Goal: Information Seeking & Learning: Learn about a topic

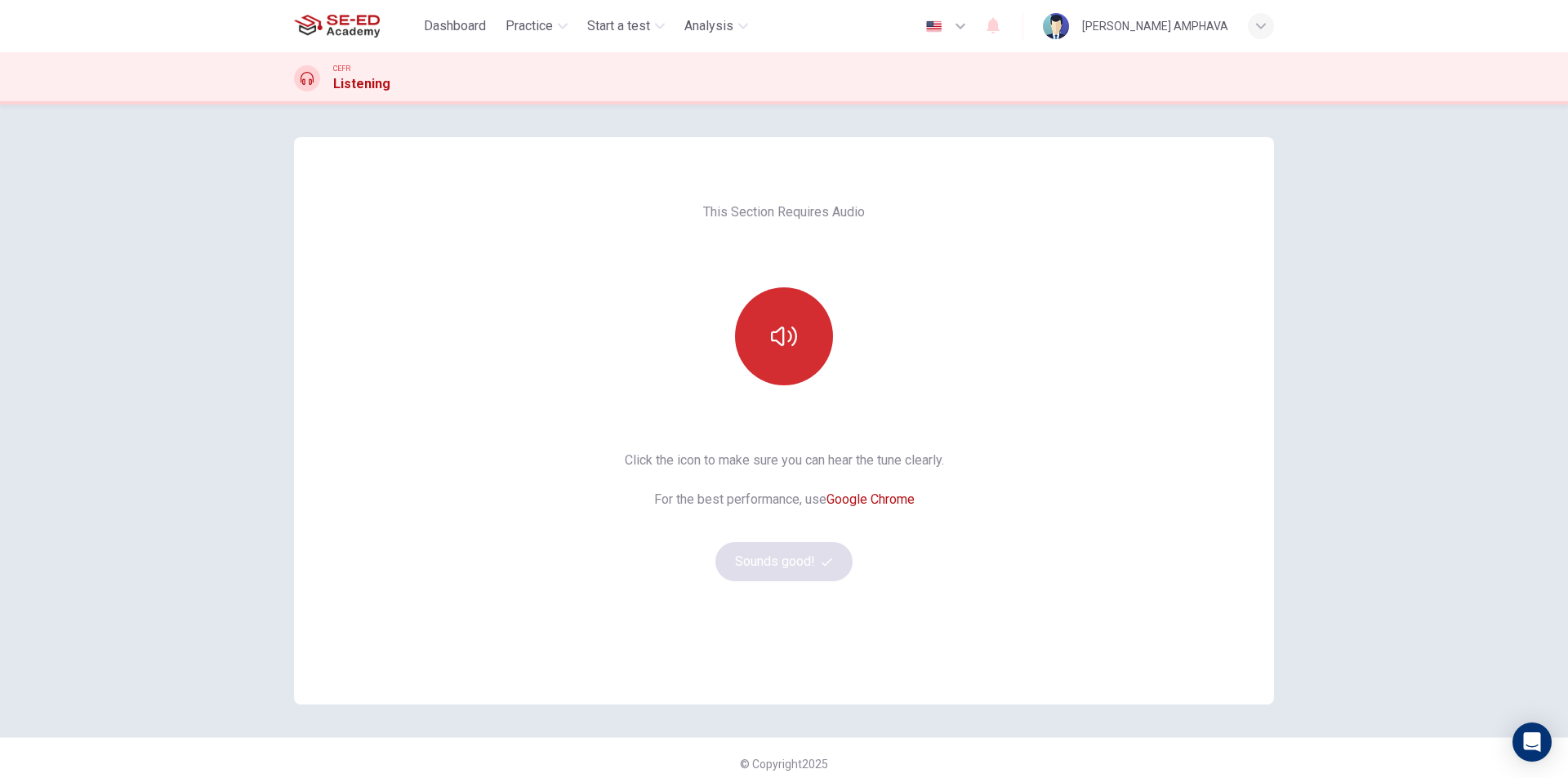
click at [771, 339] on icon "button" at bounding box center [784, 336] width 26 height 26
click at [795, 565] on button "Sounds good!" at bounding box center [784, 562] width 137 height 39
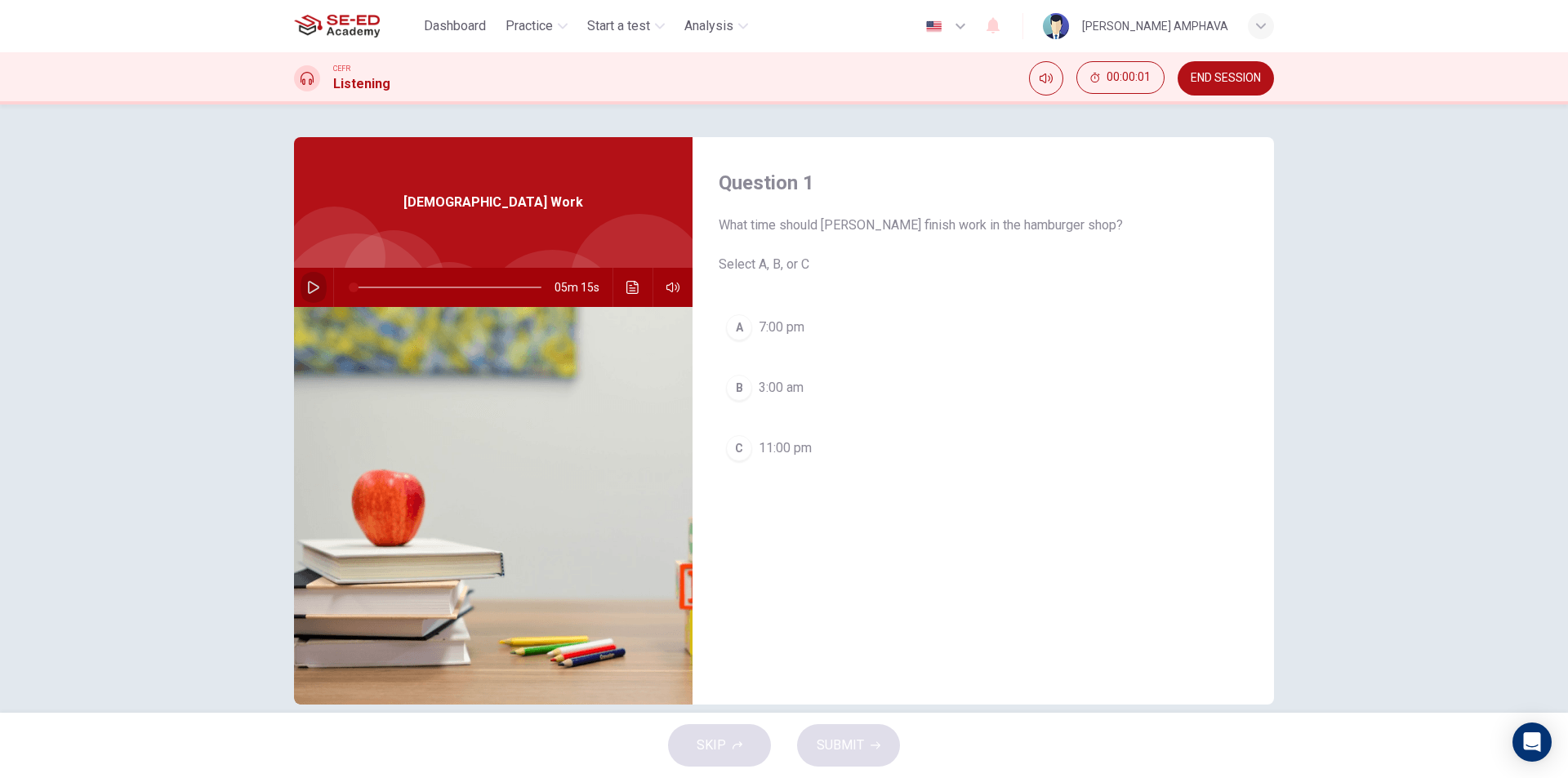
click at [300, 289] on button "button" at bounding box center [313, 288] width 26 height 39
drag, startPoint x: 1005, startPoint y: 221, endPoint x: 1016, endPoint y: 221, distance: 11.0
drag, startPoint x: 1027, startPoint y: 222, endPoint x: 1054, endPoint y: 222, distance: 27.0
drag, startPoint x: 1054, startPoint y: 222, endPoint x: 945, endPoint y: 228, distance: 109.2
click at [945, 230] on span "What time should Annetta finish work in the hamburger shop? Select A, B, or C" at bounding box center [982, 244] width 529 height 58
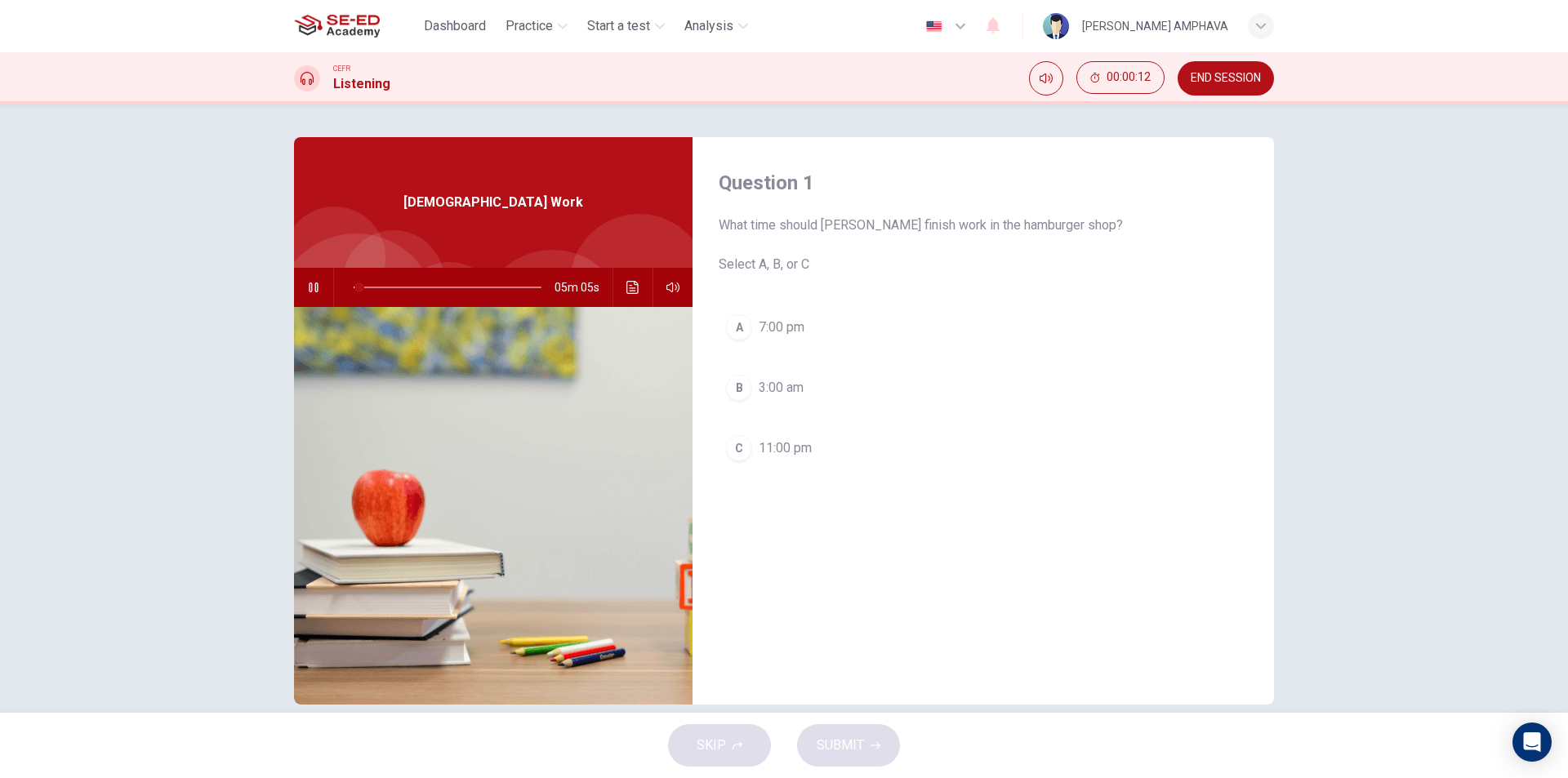
drag, startPoint x: 872, startPoint y: 0, endPoint x: 1158, endPoint y: 359, distance: 459.0
click at [1158, 359] on div "A 7:00 pm B 3:00 am C 11:00 pm" at bounding box center [982, 404] width 529 height 194
click at [757, 416] on div "A 7:00 pm B 3:00 am C 11:00 pm" at bounding box center [982, 404] width 529 height 194
click at [801, 335] on span "7:00 pm" at bounding box center [782, 326] width 46 height 19
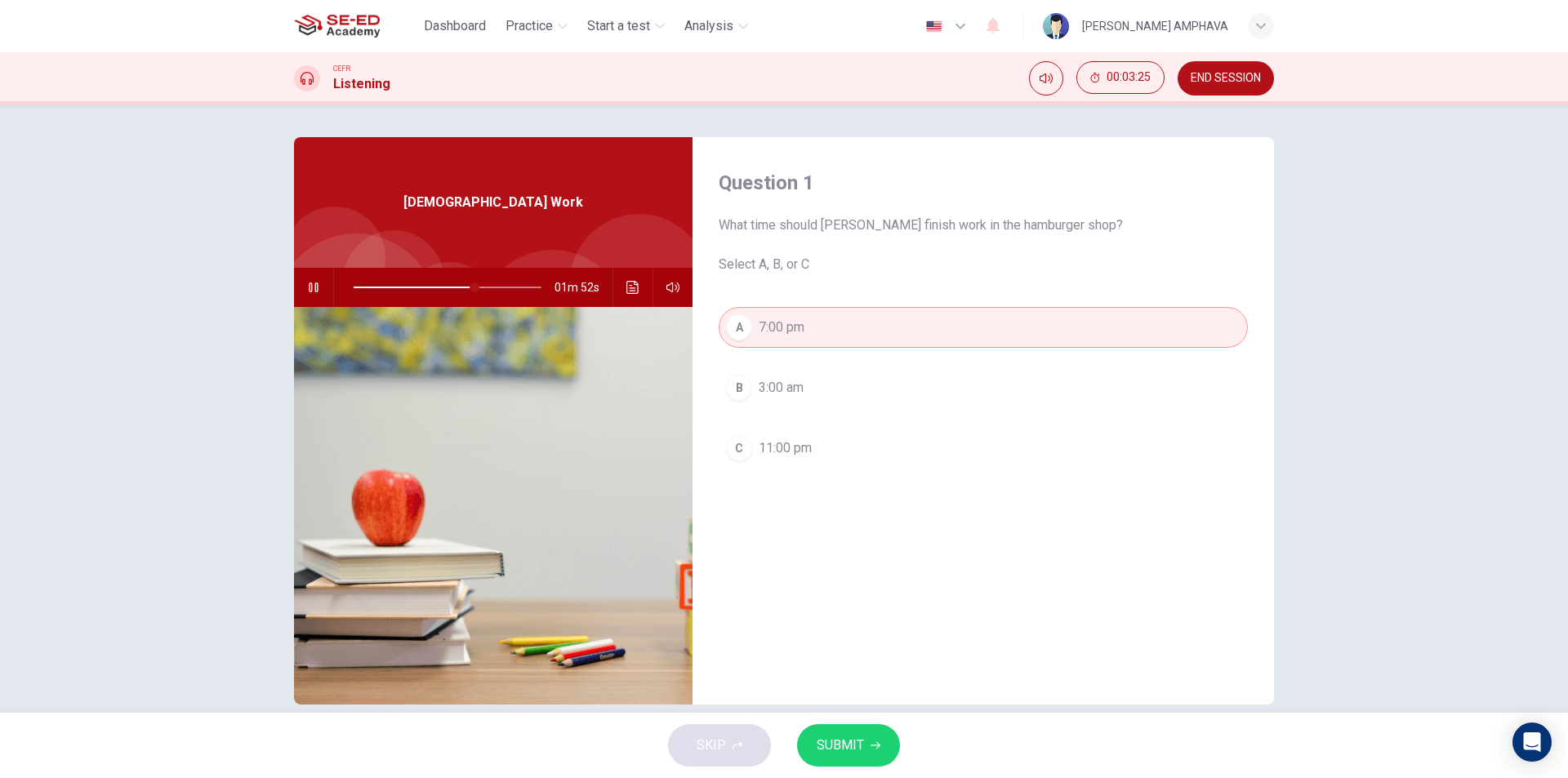
click at [775, 448] on span "11:00 pm" at bounding box center [785, 447] width 53 height 19
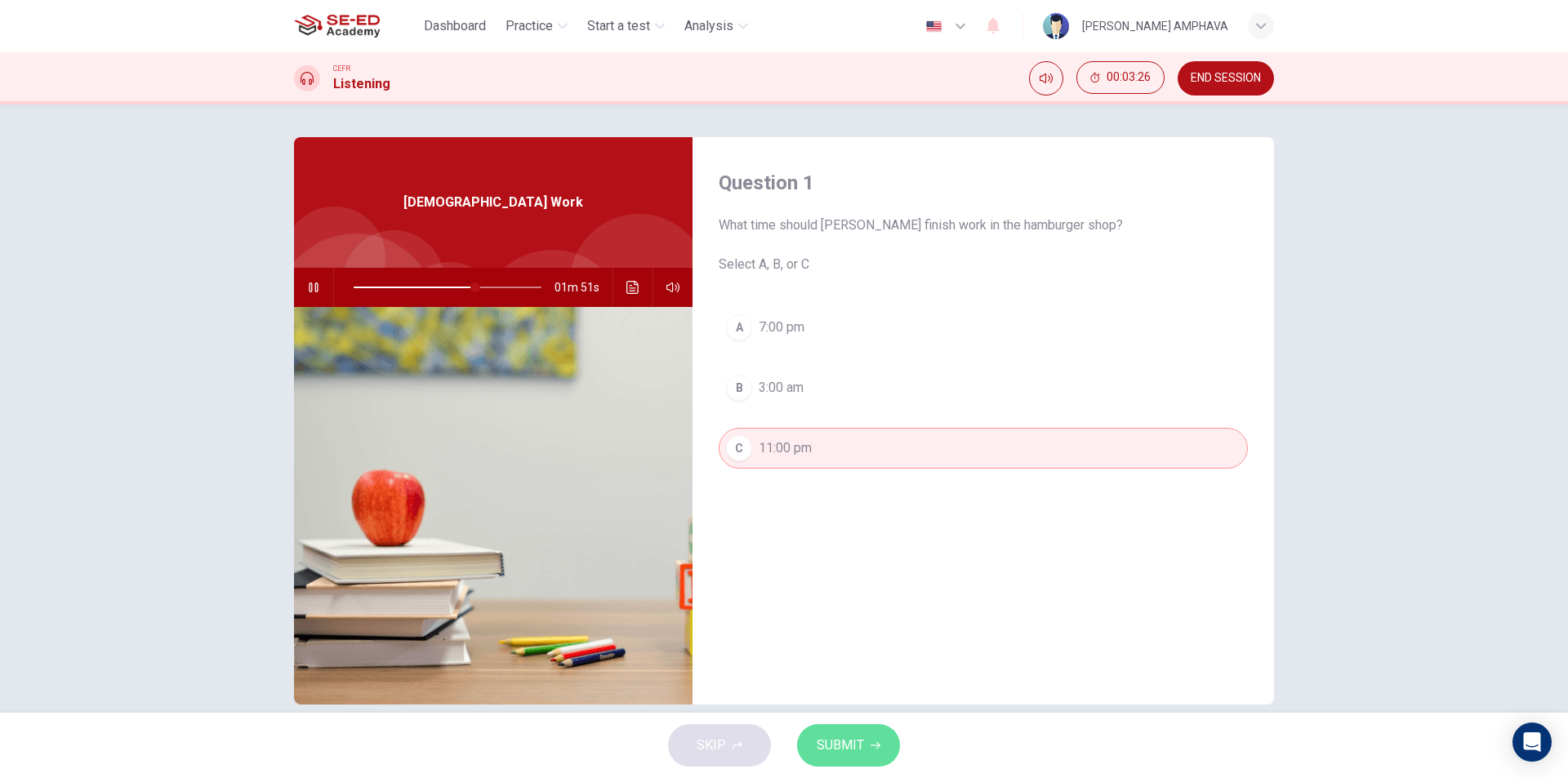
click at [839, 755] on span "SUBMIT" at bounding box center [840, 745] width 47 height 23
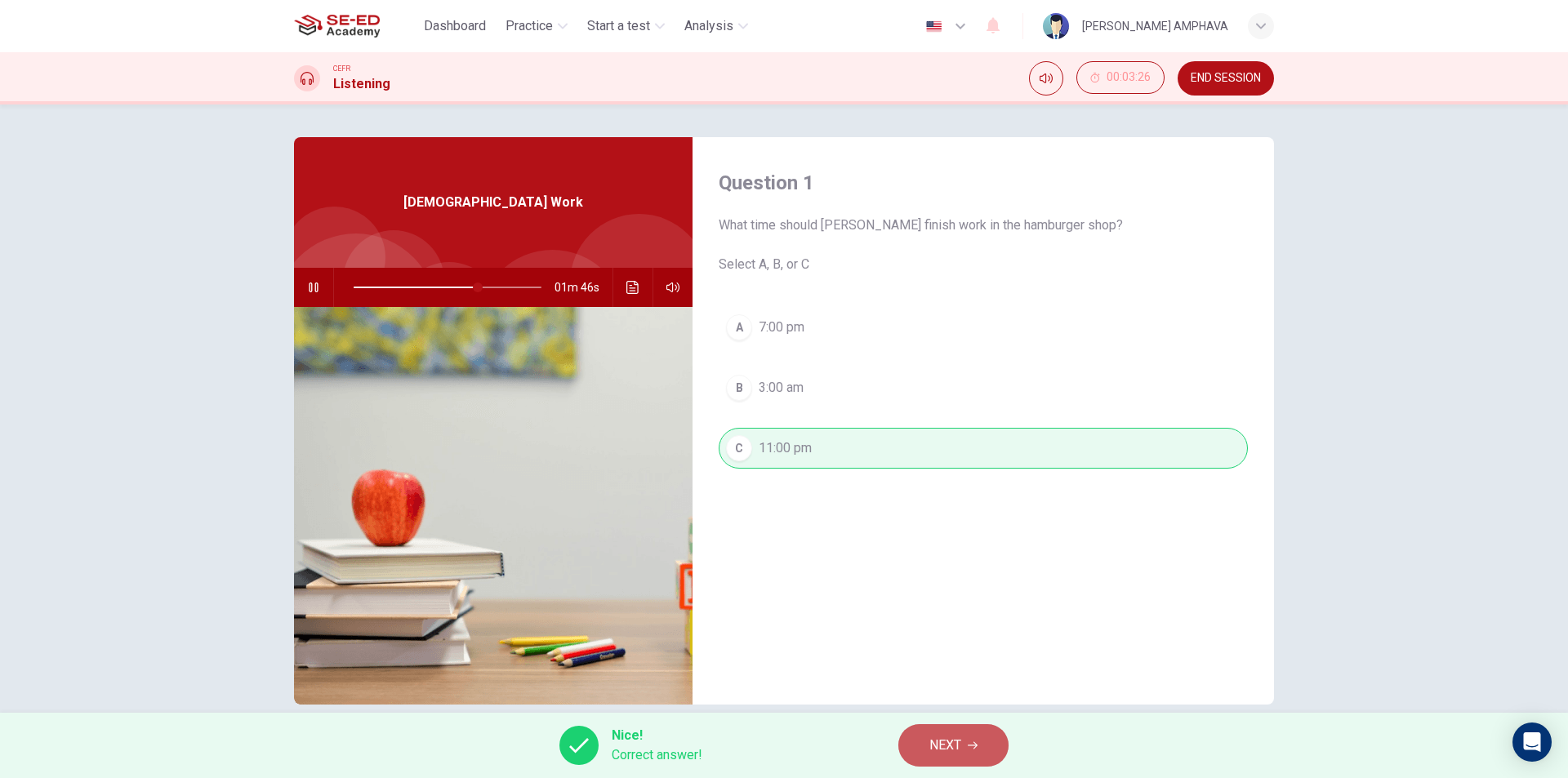
click at [985, 755] on button "NEXT" at bounding box center [954, 745] width 110 height 42
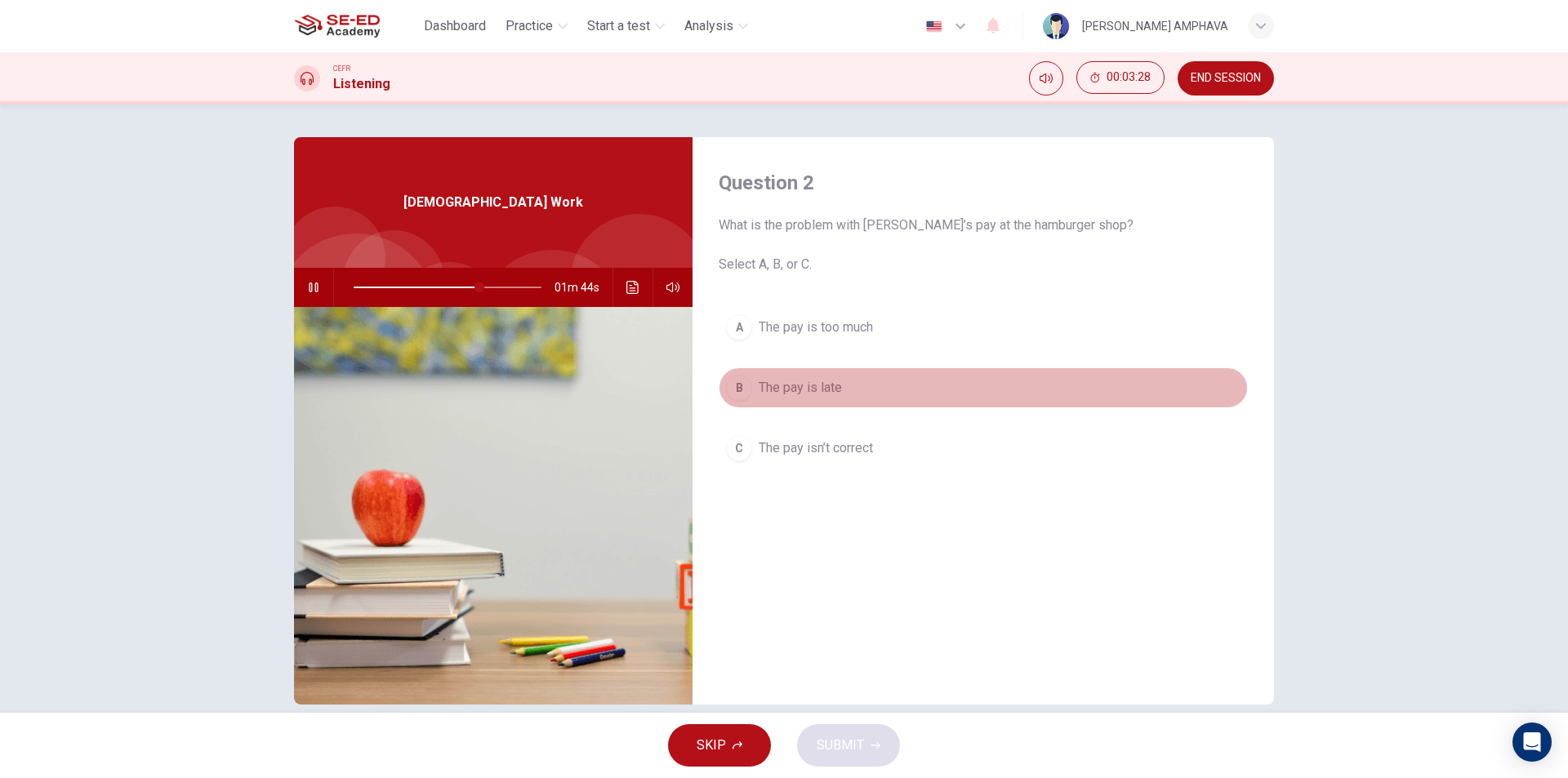
click at [801, 396] on span "The pay is late" at bounding box center [801, 387] width 83 height 19
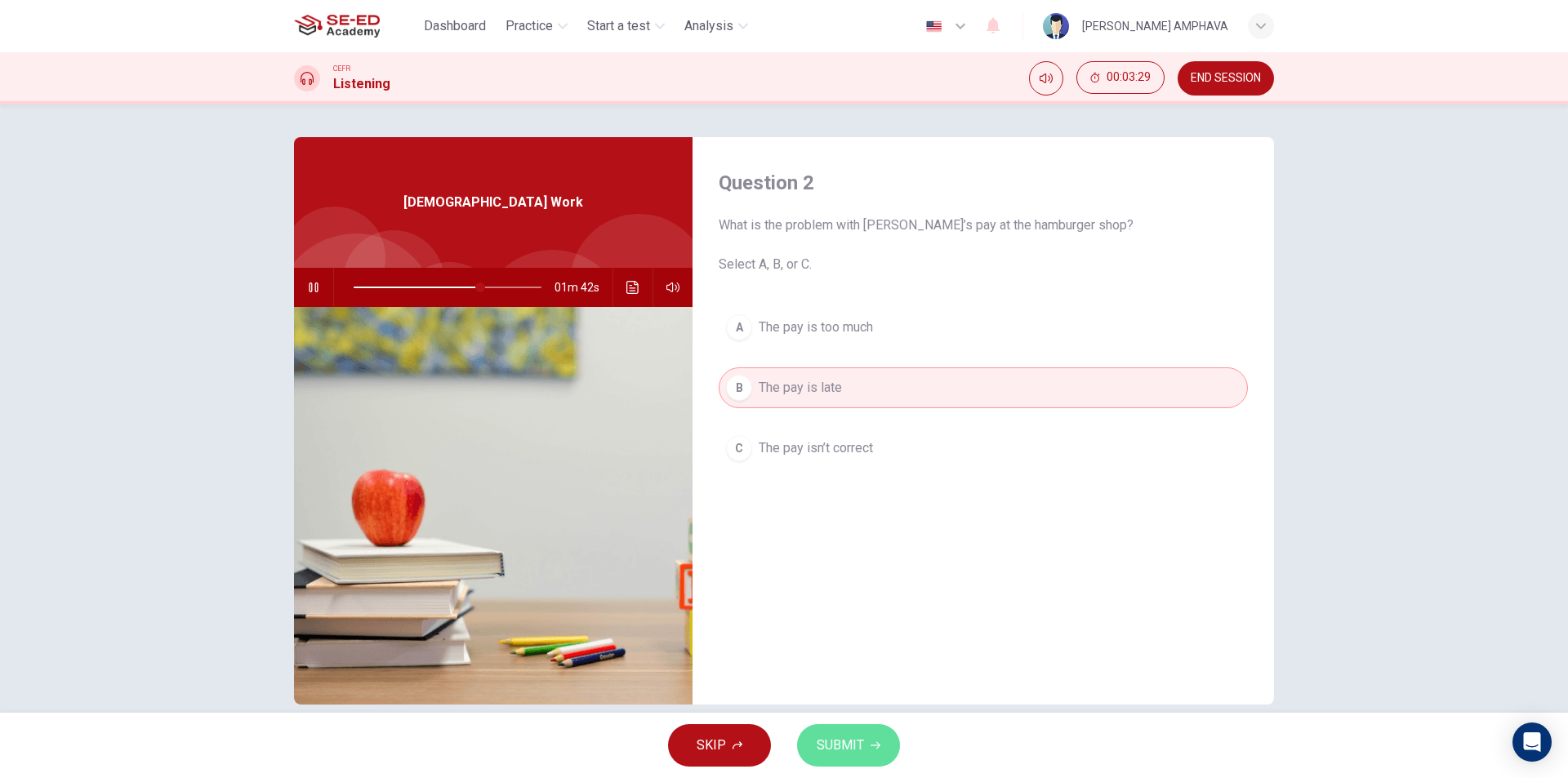
click at [861, 737] on span "SUBMIT" at bounding box center [840, 745] width 47 height 23
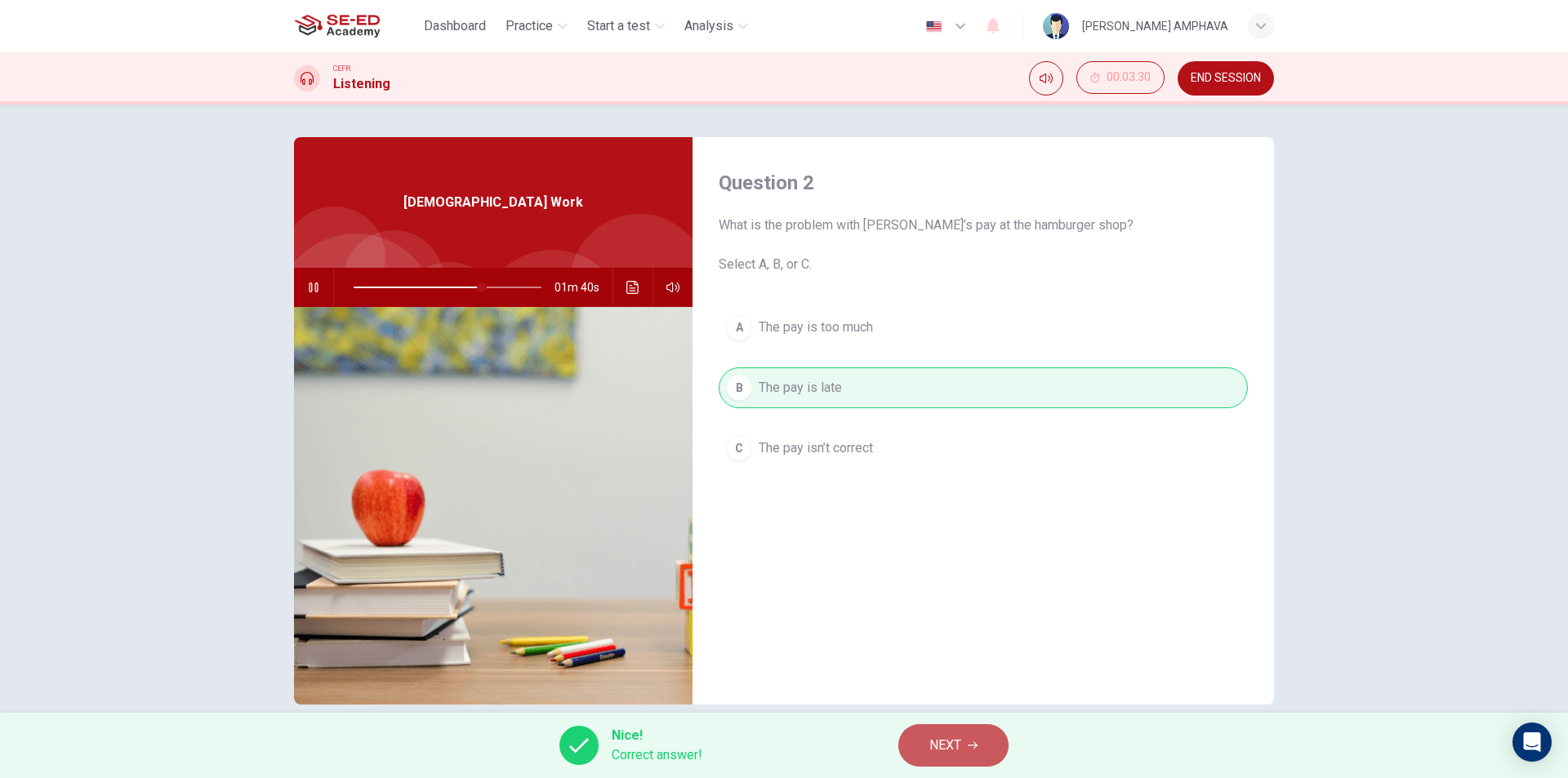
click at [938, 741] on span "NEXT" at bounding box center [945, 745] width 32 height 23
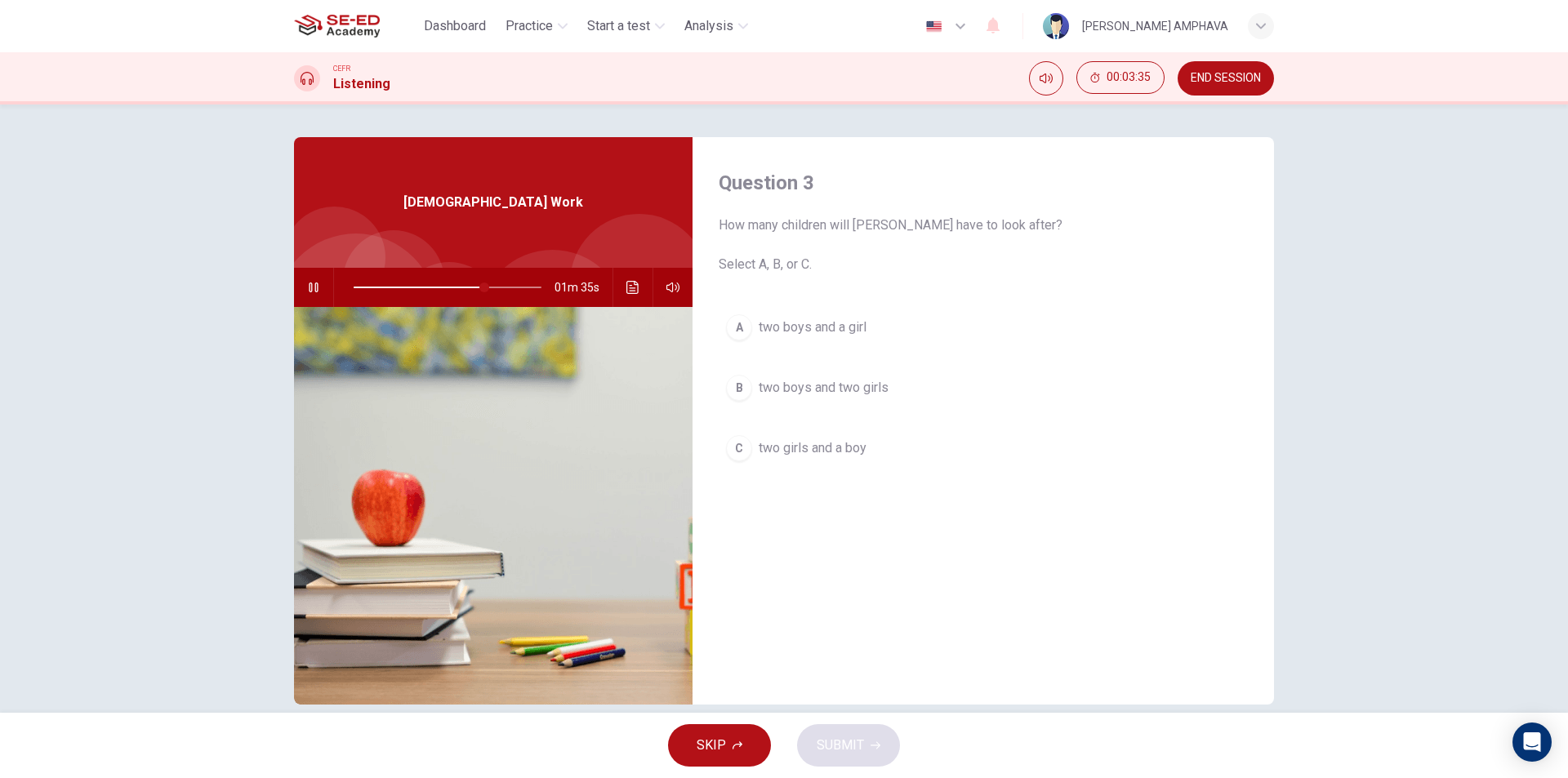
drag, startPoint x: 834, startPoint y: 454, endPoint x: 832, endPoint y: 436, distance: 18.1
click at [834, 452] on span "two girls and a boy" at bounding box center [812, 447] width 107 height 19
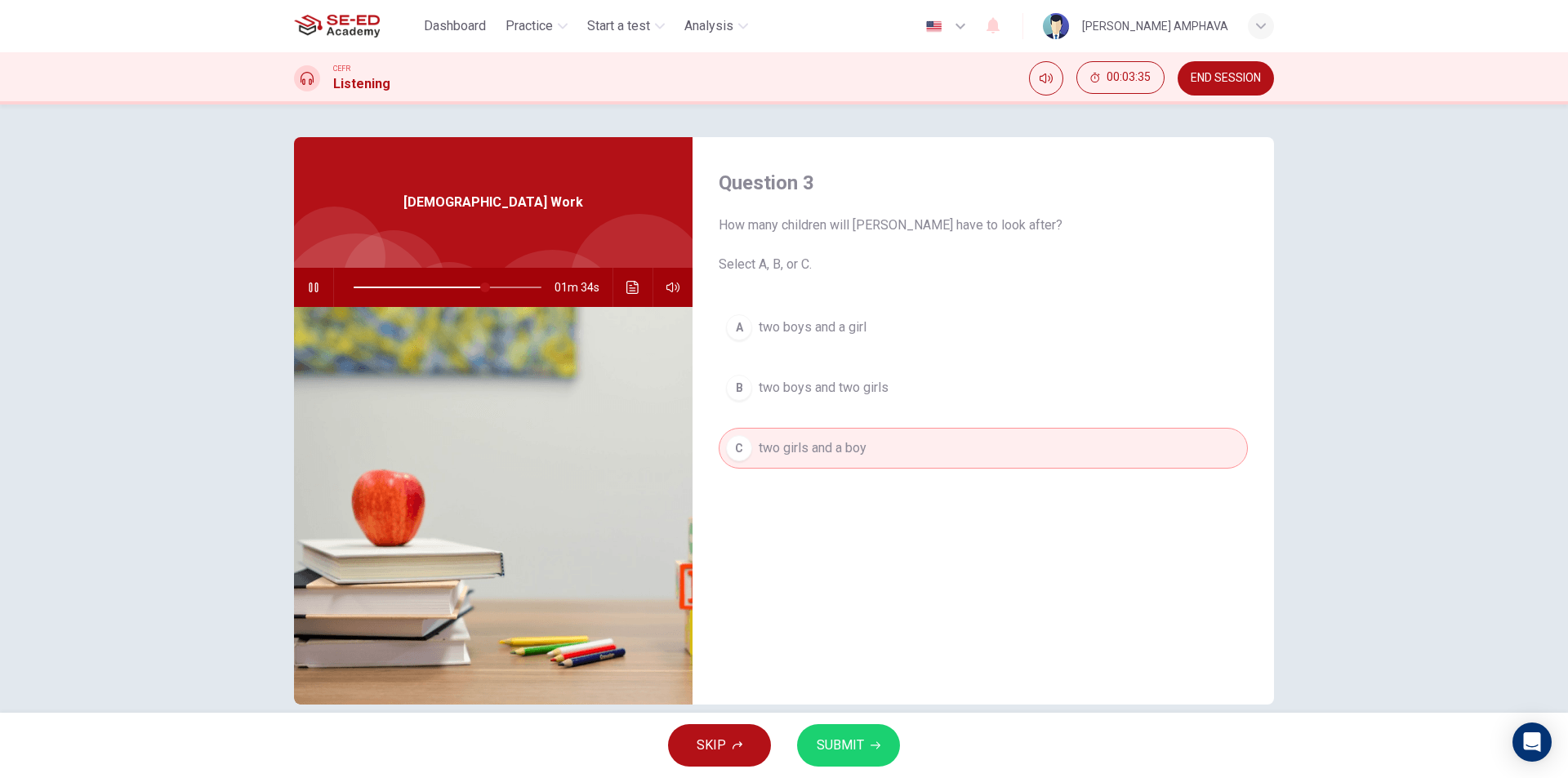
click at [829, 386] on span "two boys and two girls" at bounding box center [823, 387] width 129 height 19
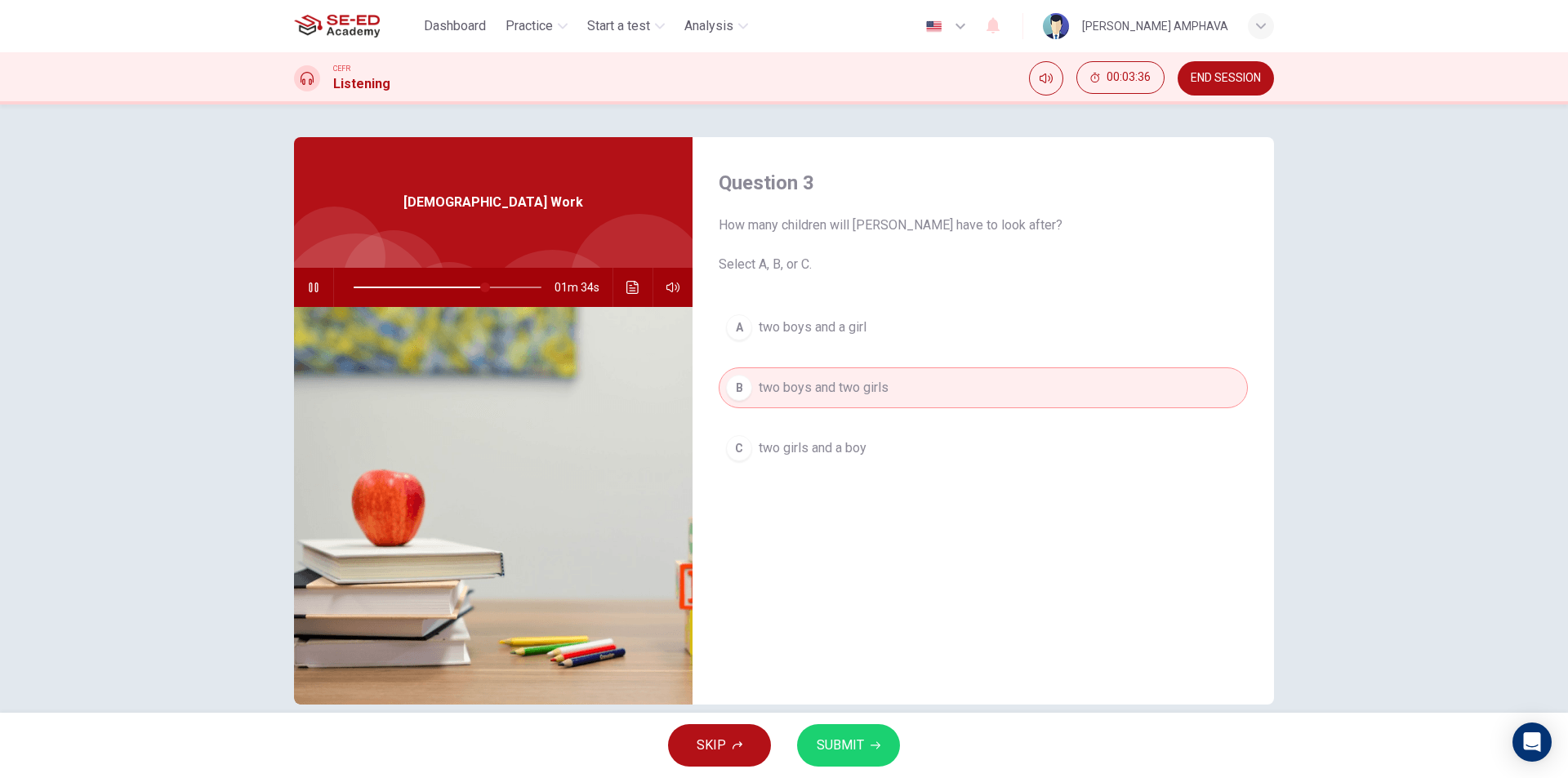
click at [828, 324] on span "two boys and a girl" at bounding box center [812, 326] width 107 height 19
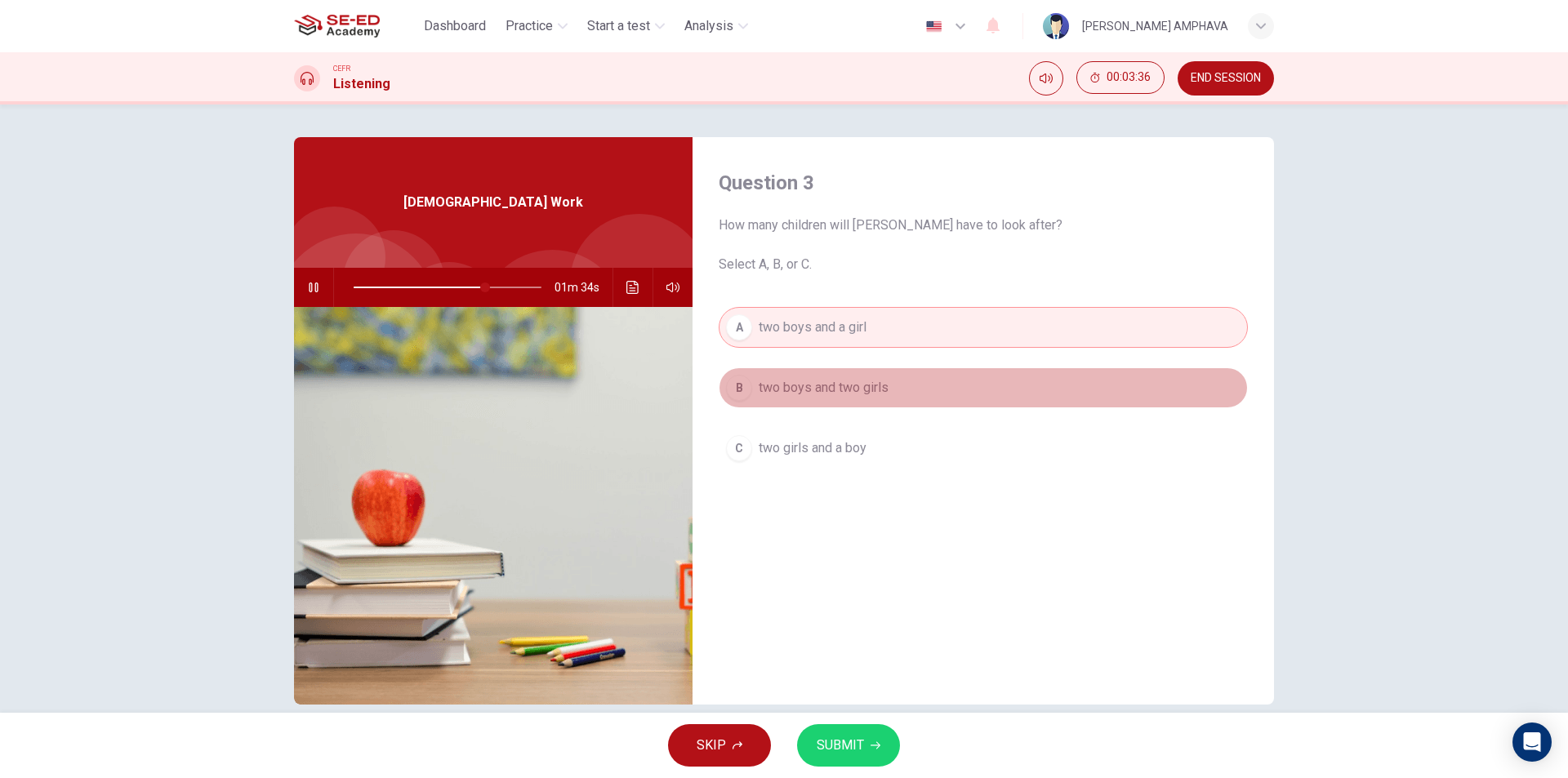
click at [811, 371] on button "B two boys and two girls" at bounding box center [982, 387] width 529 height 41
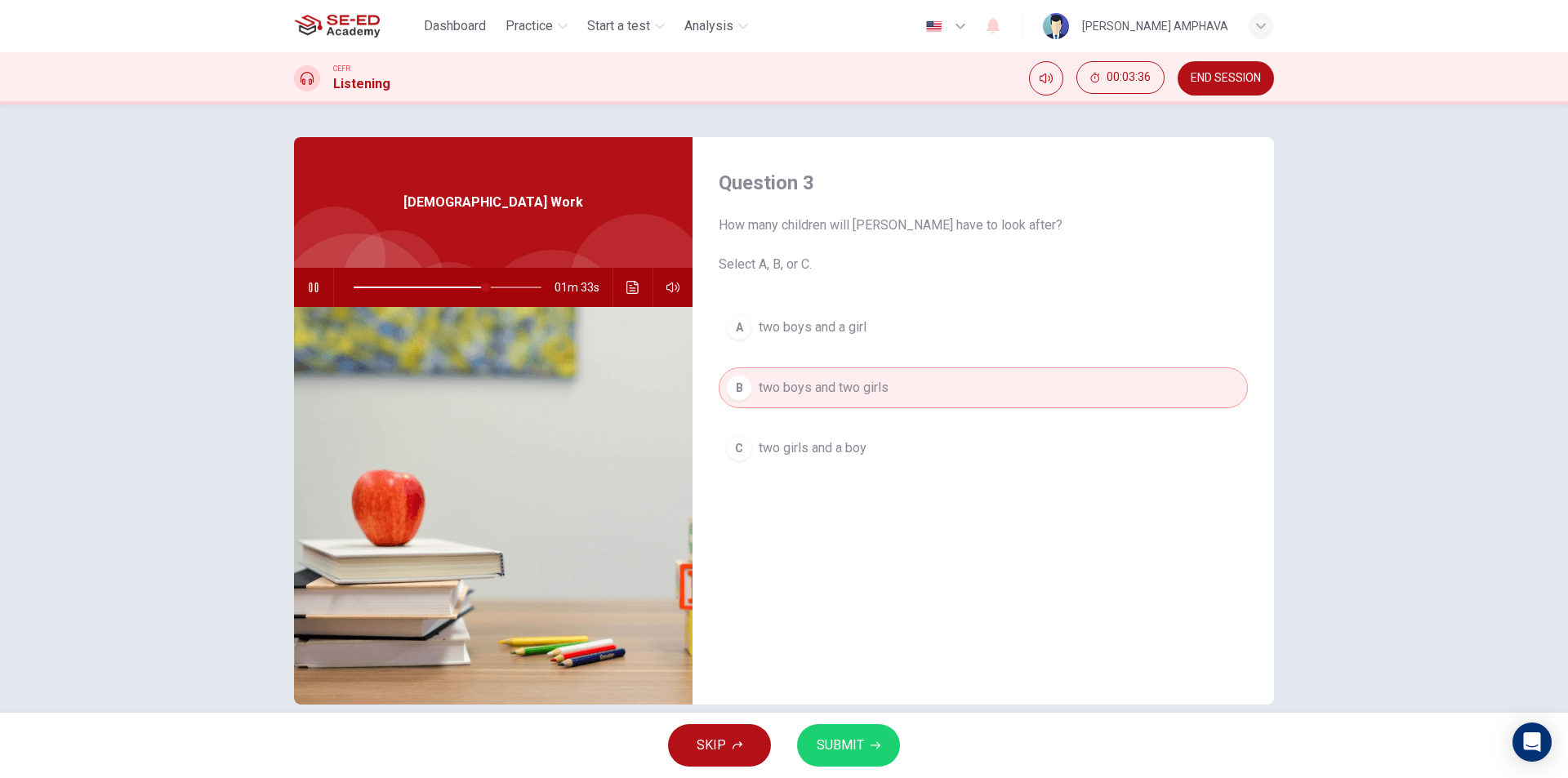
drag, startPoint x: 806, startPoint y: 425, endPoint x: 806, endPoint y: 443, distance: 18.0
click at [806, 441] on div "A two boys and a girl B two boys and two girls C two girls and a boy" at bounding box center [982, 404] width 529 height 194
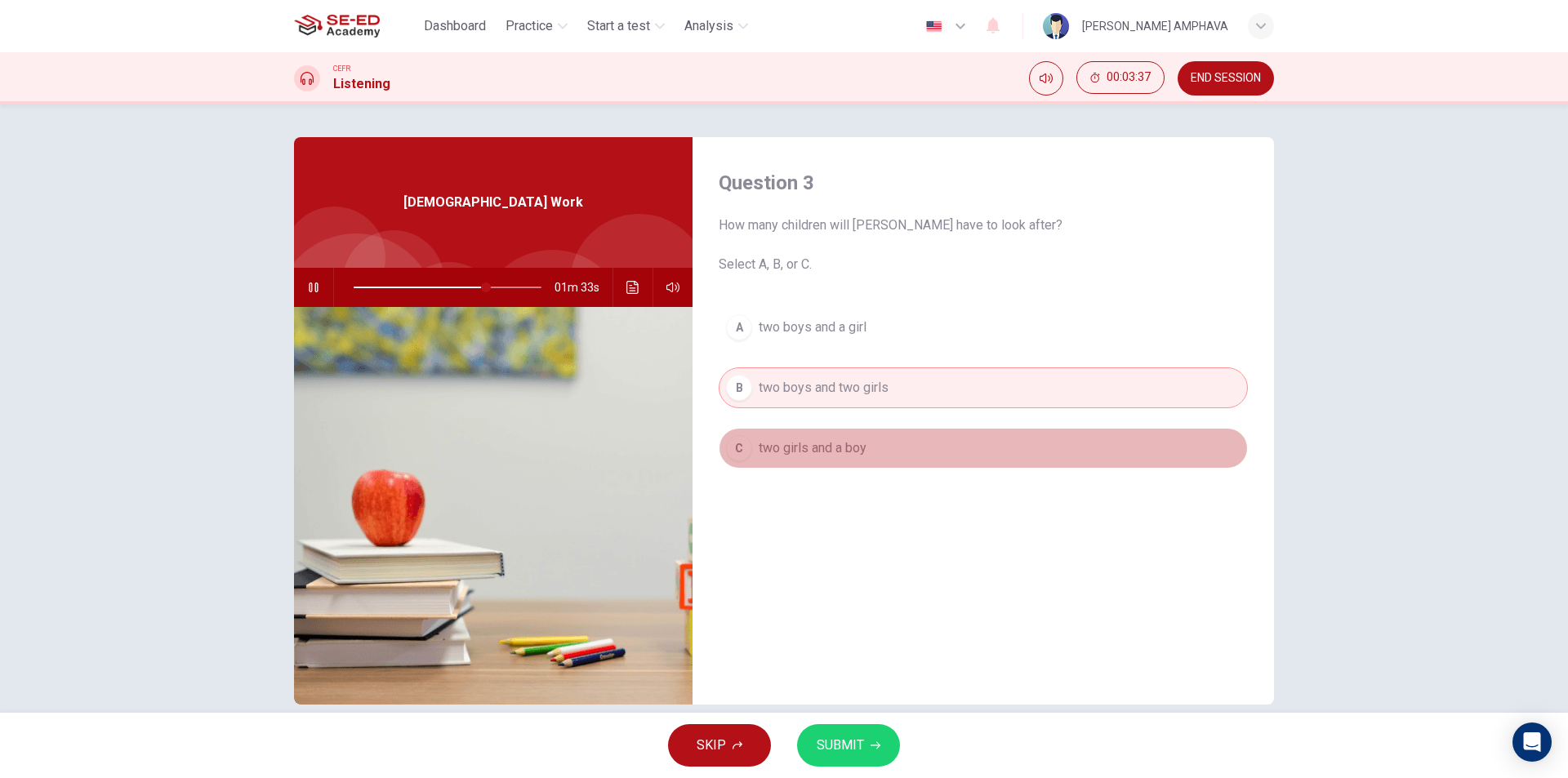
drag, startPoint x: 804, startPoint y: 450, endPoint x: 803, endPoint y: 432, distance: 18.0
click at [804, 449] on span "two girls and a boy" at bounding box center [812, 447] width 107 height 19
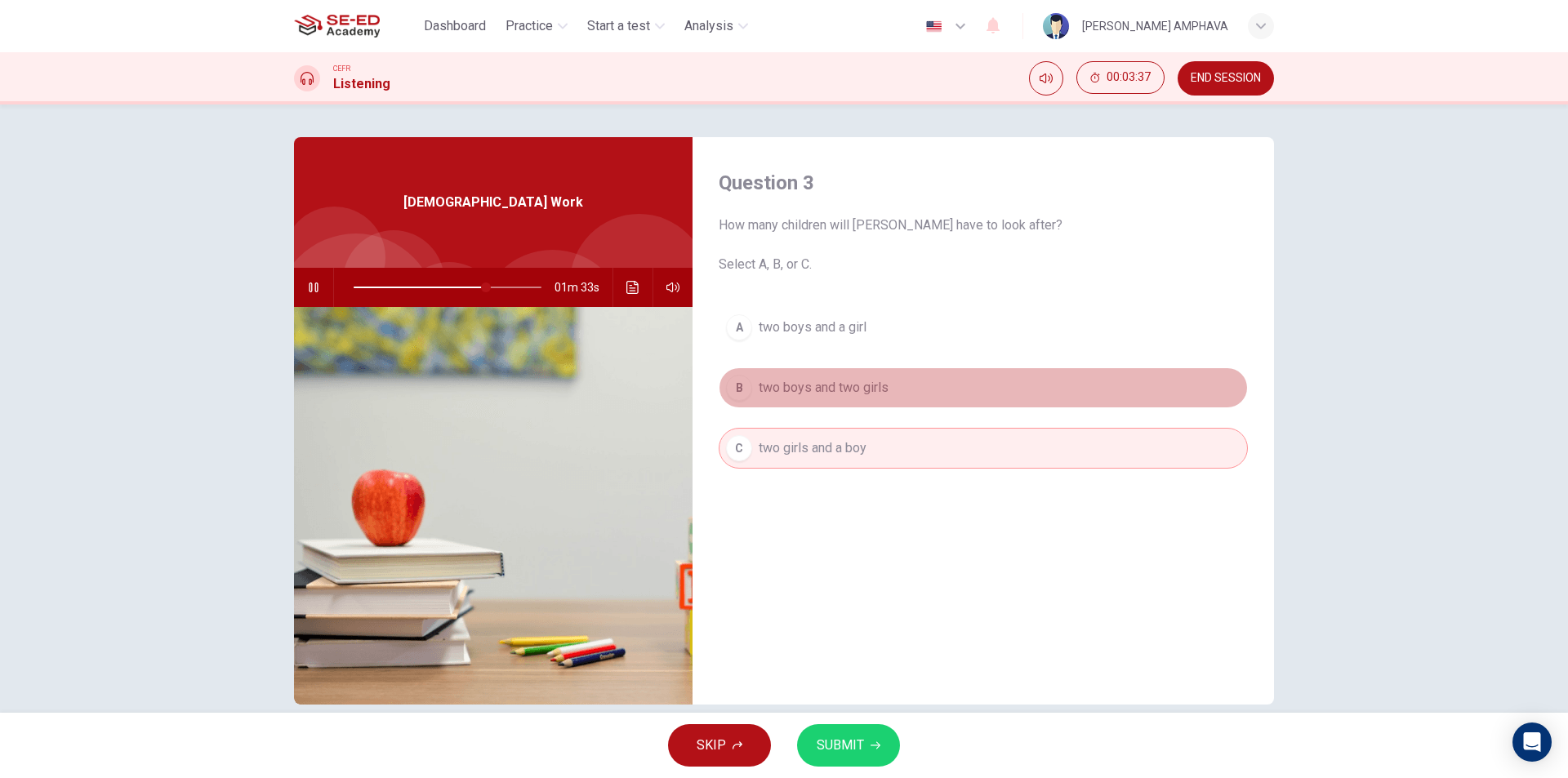
drag, startPoint x: 804, startPoint y: 398, endPoint x: 801, endPoint y: 343, distance: 55.1
click at [806, 389] on button "B two boys and two girls" at bounding box center [982, 387] width 529 height 41
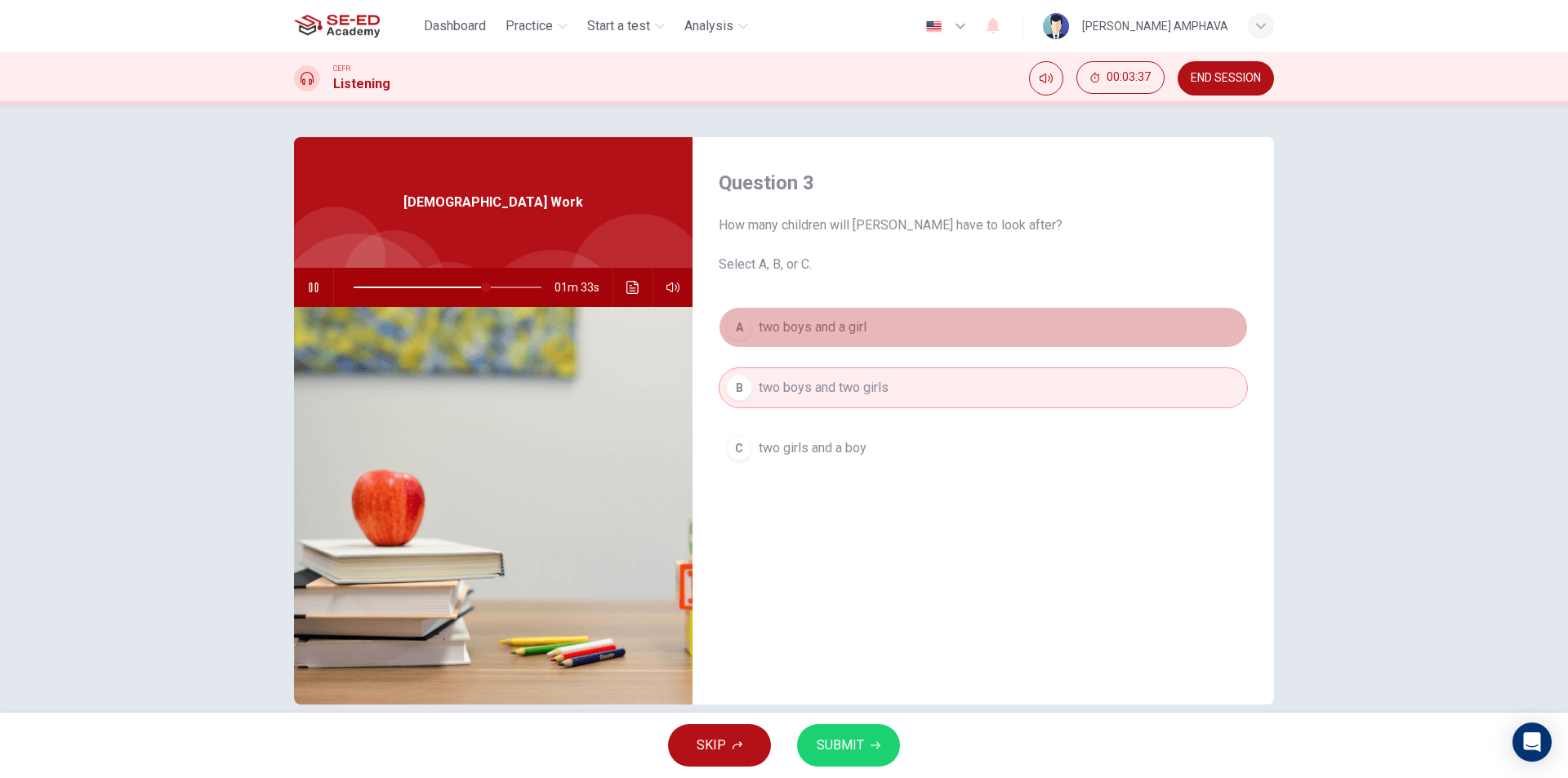
click at [803, 331] on button "A two boys and a girl" at bounding box center [982, 327] width 529 height 41
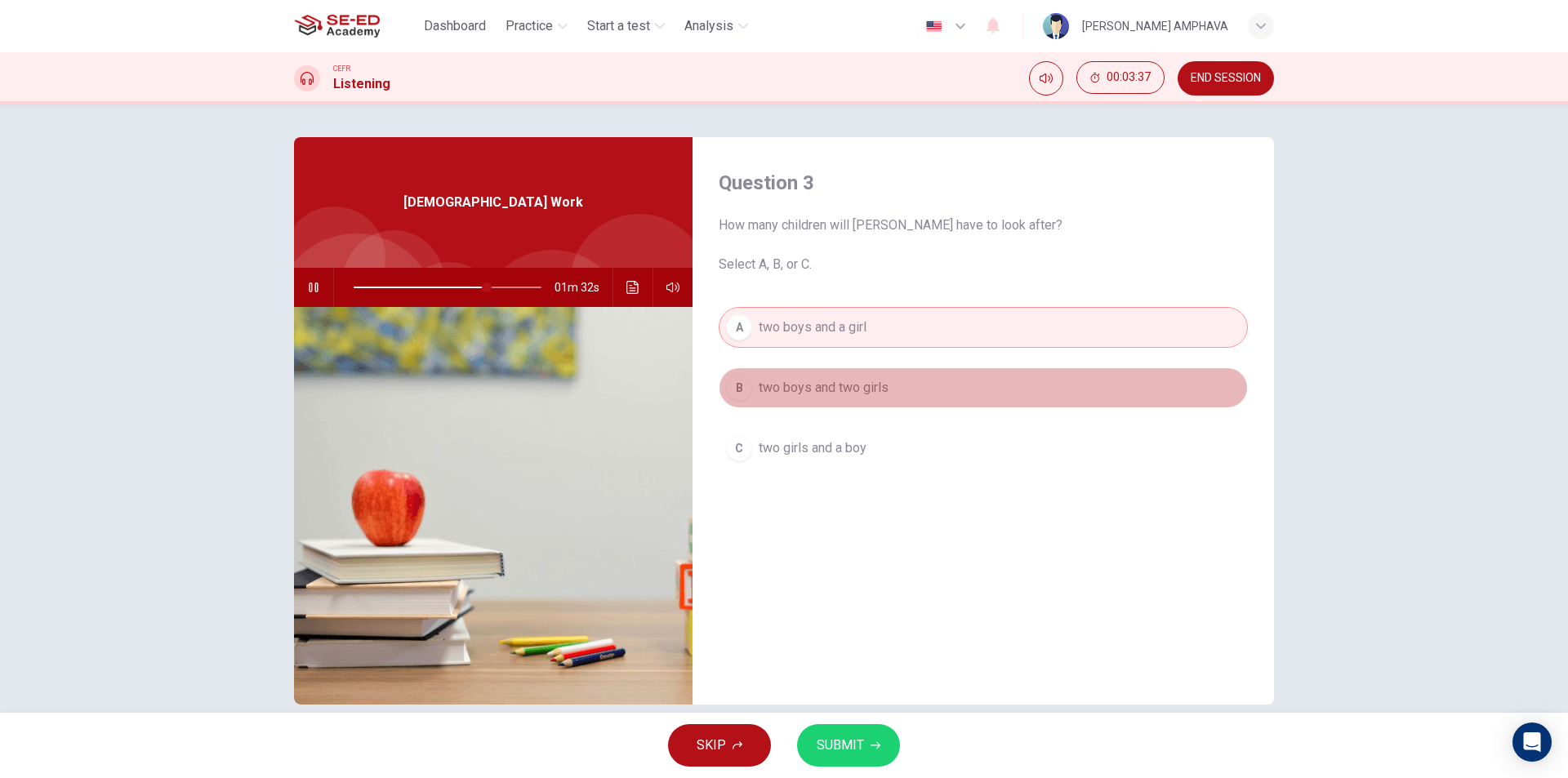
drag, startPoint x: 802, startPoint y: 388, endPoint x: 797, endPoint y: 407, distance: 19.6
click at [802, 392] on span "two boys and two girls" at bounding box center [823, 387] width 129 height 19
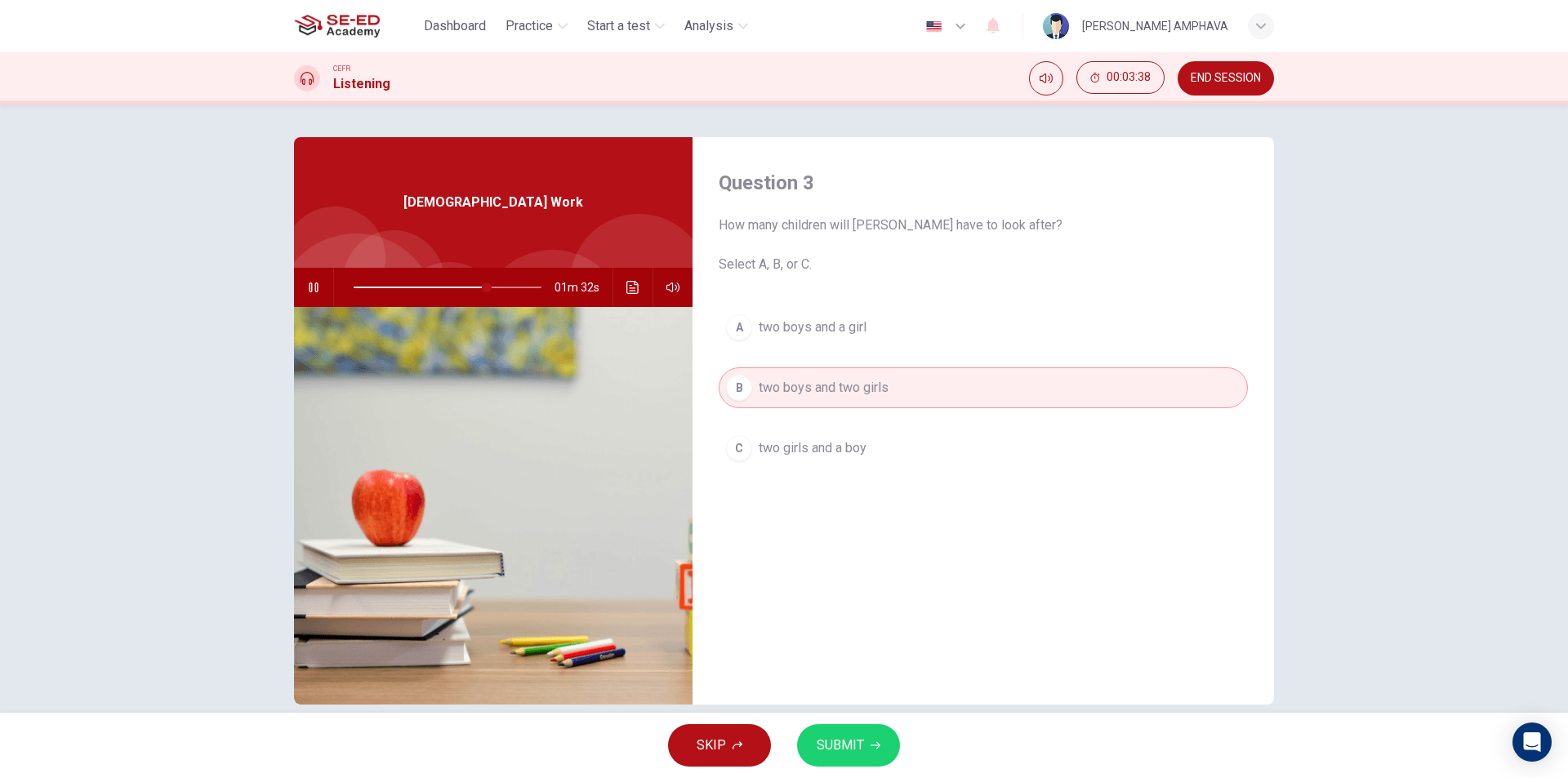
click at [797, 437] on div "A two boys and a girl B two boys and two girls C two girls and a boy" at bounding box center [982, 404] width 529 height 194
click at [796, 455] on span "two girls and a boy" at bounding box center [812, 447] width 107 height 19
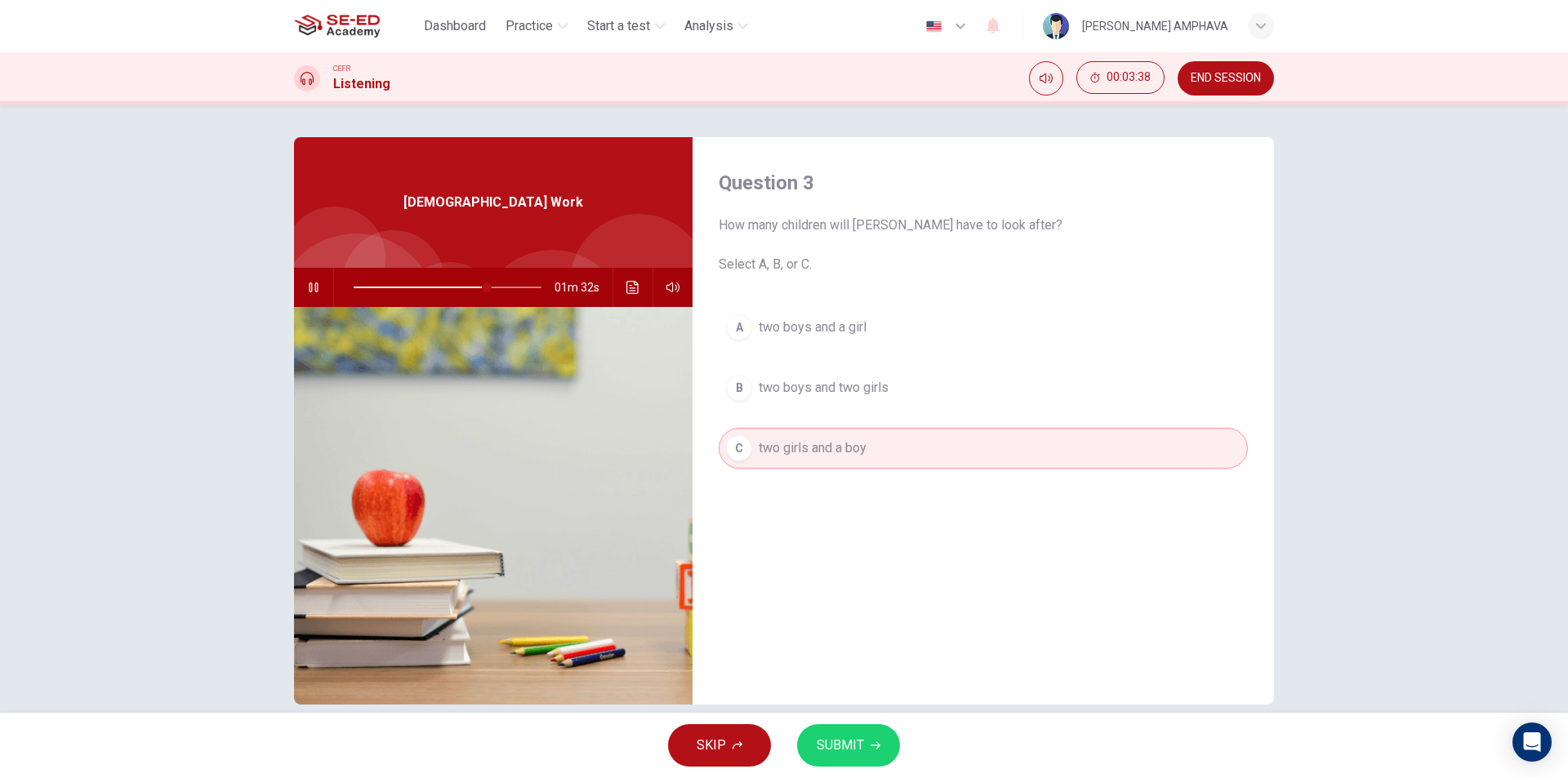
drag, startPoint x: 804, startPoint y: 429, endPoint x: 804, endPoint y: 355, distance: 74.0
click at [805, 425] on div "A two boys and a girl B two boys and two girls C two girls and a boy" at bounding box center [982, 404] width 529 height 194
drag, startPoint x: 804, startPoint y: 353, endPoint x: 809, endPoint y: 324, distance: 29.4
click at [808, 331] on div "A two boys and a girl B two boys and two girls C two girls and a boy" at bounding box center [982, 404] width 529 height 194
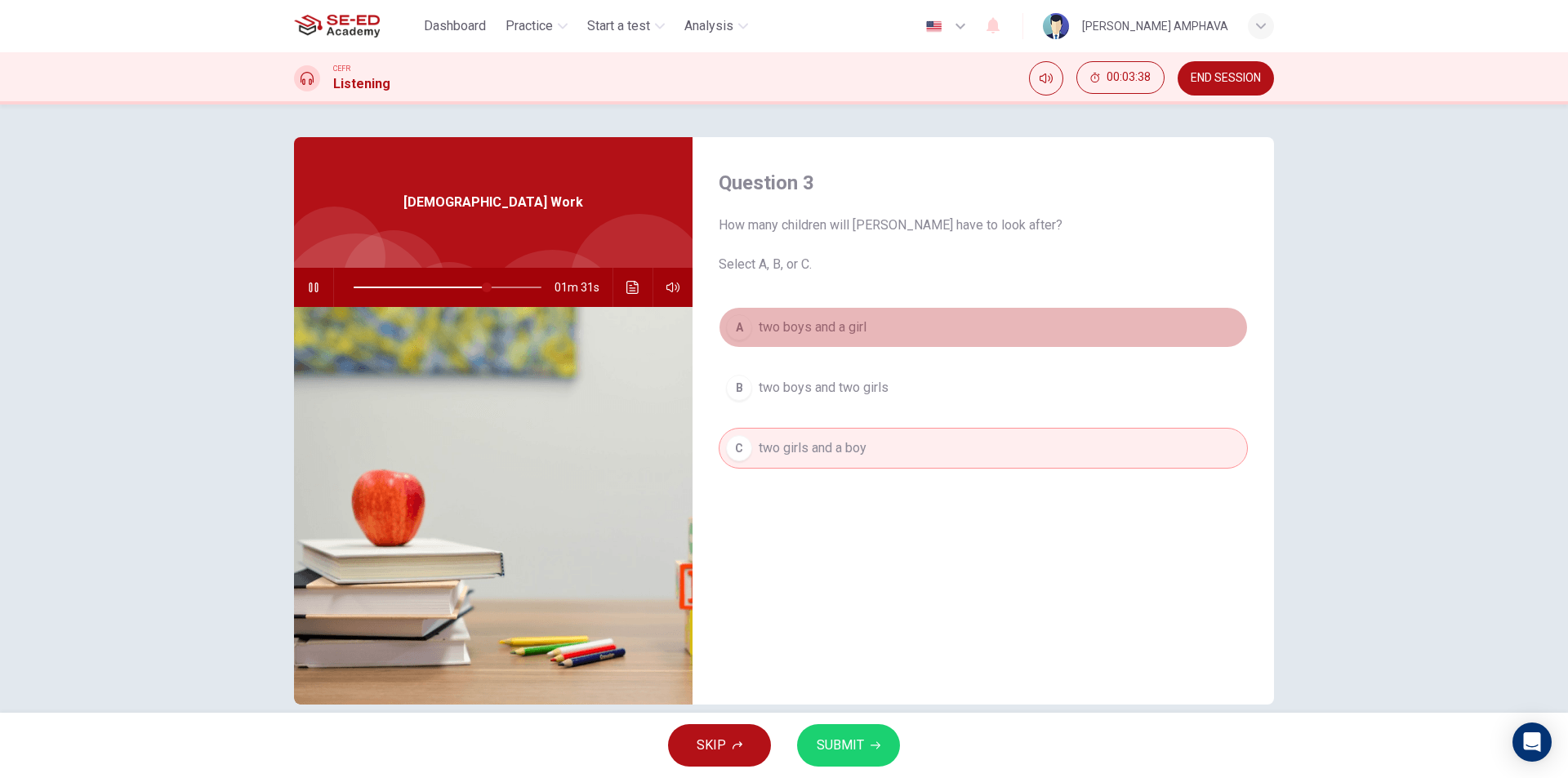
drag, startPoint x: 809, startPoint y: 322, endPoint x: 808, endPoint y: 339, distance: 17.0
click at [809, 331] on span "two boys and a girl" at bounding box center [812, 326] width 107 height 19
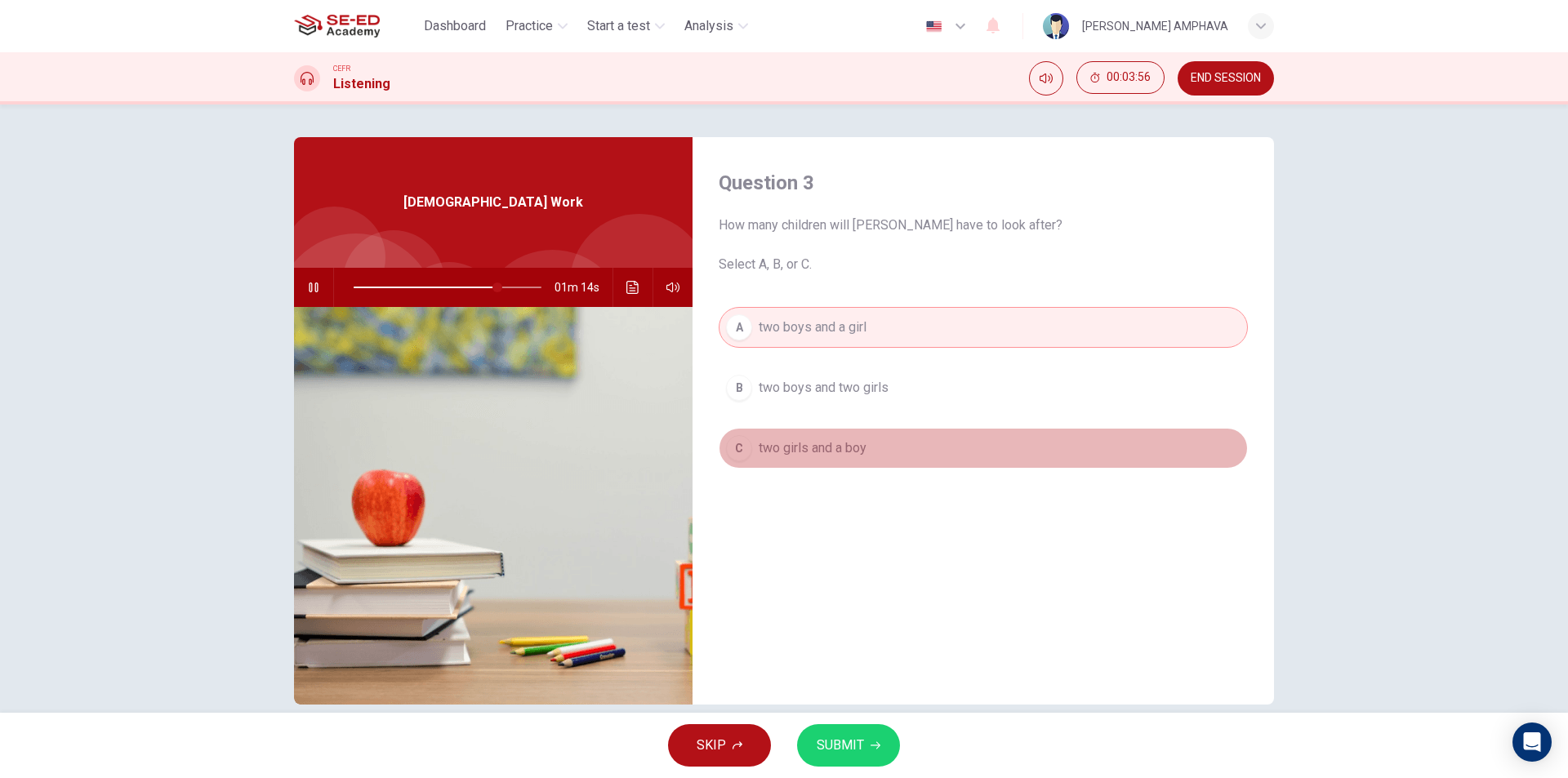
click at [808, 444] on span "two girls and a boy" at bounding box center [812, 447] width 107 height 19
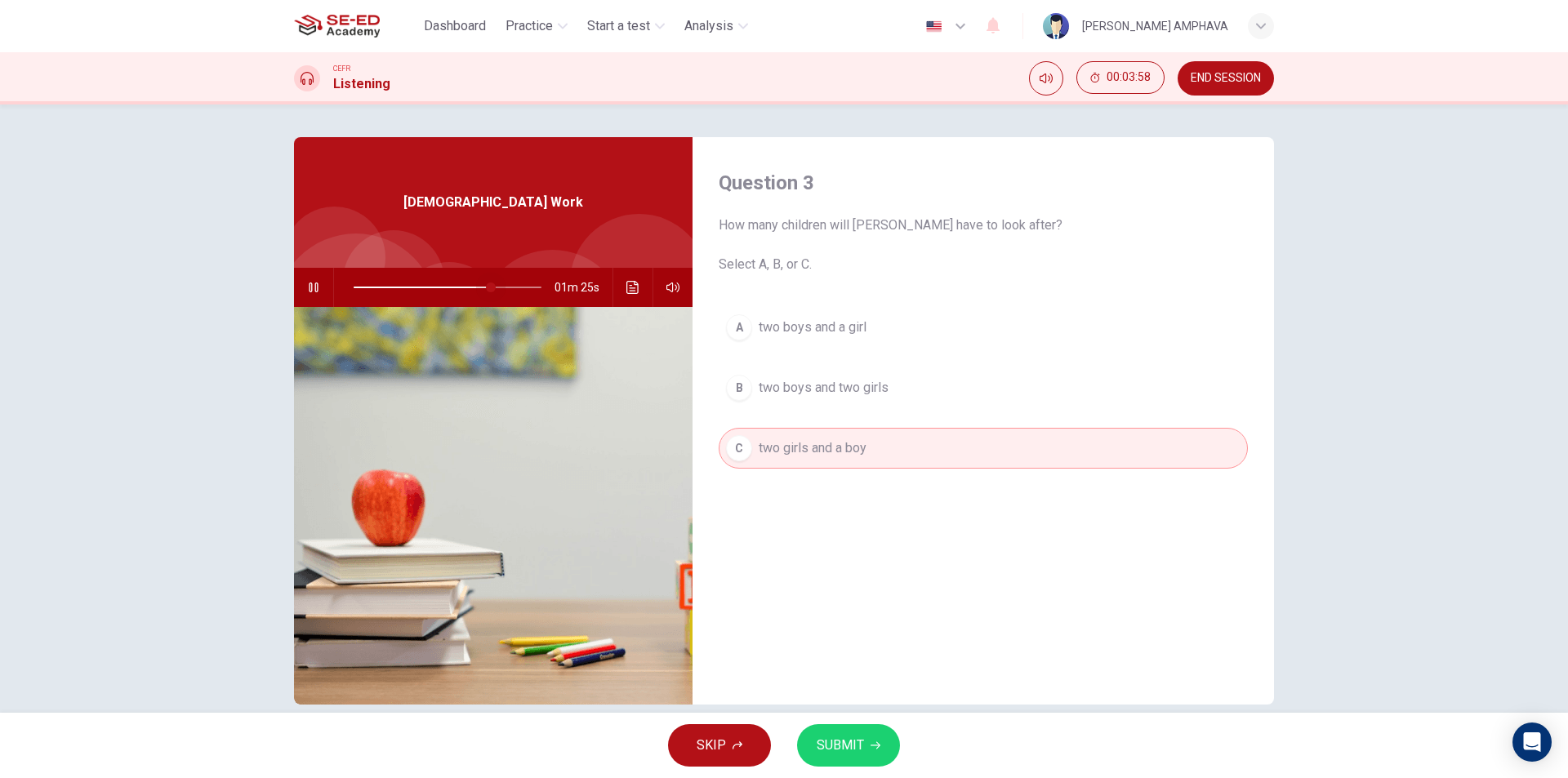
click at [487, 292] on span at bounding box center [491, 288] width 10 height 10
click at [826, 735] on span "SUBMIT" at bounding box center [840, 745] width 47 height 23
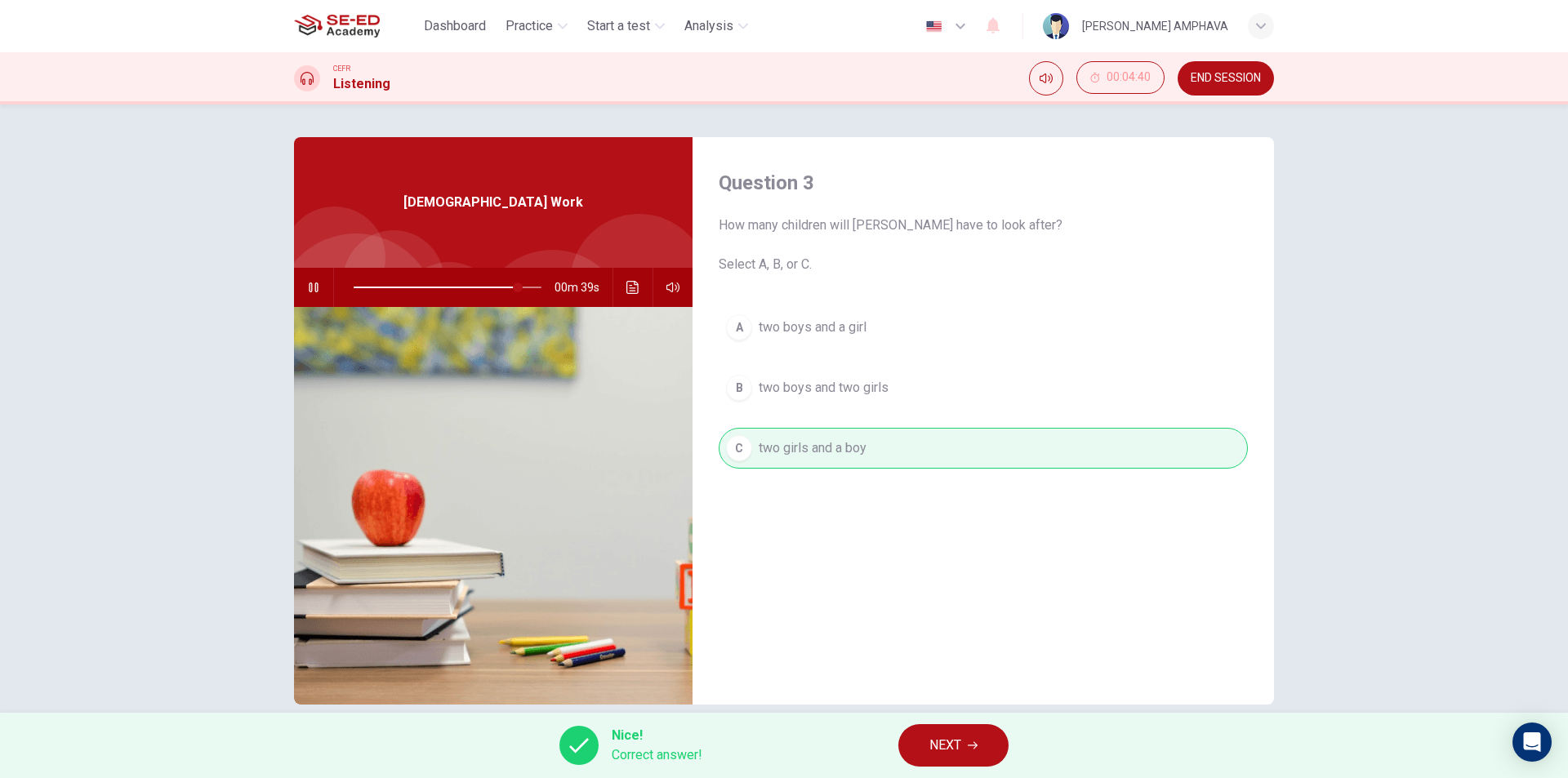
drag, startPoint x: 922, startPoint y: 770, endPoint x: 922, endPoint y: 759, distance: 11.0
click at [922, 764] on div "Nice! Correct answer! NEXT" at bounding box center [784, 745] width 1568 height 65
type input "88"
drag, startPoint x: 926, startPoint y: 753, endPoint x: 930, endPoint y: 700, distance: 53.2
click at [929, 746] on button "NEXT" at bounding box center [954, 745] width 110 height 42
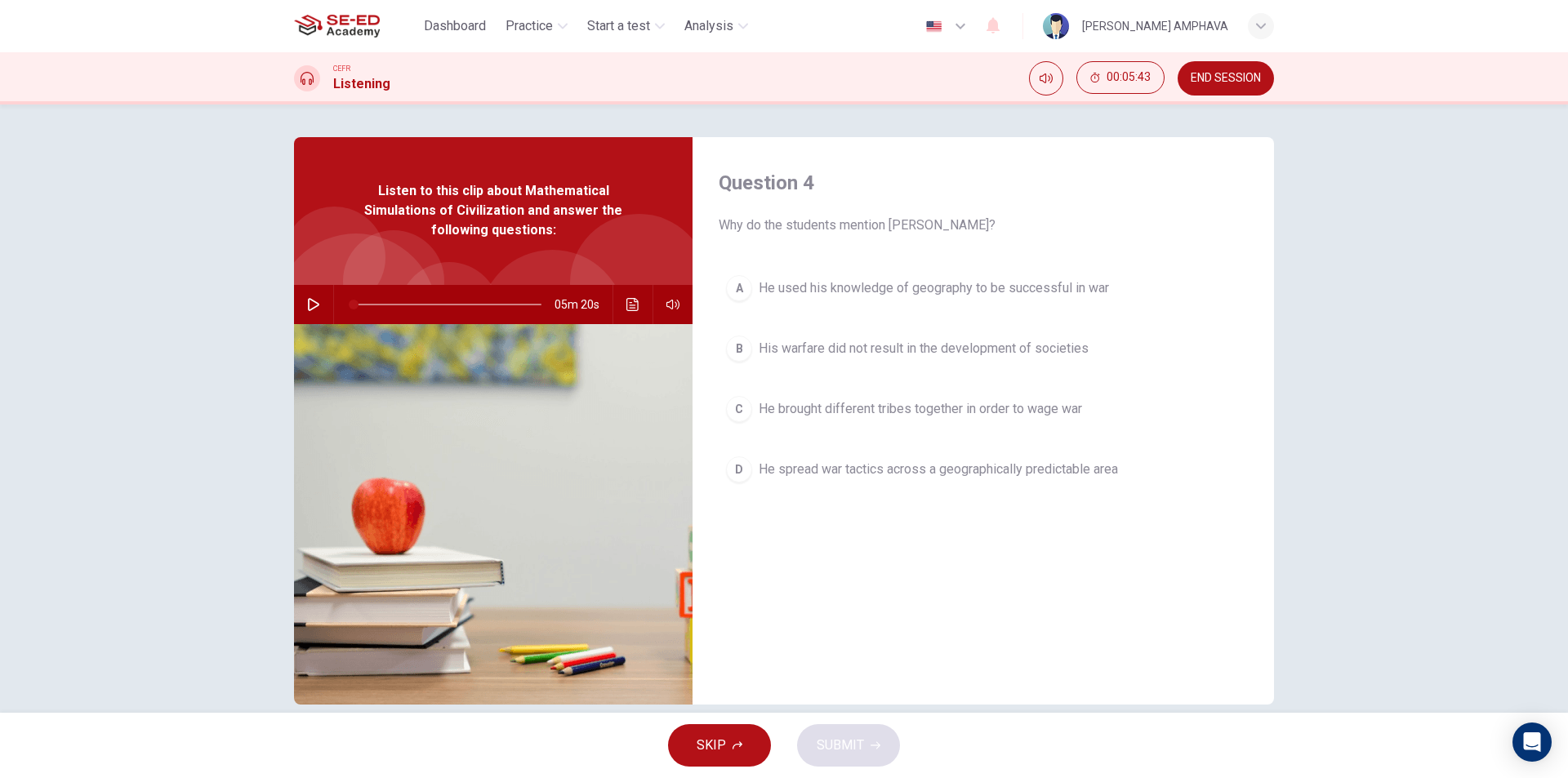
click at [315, 315] on button "button" at bounding box center [313, 304] width 26 height 39
type input "21"
click at [1241, 83] on span "END SESSION" at bounding box center [1225, 78] width 70 height 13
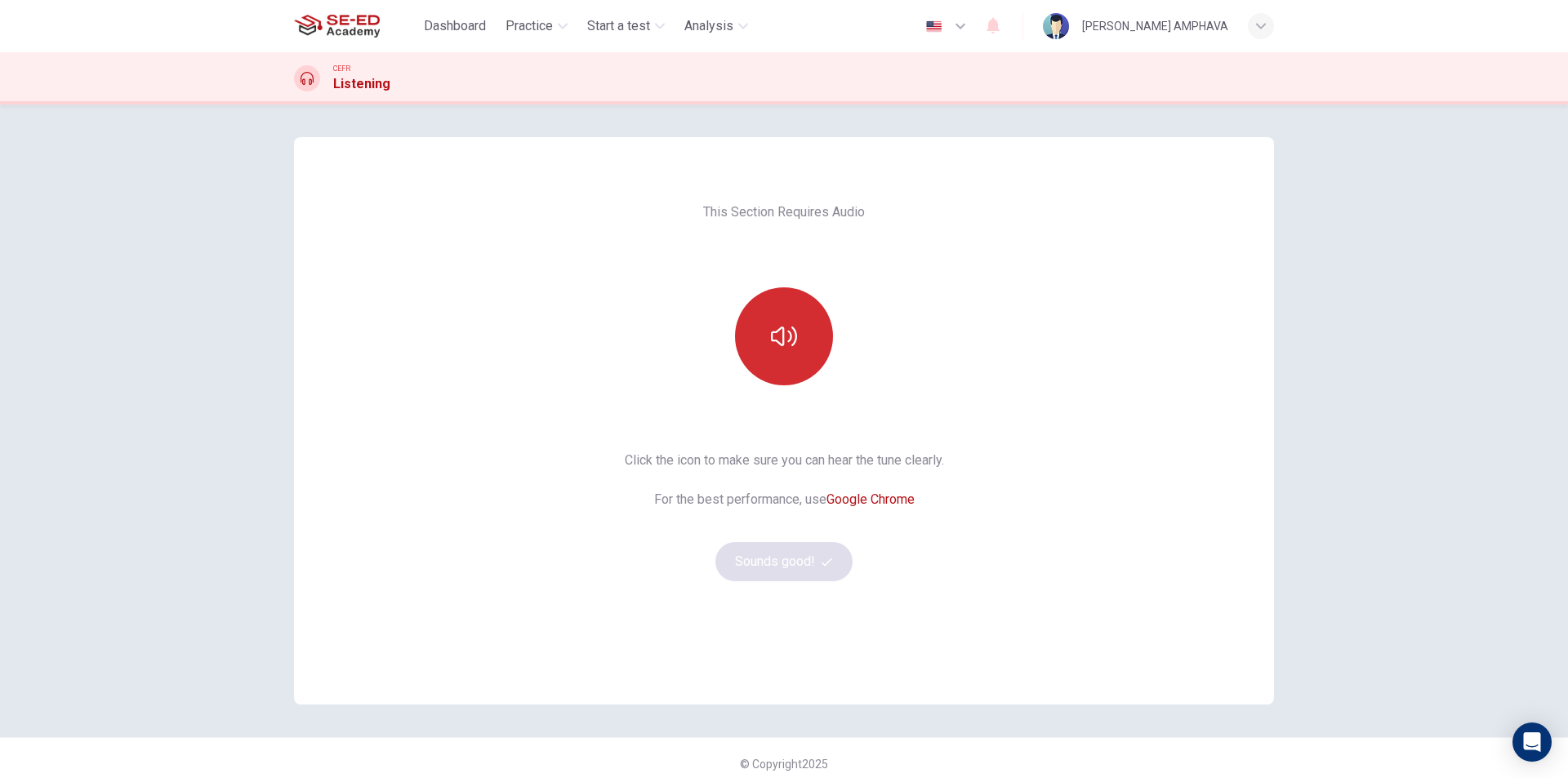
click at [813, 300] on button "button" at bounding box center [784, 337] width 98 height 98
click at [767, 556] on button "Sounds good!" at bounding box center [784, 562] width 137 height 39
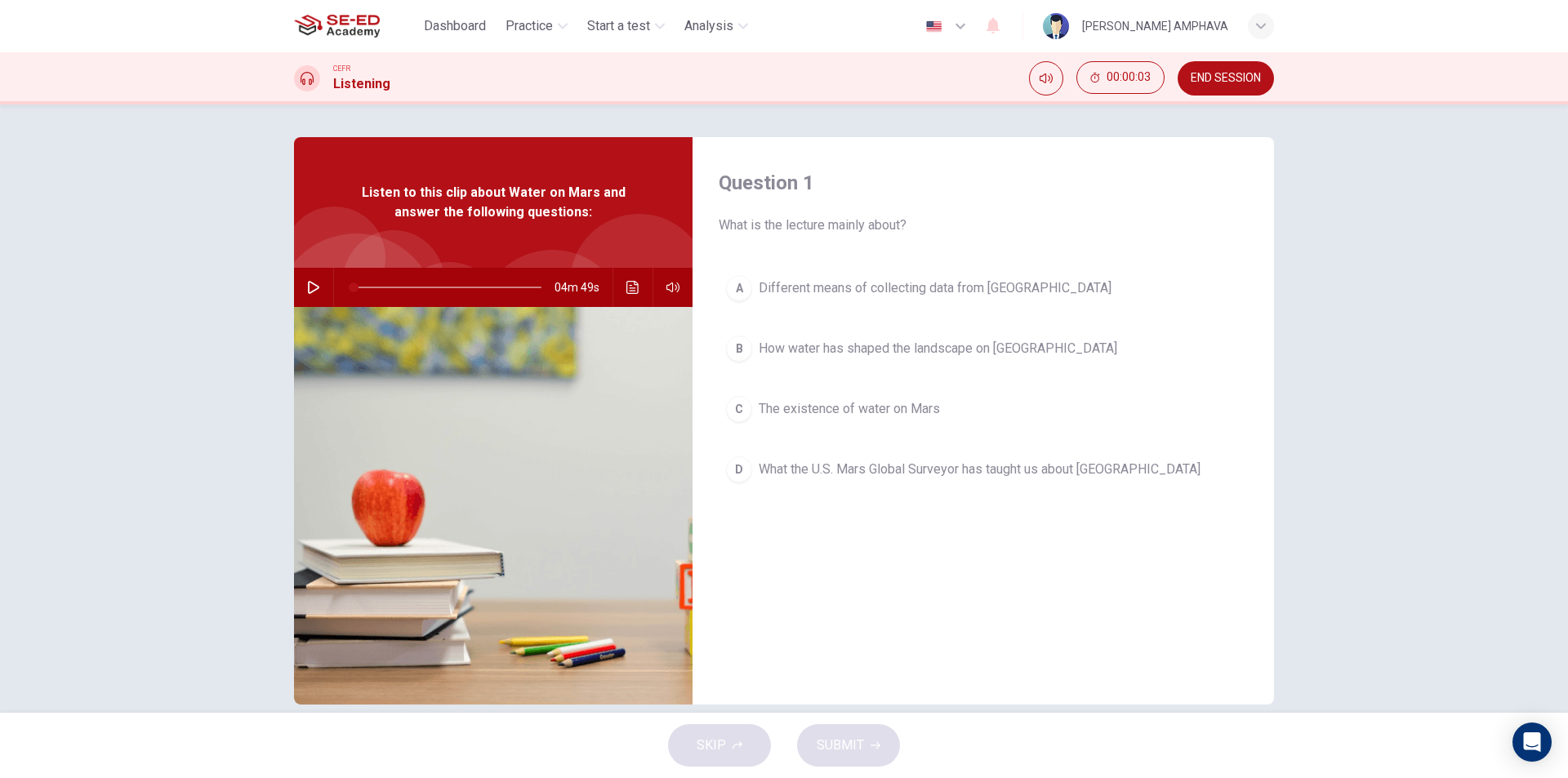
click at [826, 419] on button "C The existence of water on Mars" at bounding box center [982, 408] width 529 height 41
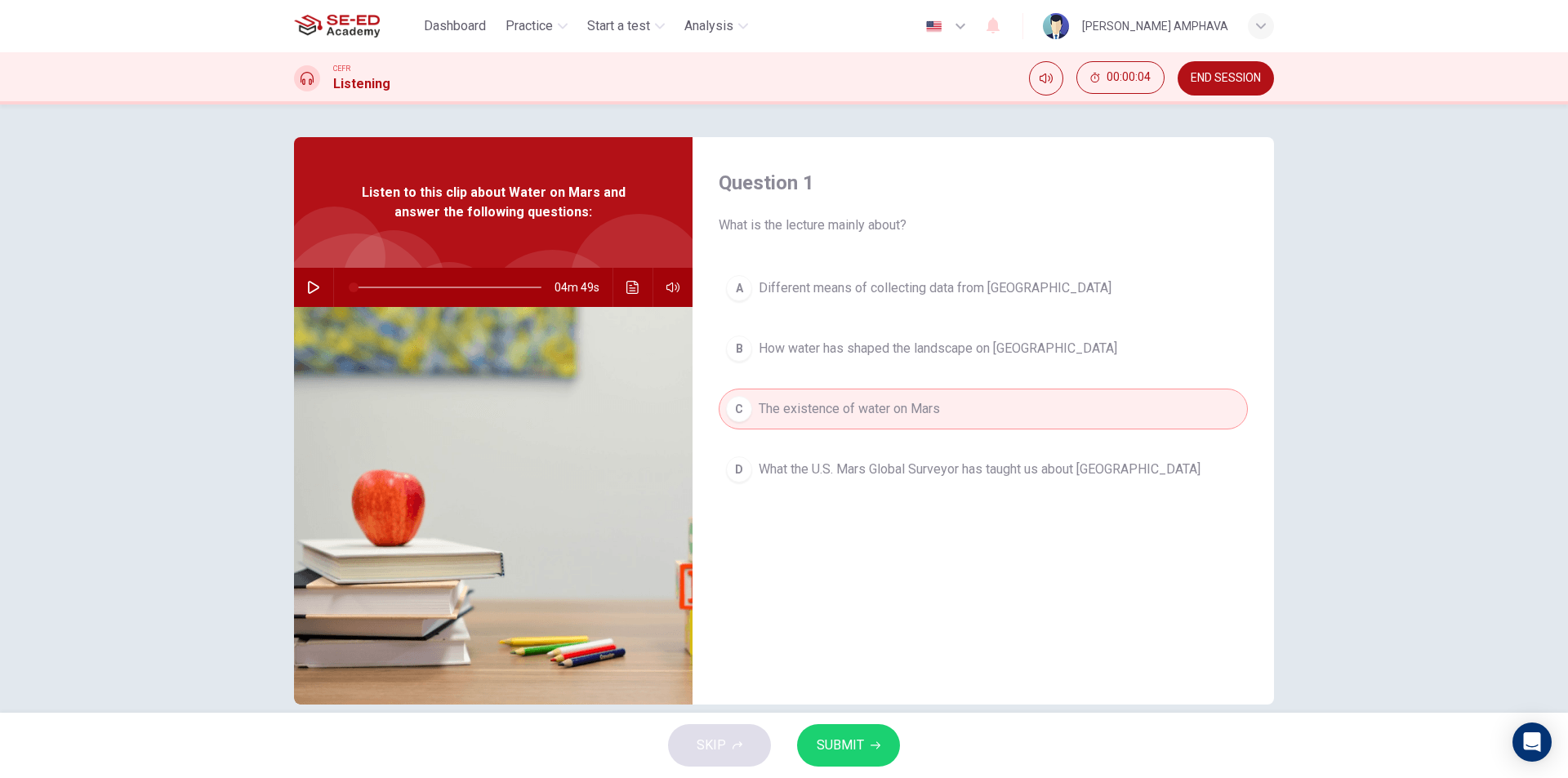
drag, startPoint x: 823, startPoint y: 721, endPoint x: 821, endPoint y: 732, distance: 11.2
click at [823, 722] on div "SKIP SUBMIT" at bounding box center [784, 745] width 1568 height 65
click at [829, 760] on button "SUBMIT" at bounding box center [849, 745] width 103 height 42
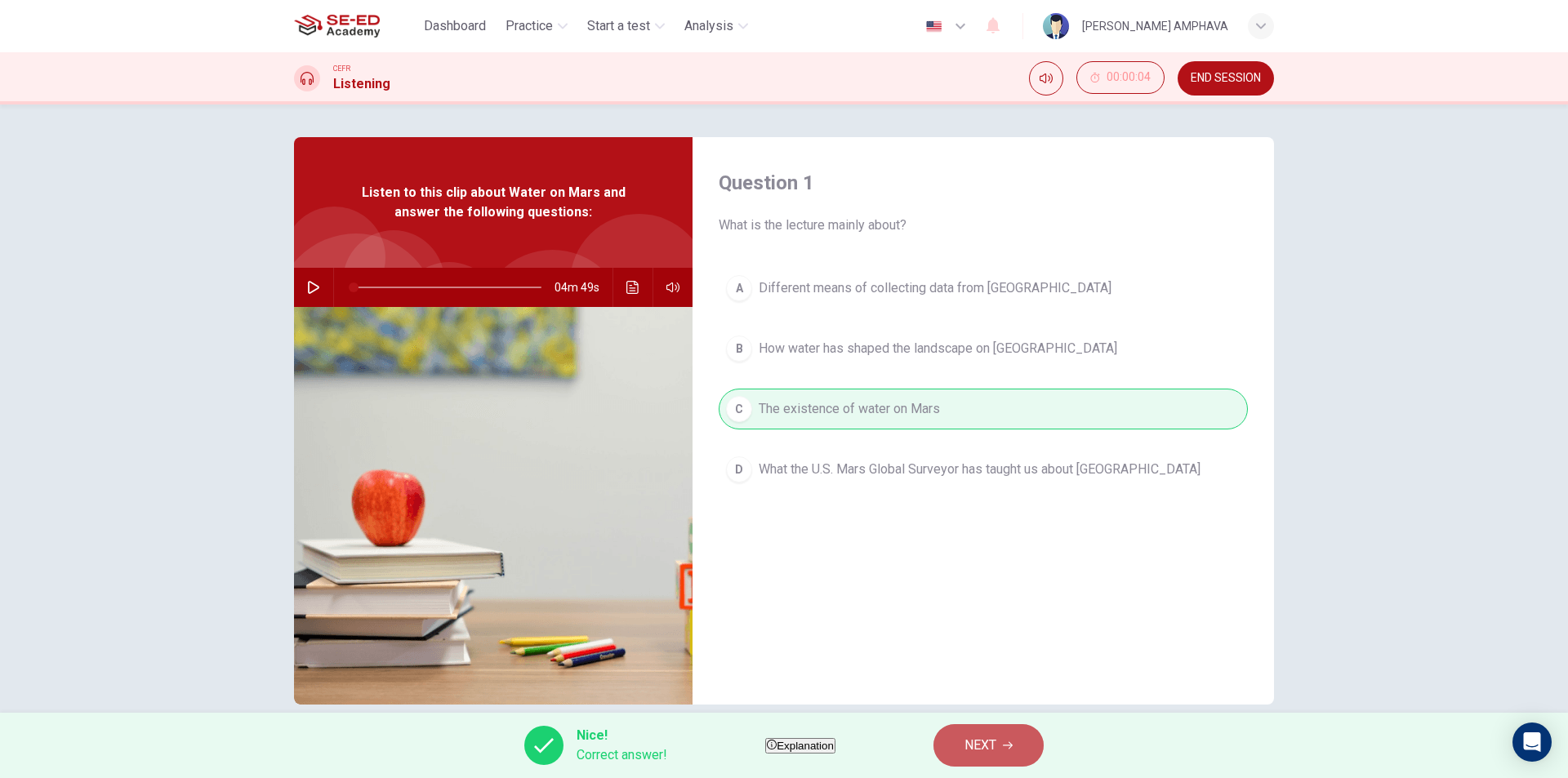
click at [991, 752] on button "NEXT" at bounding box center [988, 745] width 110 height 42
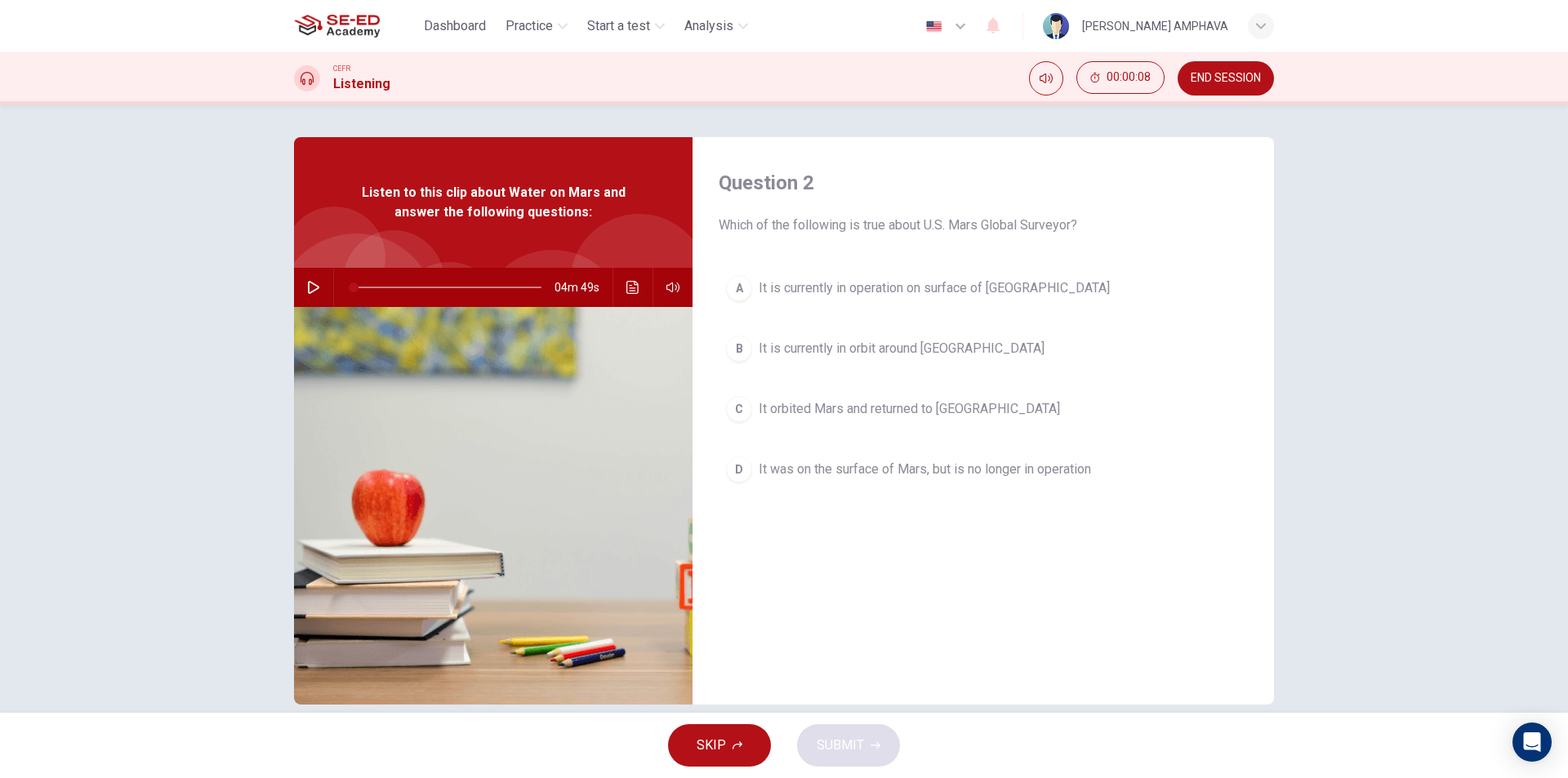
click at [938, 293] on span "It is currently in operation on surface of [GEOGRAPHIC_DATA]" at bounding box center [934, 288] width 351 height 19
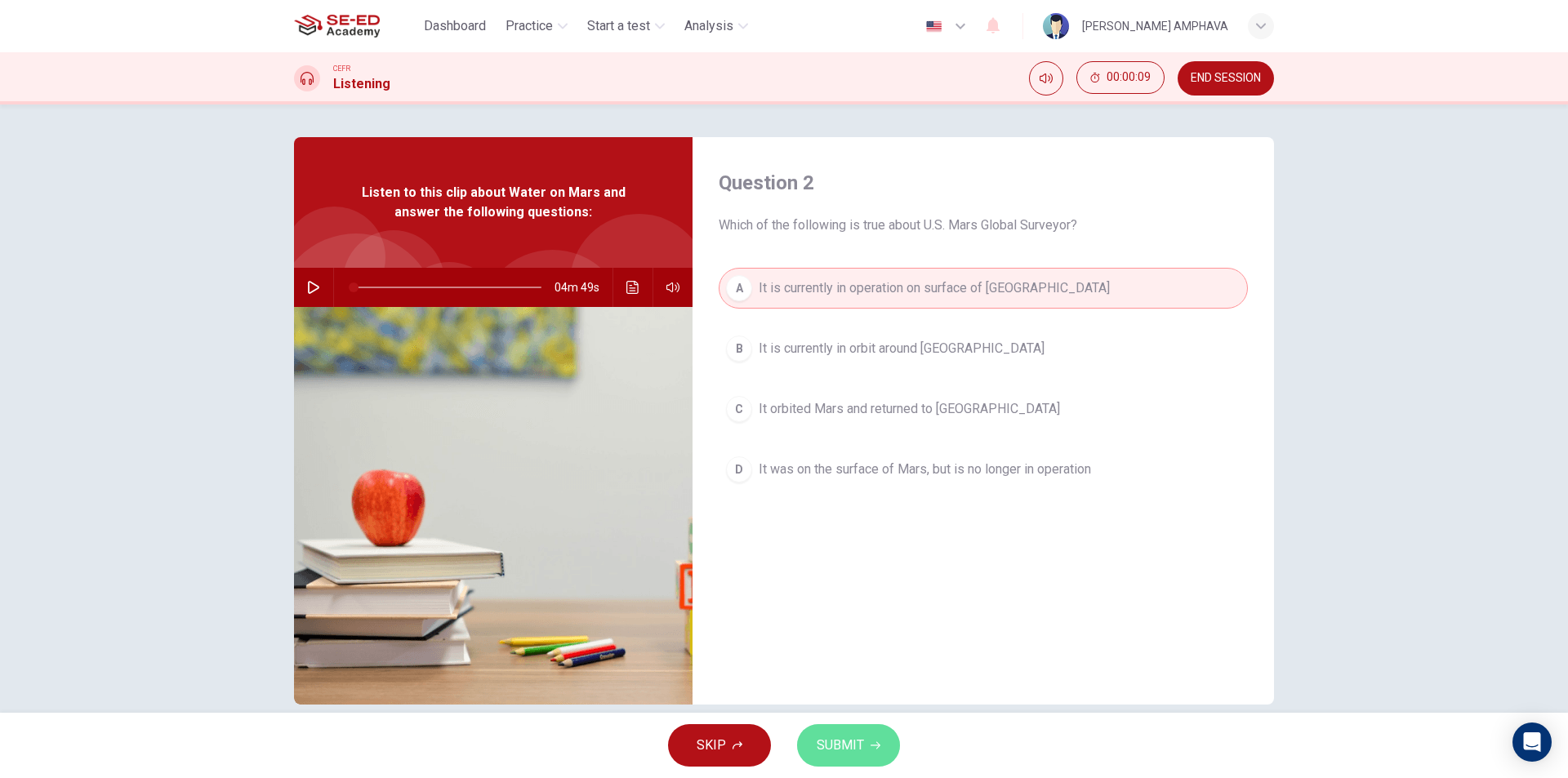
click at [852, 742] on span "SUBMIT" at bounding box center [840, 745] width 47 height 23
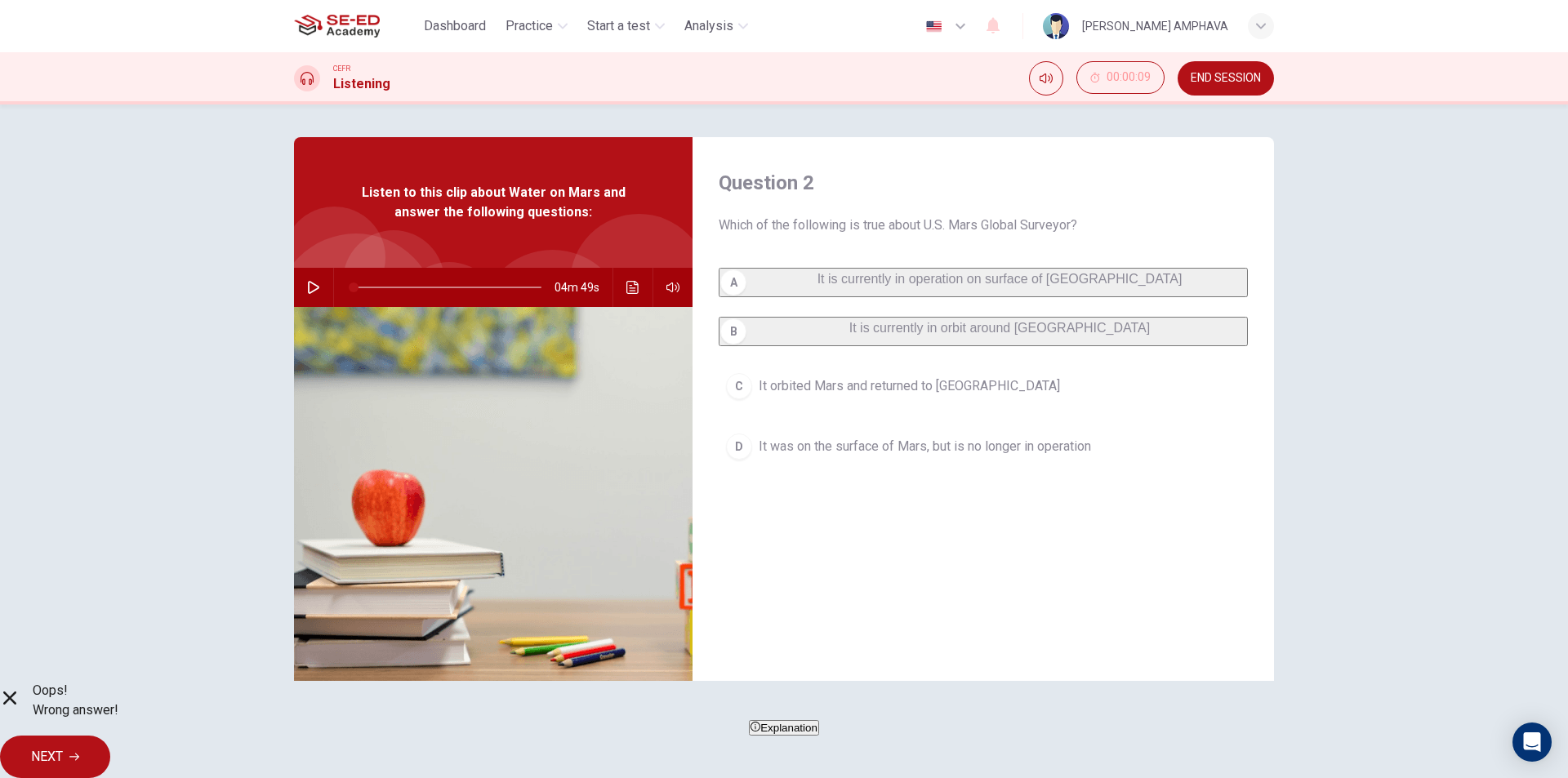
click at [63, 751] on span "NEXT" at bounding box center [47, 756] width 32 height 23
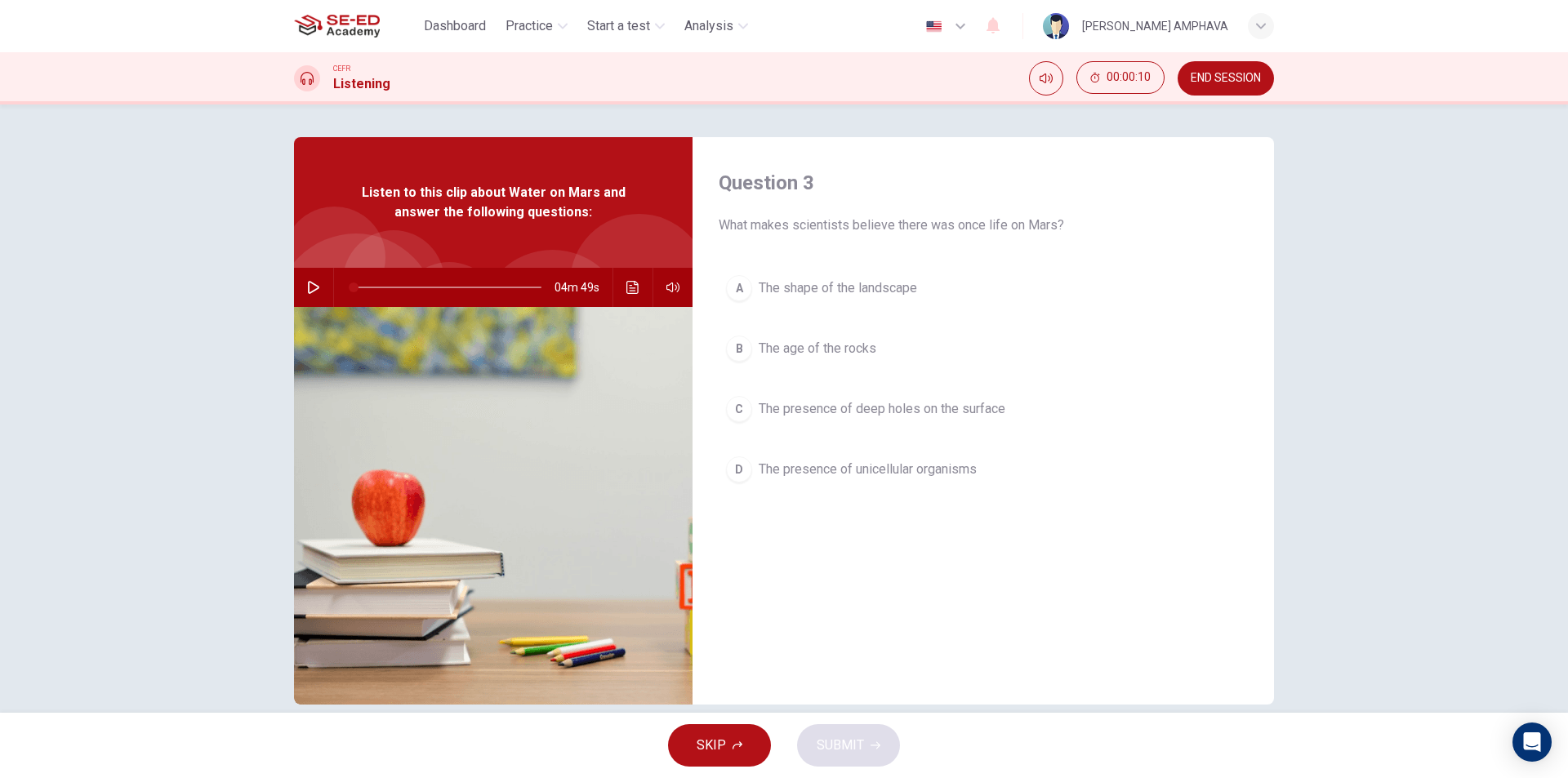
click at [874, 305] on button "A The shape of the landscape" at bounding box center [982, 288] width 529 height 41
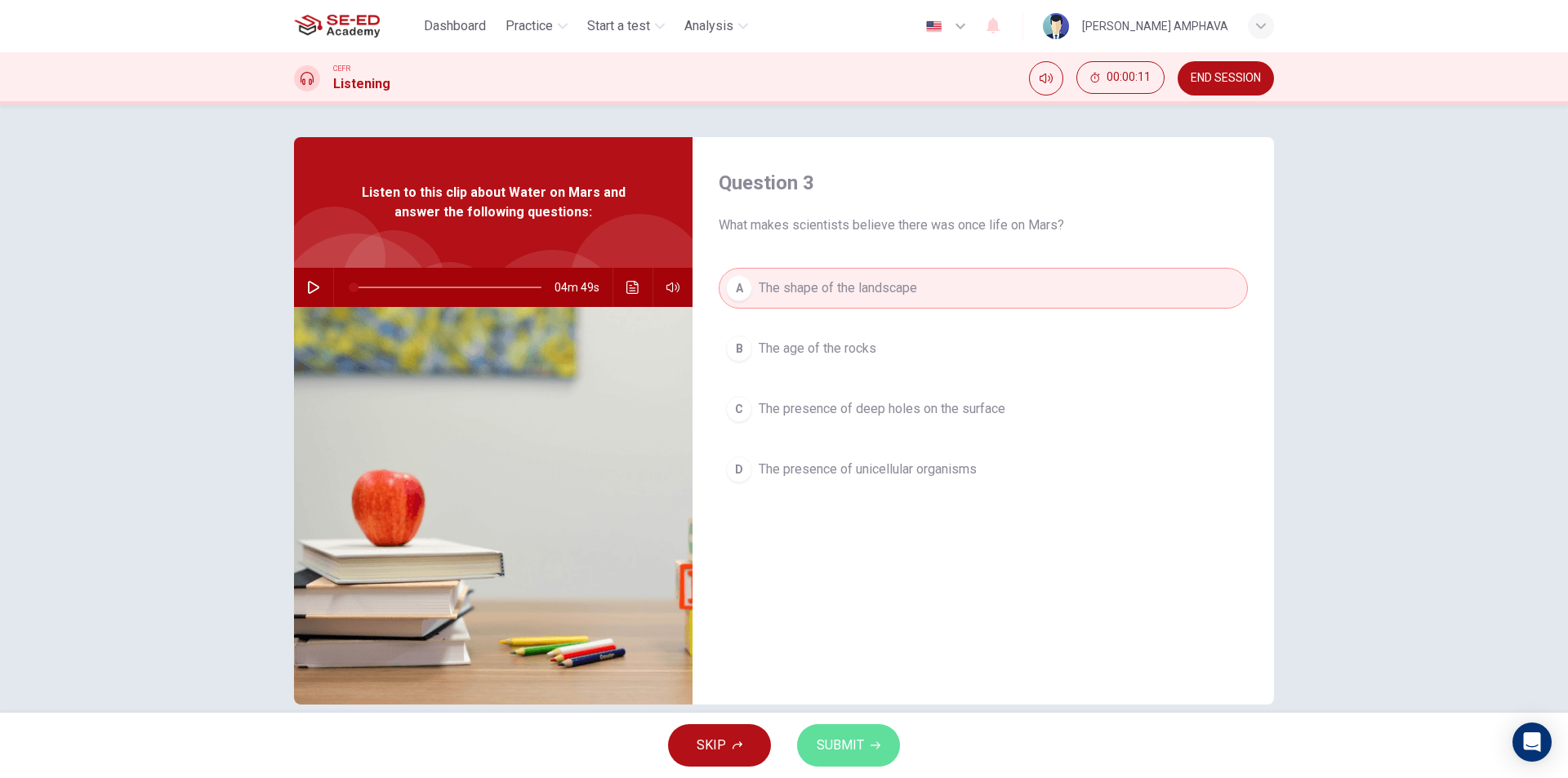
click at [863, 751] on button "SUBMIT" at bounding box center [849, 745] width 103 height 42
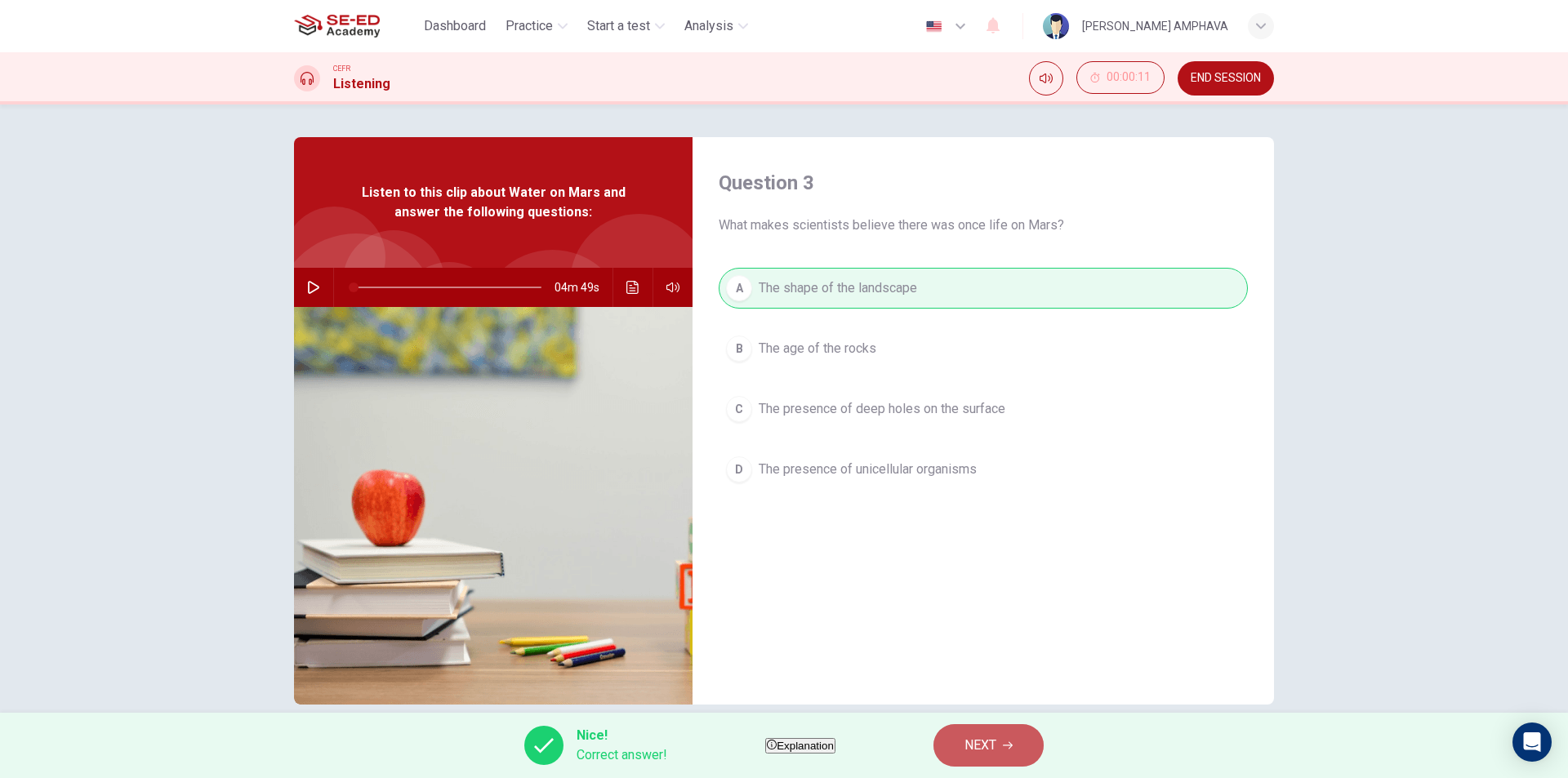
click at [1043, 744] on button "NEXT" at bounding box center [988, 745] width 110 height 42
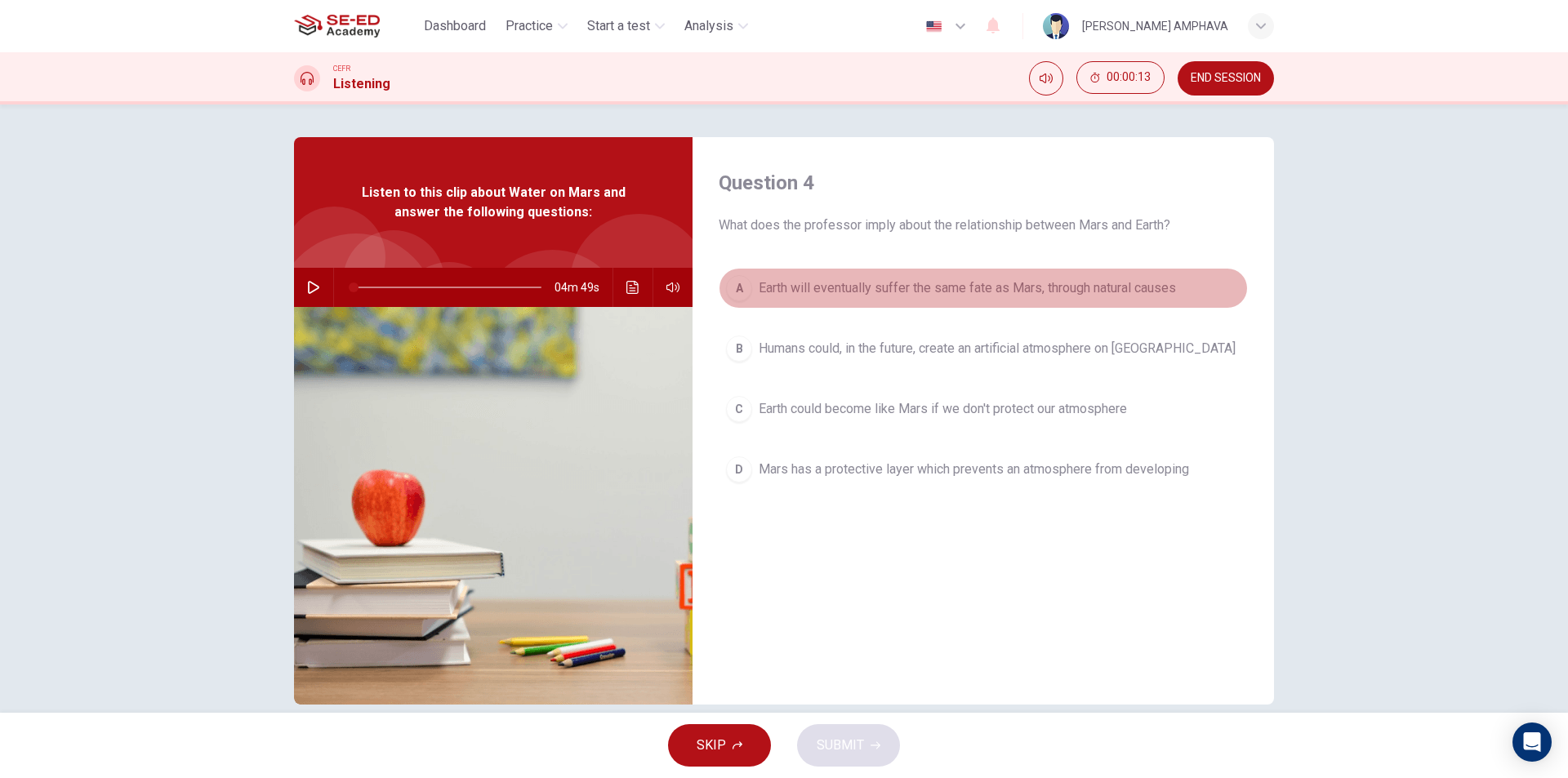
click at [943, 307] on button "A Earth will eventually suffer the same fate as Mars, through natural causes" at bounding box center [982, 288] width 529 height 41
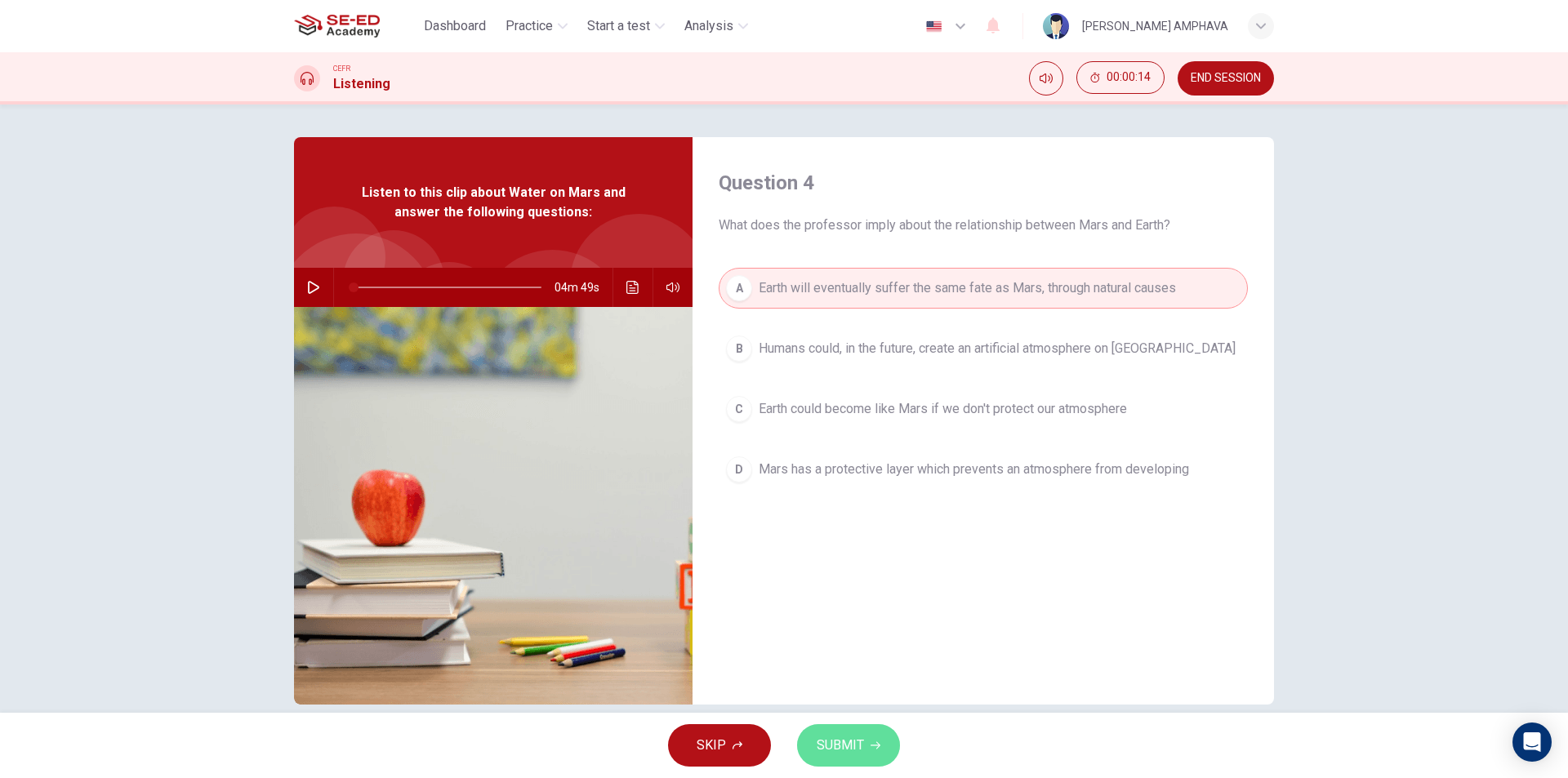
click at [878, 735] on button "SUBMIT" at bounding box center [849, 745] width 103 height 42
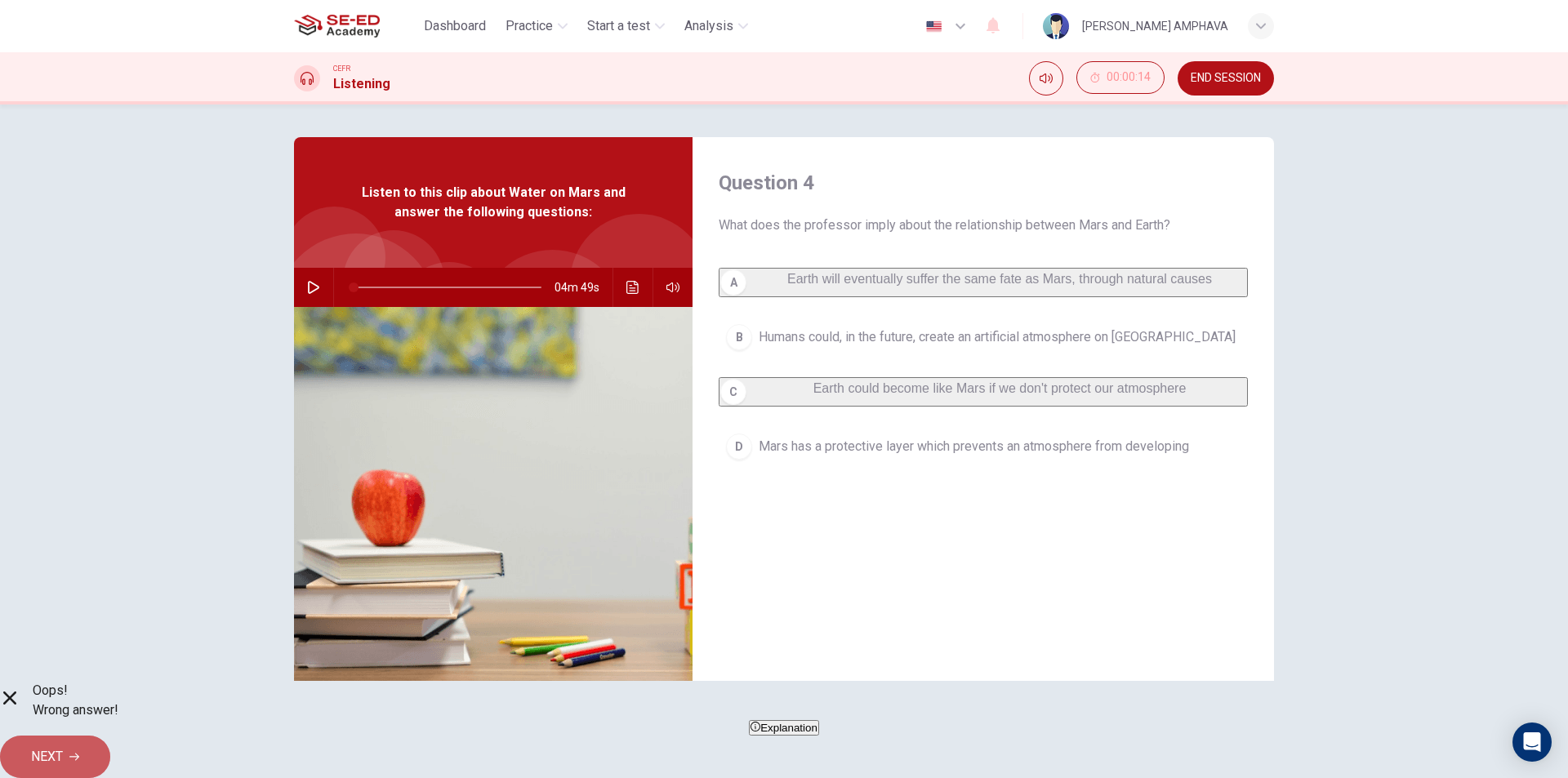
click at [110, 736] on button "NEXT" at bounding box center [55, 757] width 110 height 42
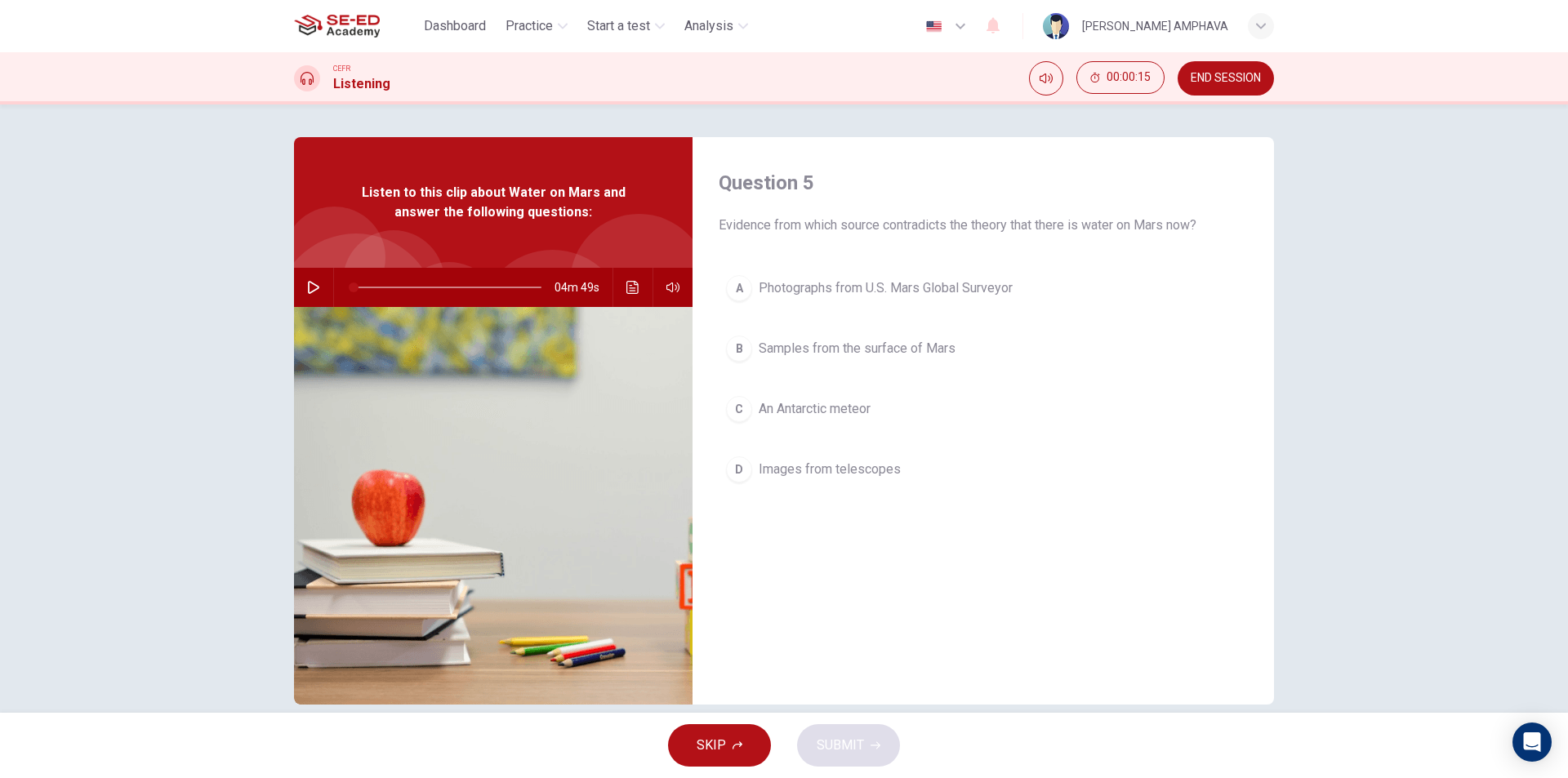
drag, startPoint x: 815, startPoint y: 353, endPoint x: 816, endPoint y: 362, distance: 9.1
click at [816, 353] on span "Samples from the surface of Mars" at bounding box center [857, 348] width 197 height 19
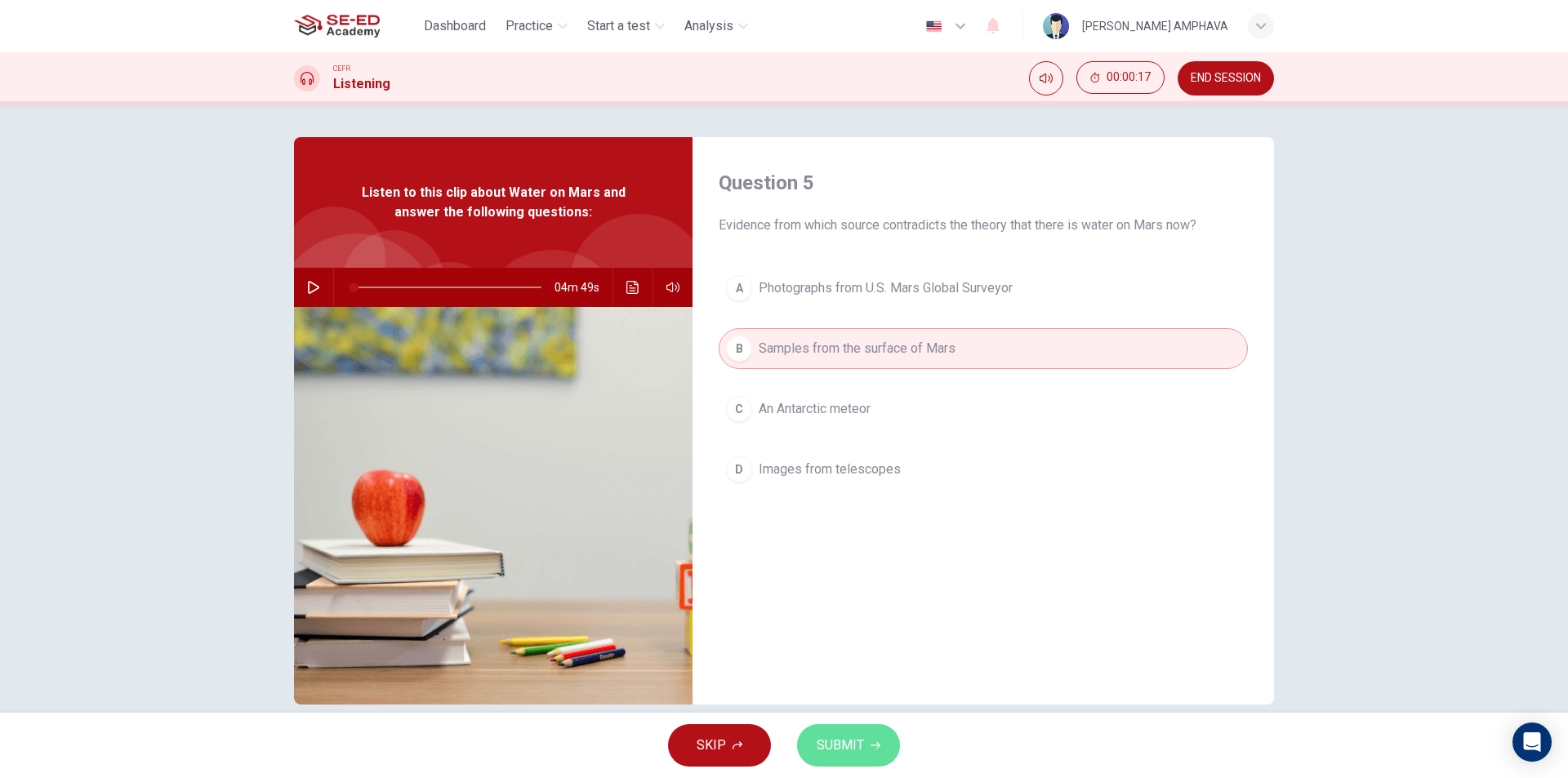
click at [853, 753] on span "SUBMIT" at bounding box center [840, 745] width 47 height 23
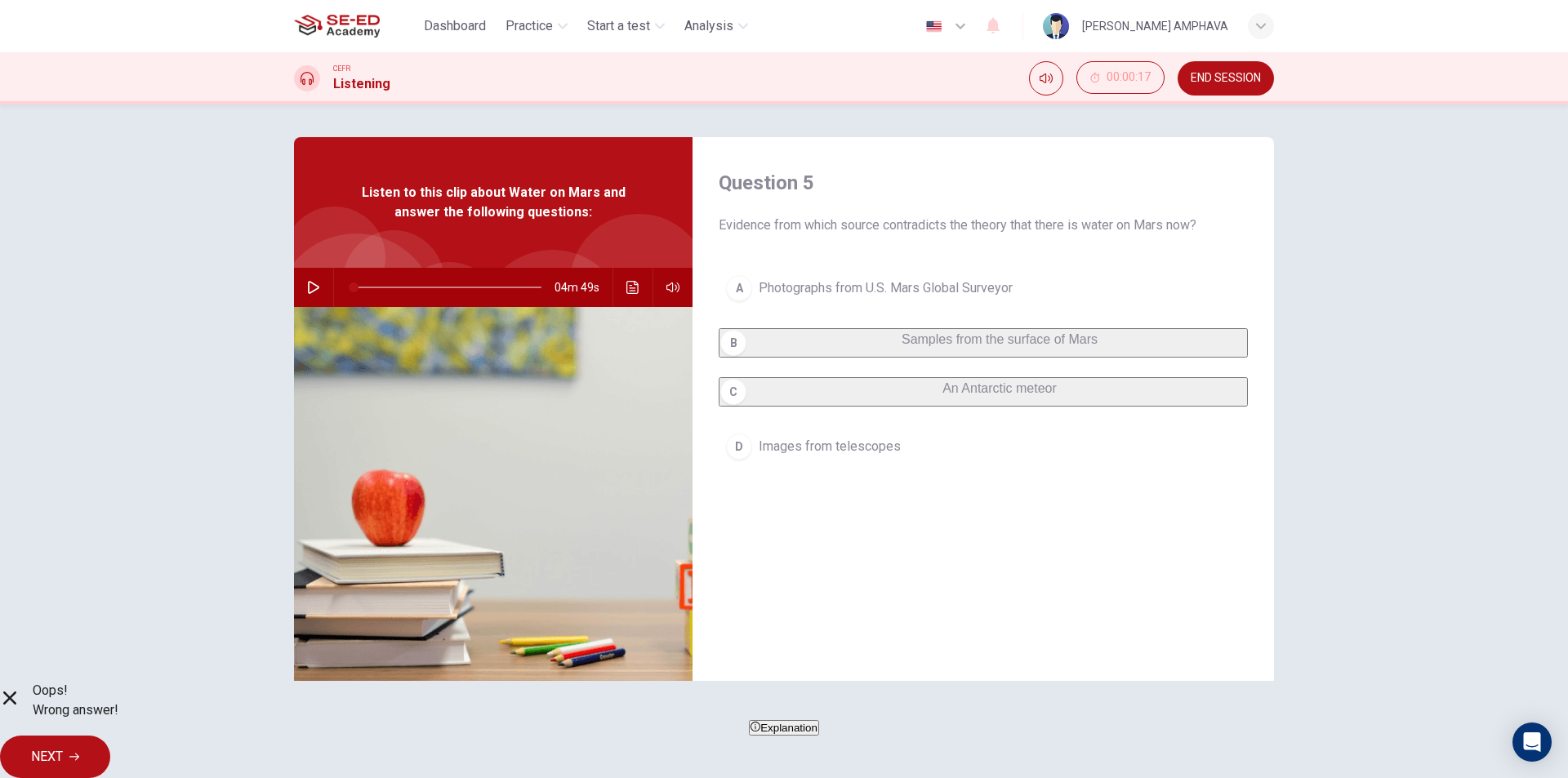
click at [63, 745] on span "NEXT" at bounding box center [47, 756] width 32 height 23
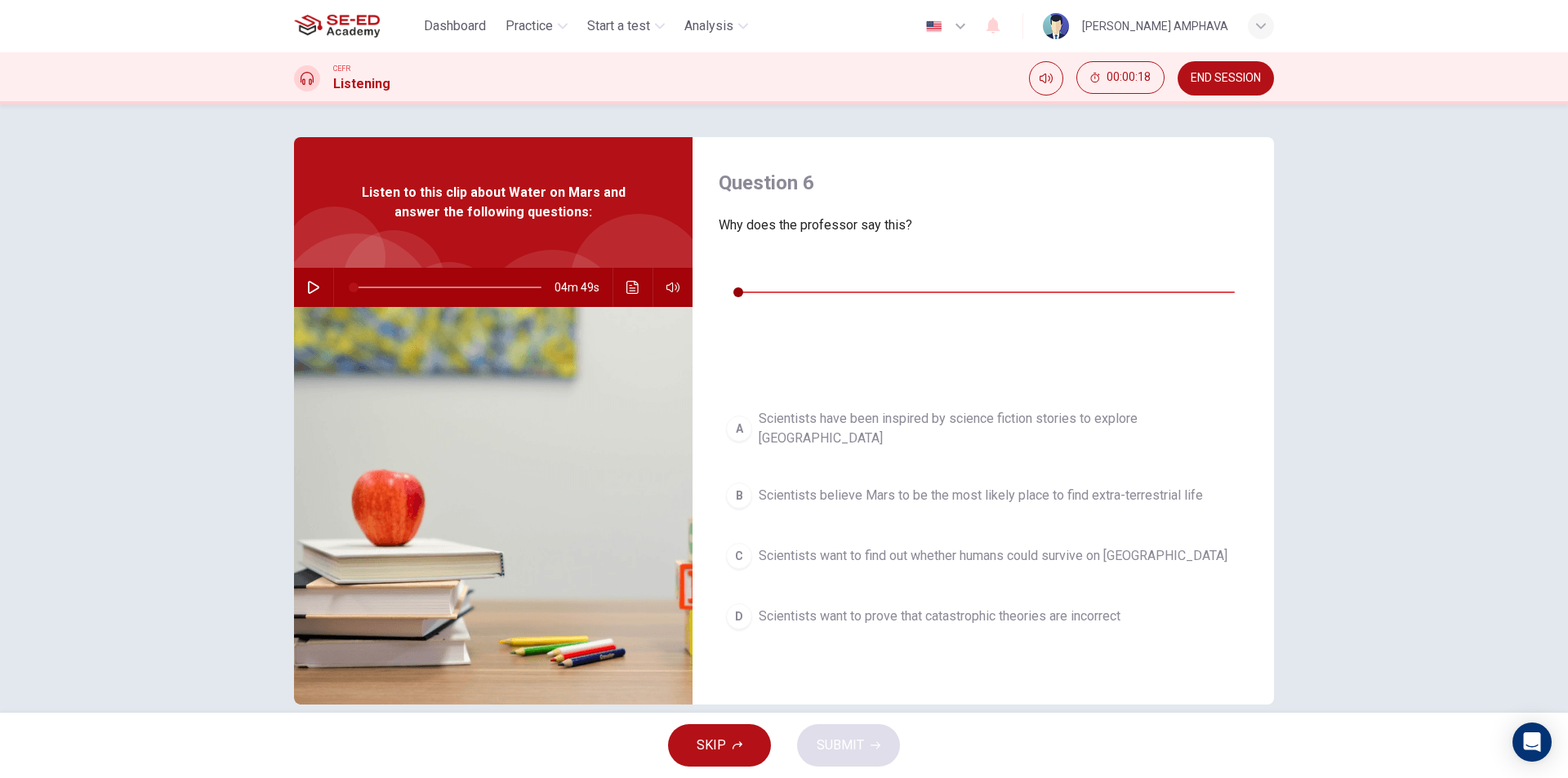
click at [738, 281] on button "button" at bounding box center [731, 267] width 26 height 26
click at [850, 402] on button "A Scientists have been inspired by science fiction stories to explore [GEOGRAPH…" at bounding box center [982, 429] width 529 height 54
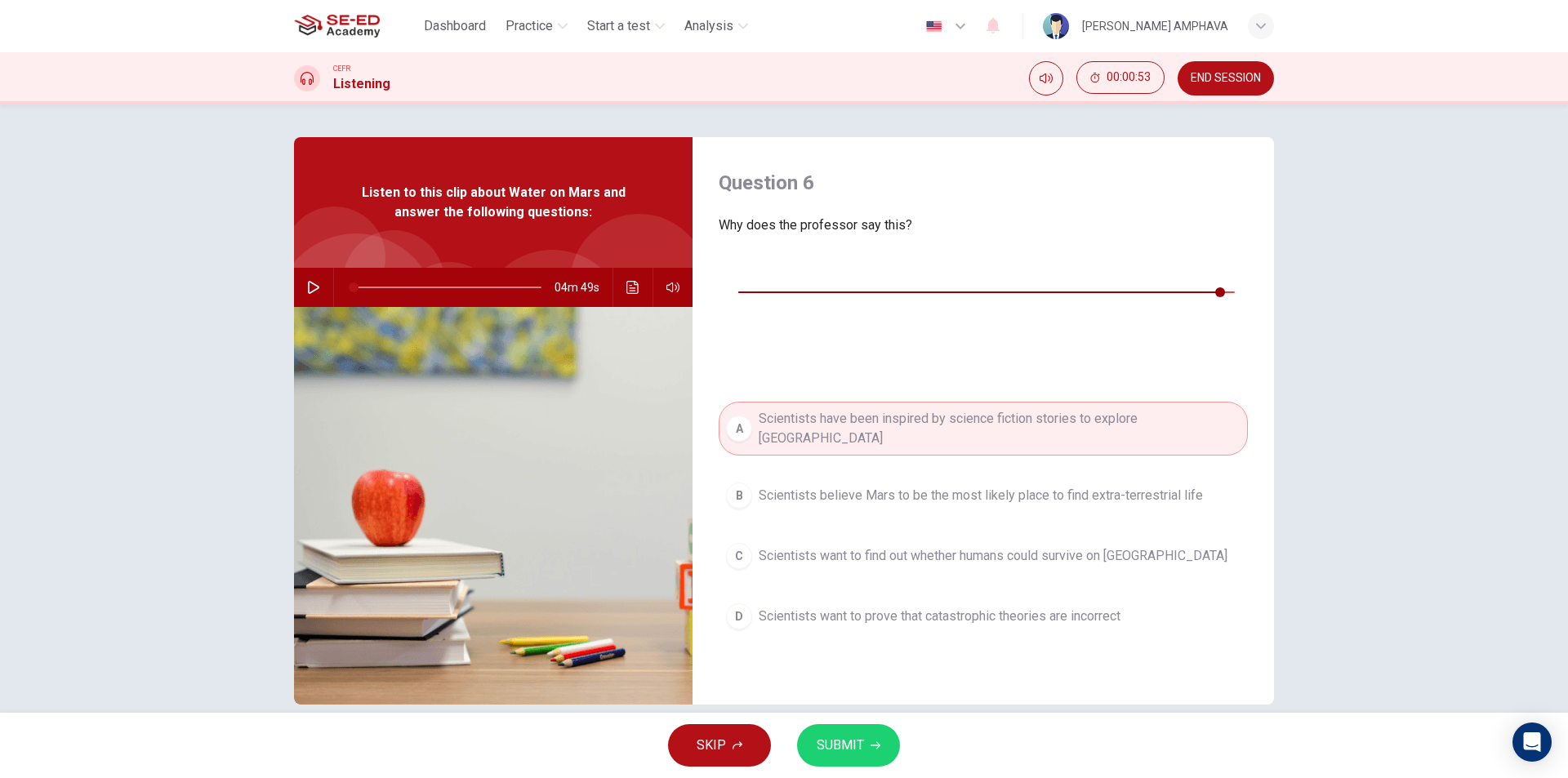
type input "0"
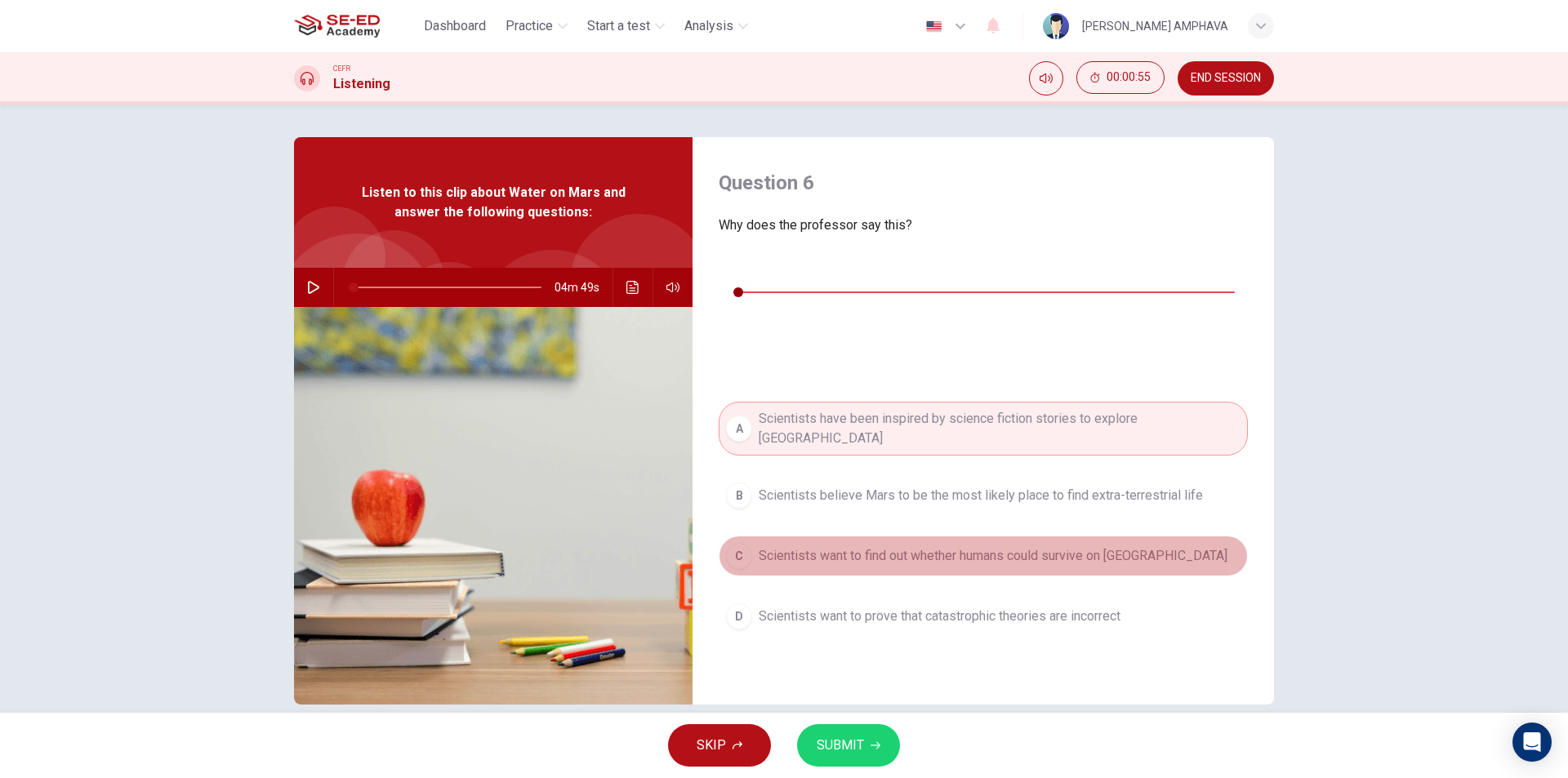
drag, startPoint x: 1065, startPoint y: 472, endPoint x: 1054, endPoint y: 472, distance: 11.0
click at [1054, 535] on button "C Scientists want to find out whether humans could survive on [GEOGRAPHIC_DATA]" at bounding box center [982, 556] width 529 height 41
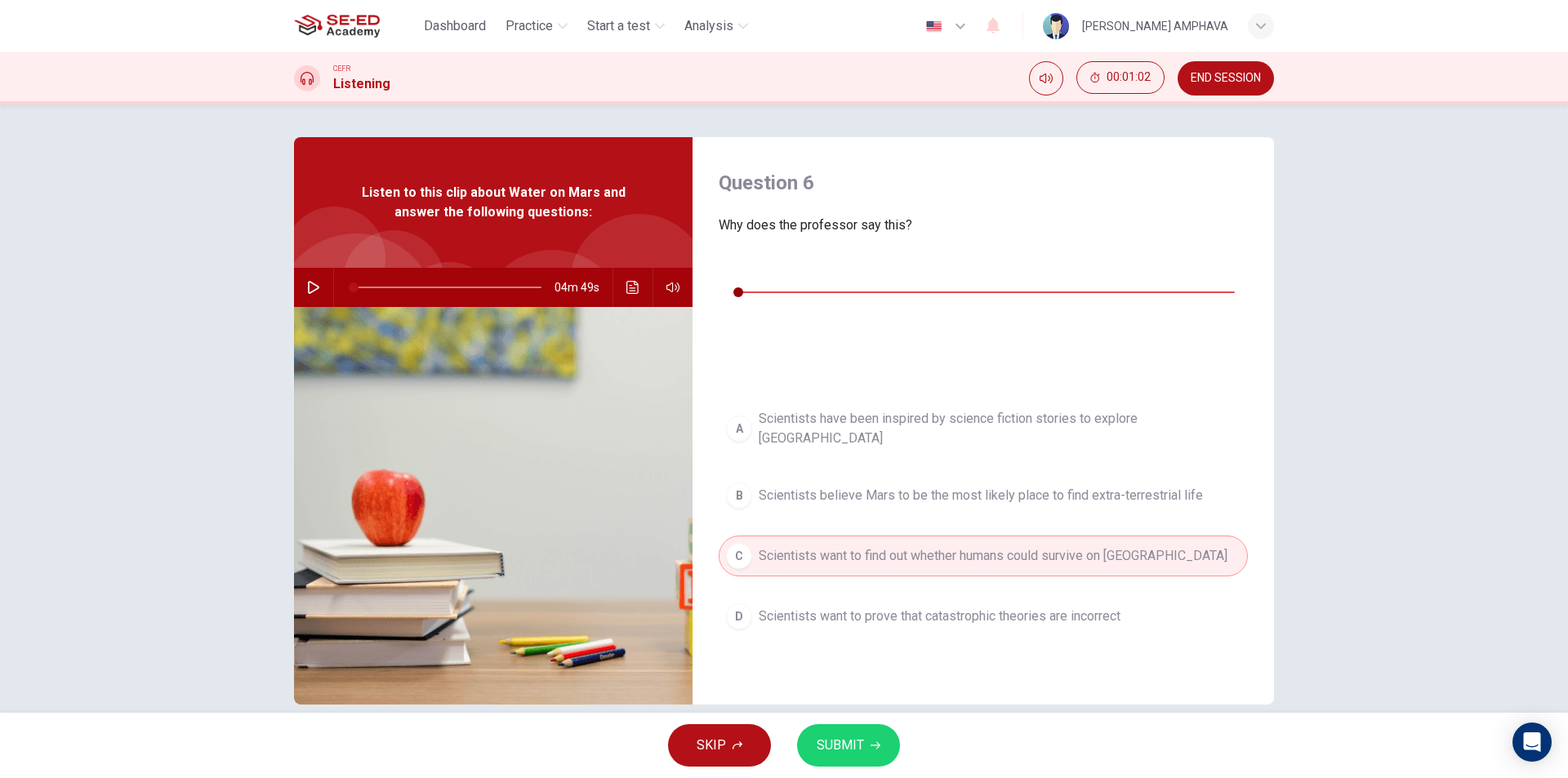
click at [1010, 485] on span "Scientists believe Mars to be the most likely place to find extra-terrestrial l…" at bounding box center [981, 495] width 444 height 19
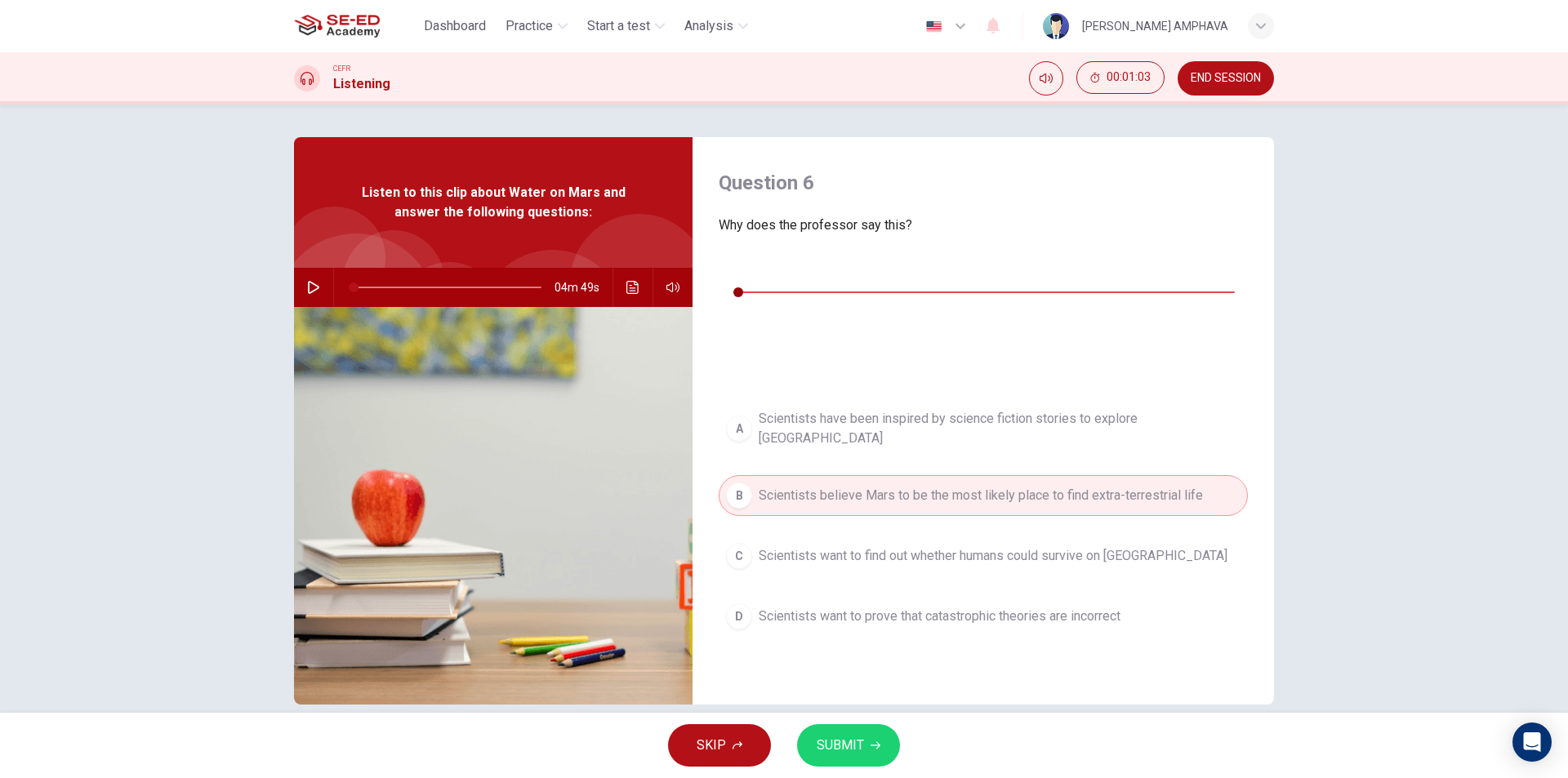
click at [856, 761] on button "SUBMIT" at bounding box center [849, 745] width 103 height 42
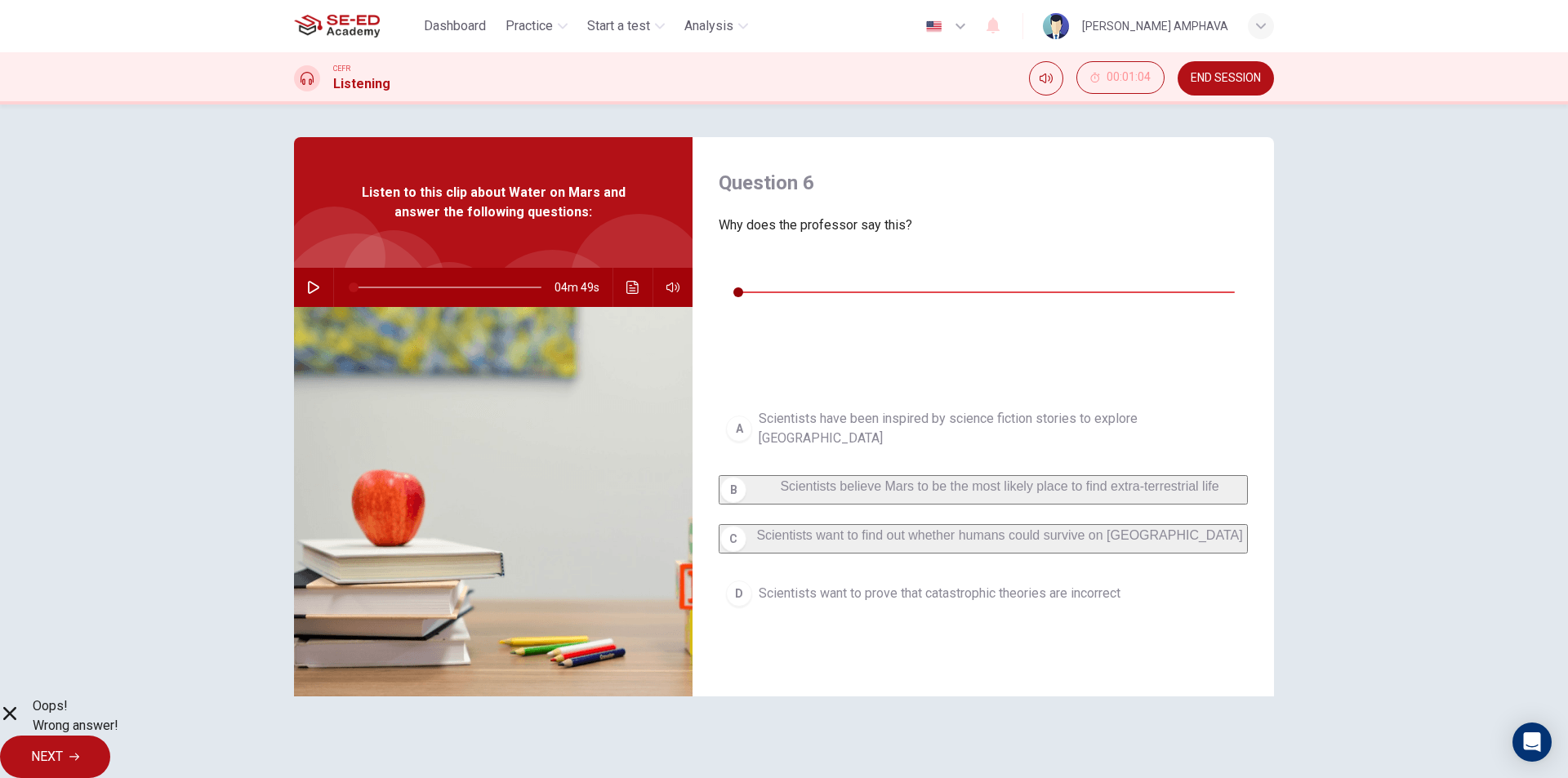
click at [63, 748] on span "NEXT" at bounding box center [47, 756] width 32 height 23
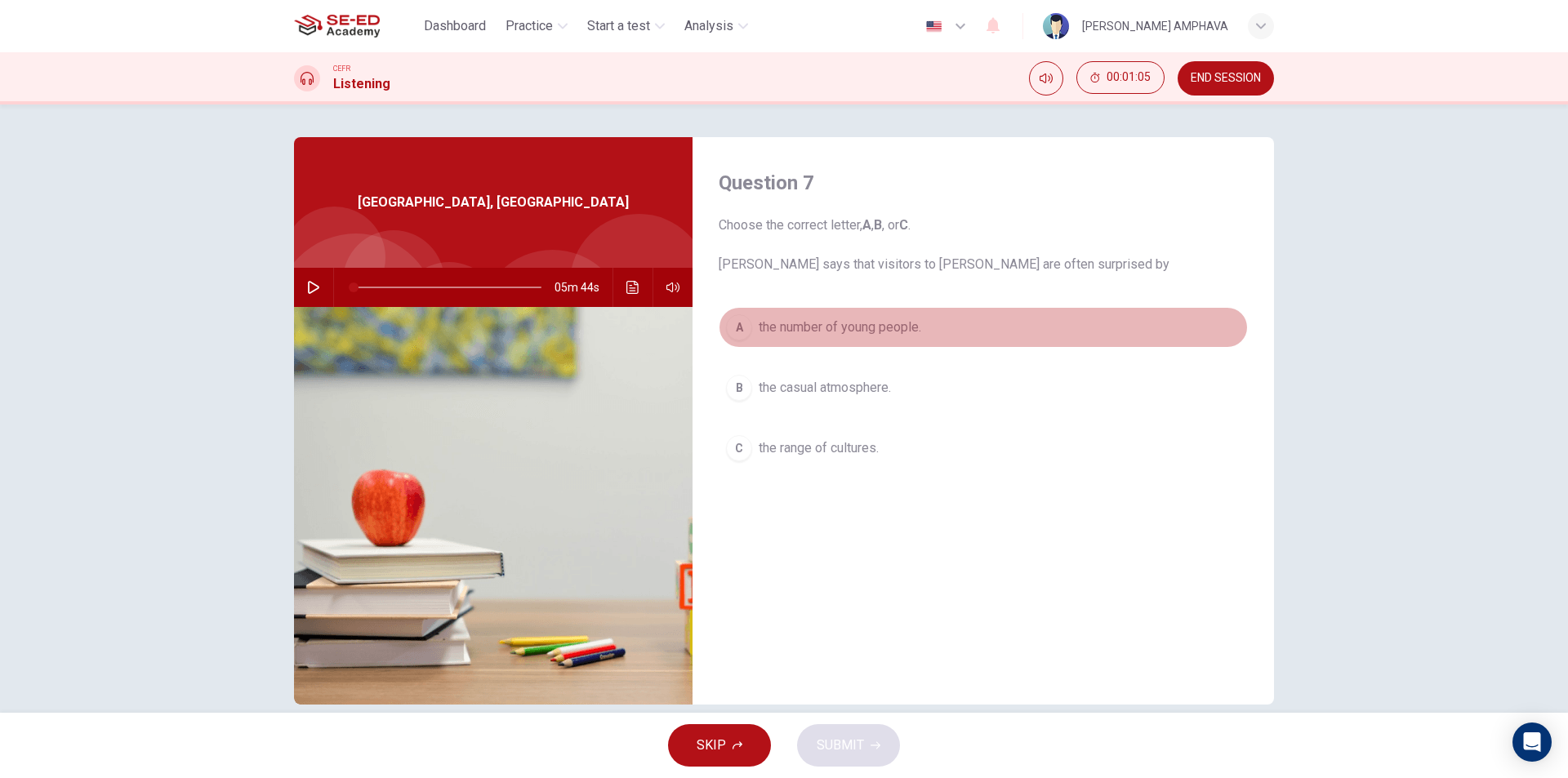
drag, startPoint x: 865, startPoint y: 318, endPoint x: 945, endPoint y: 468, distance: 170.0
click at [865, 319] on span "the number of young people." at bounding box center [840, 326] width 162 height 19
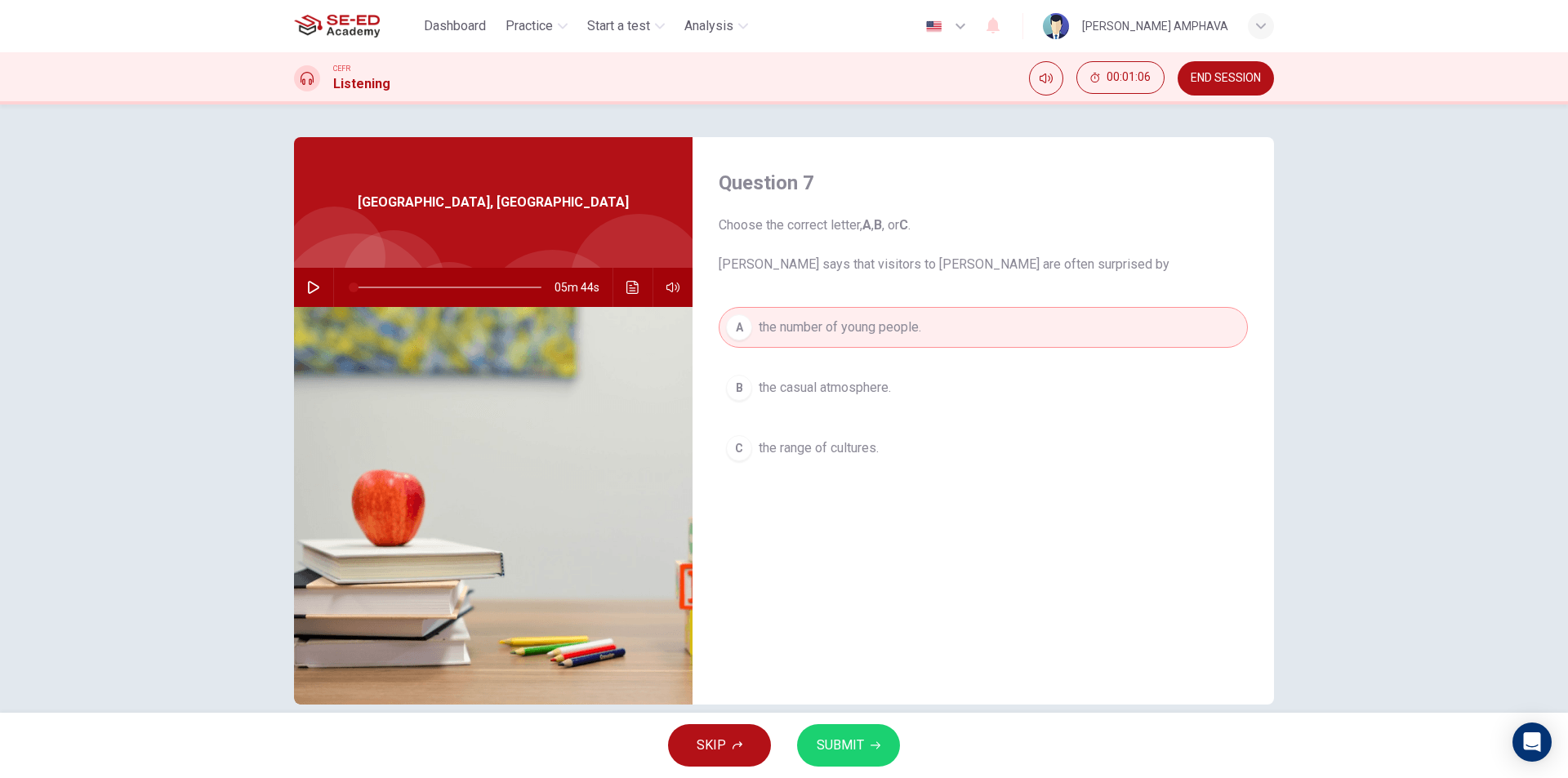
click at [897, 731] on div "SKIP SUBMIT" at bounding box center [784, 745] width 1568 height 65
click at [891, 746] on button "SUBMIT" at bounding box center [849, 745] width 103 height 42
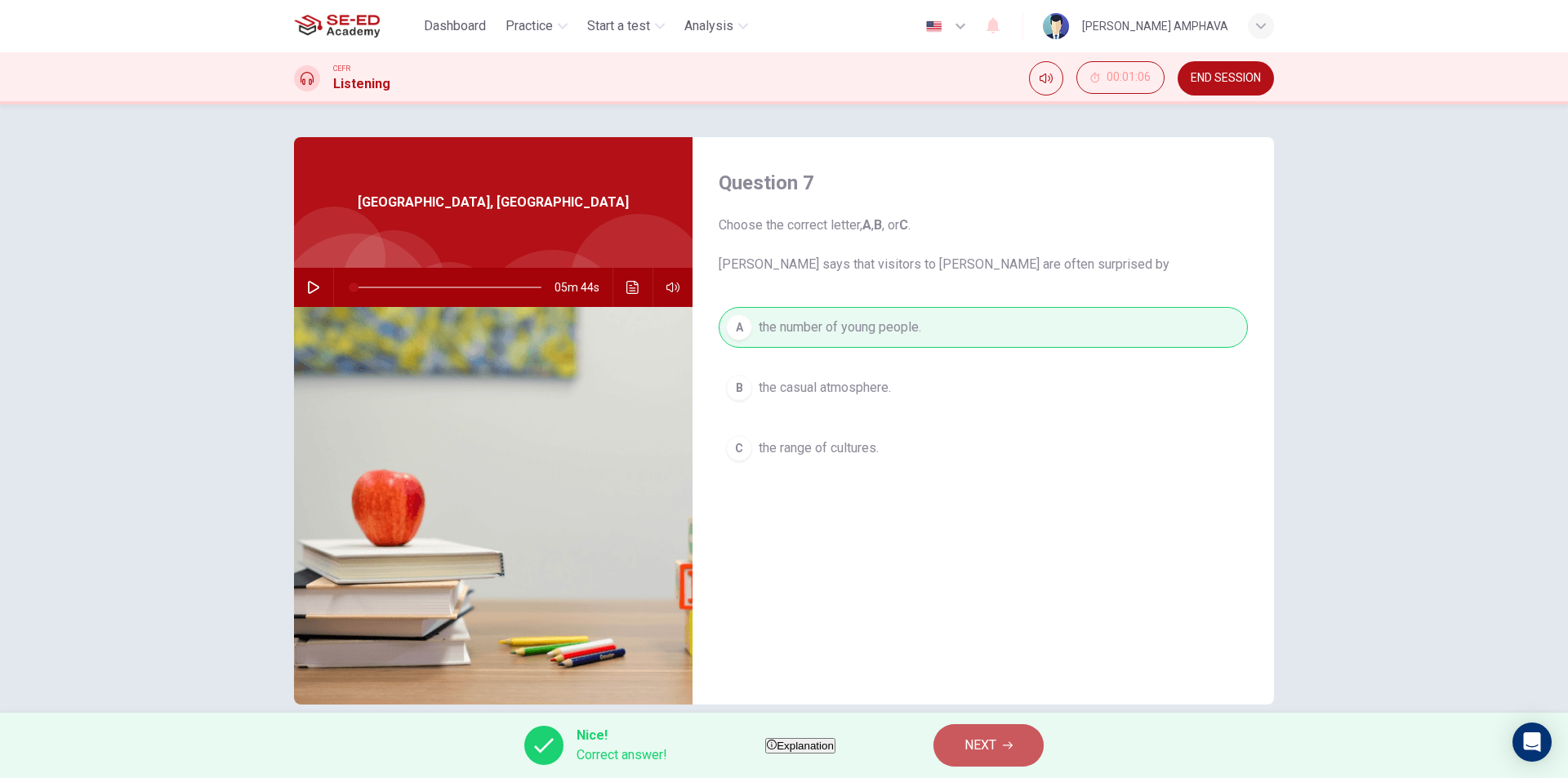
click at [996, 739] on span "NEXT" at bounding box center [981, 745] width 32 height 23
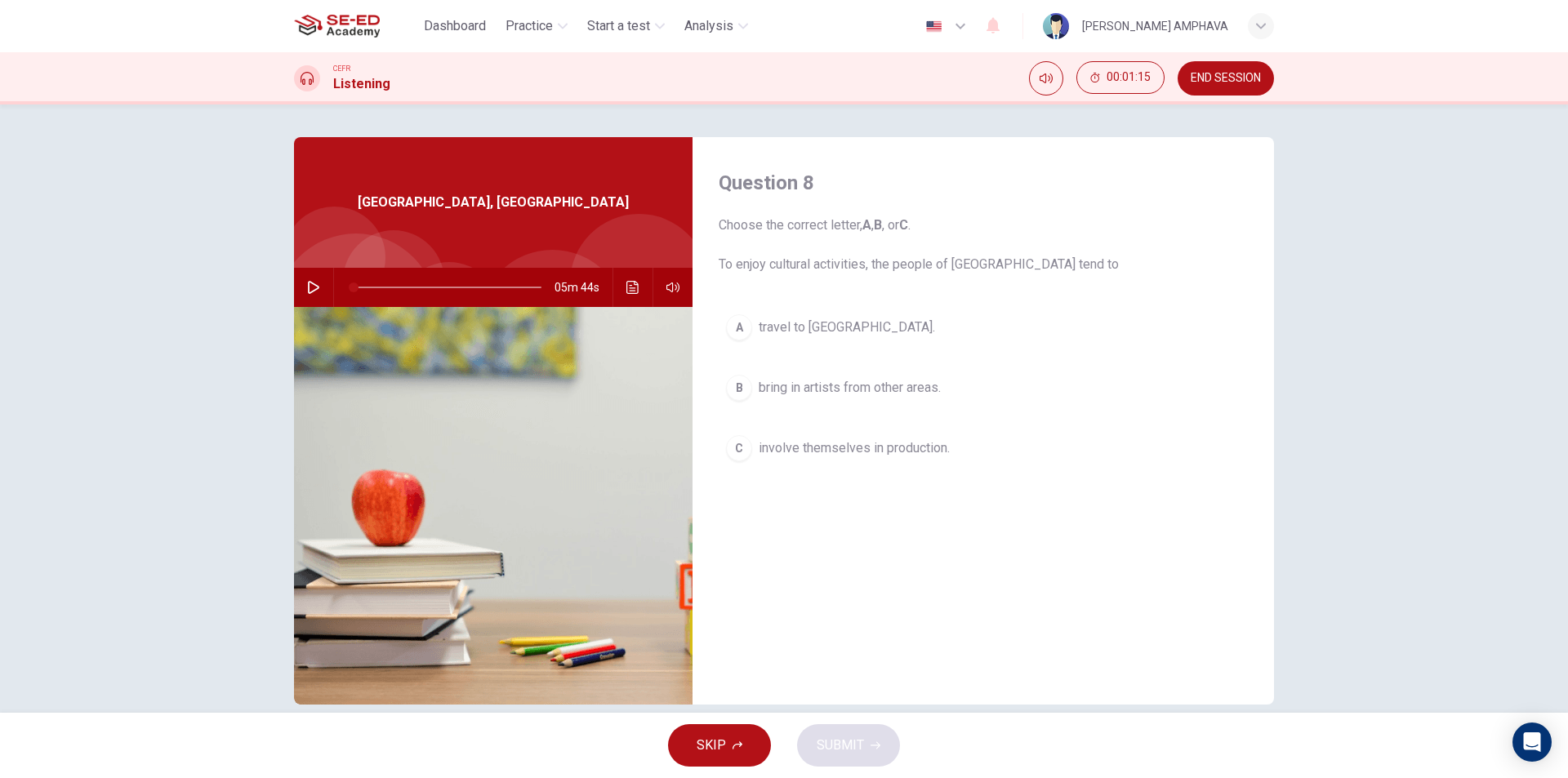
click at [896, 392] on span "bring in artists from other areas." at bounding box center [850, 387] width 182 height 19
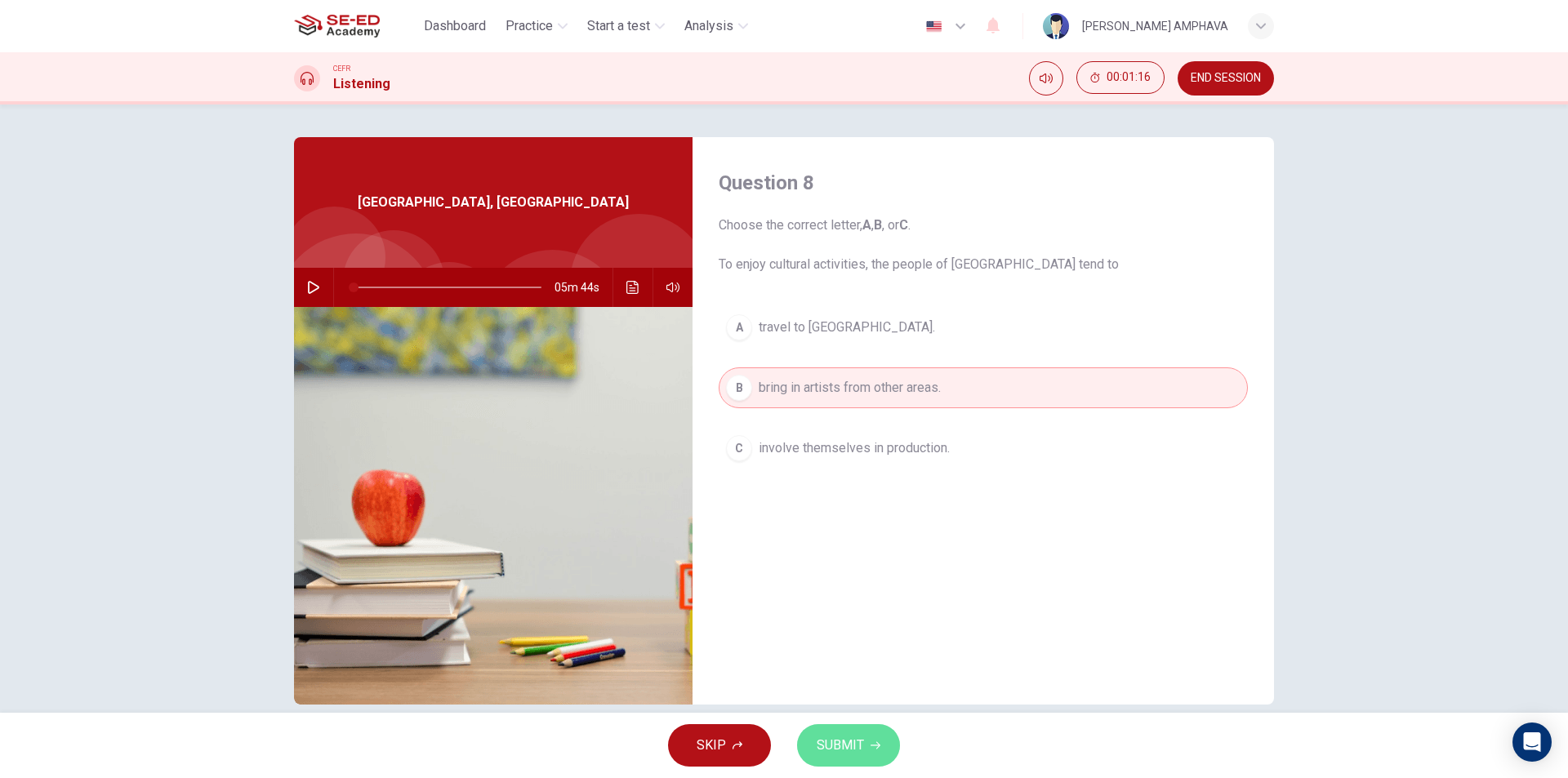
click at [863, 750] on button "SUBMIT" at bounding box center [849, 745] width 103 height 42
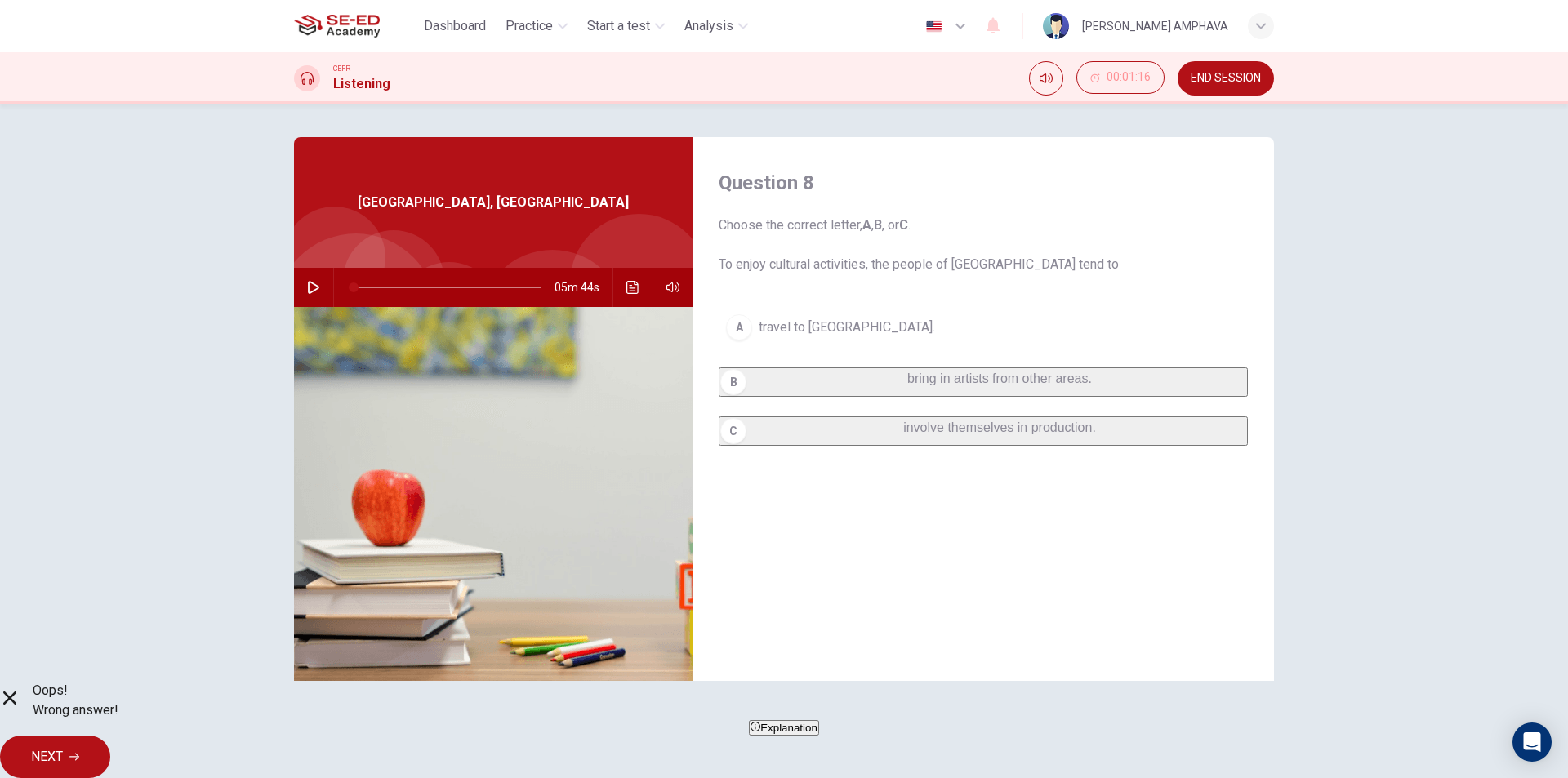
click at [967, 735] on div "Oops! Wrong answer! Explanation NEXT" at bounding box center [784, 729] width 1568 height 97
click at [110, 761] on button "NEXT" at bounding box center [55, 757] width 110 height 42
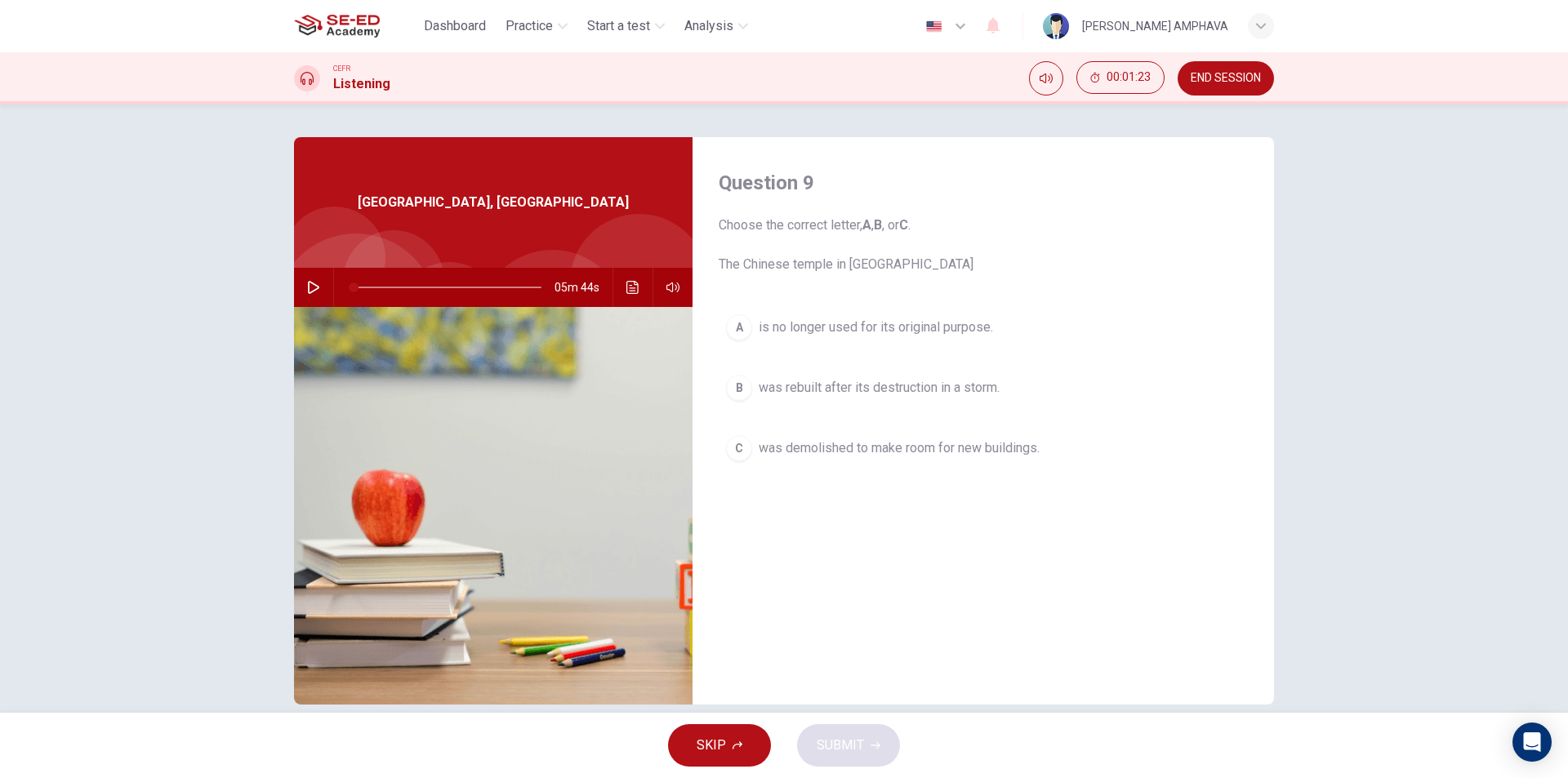
click at [1007, 394] on button "B was rebuilt after its destruction in a storm." at bounding box center [982, 387] width 529 height 41
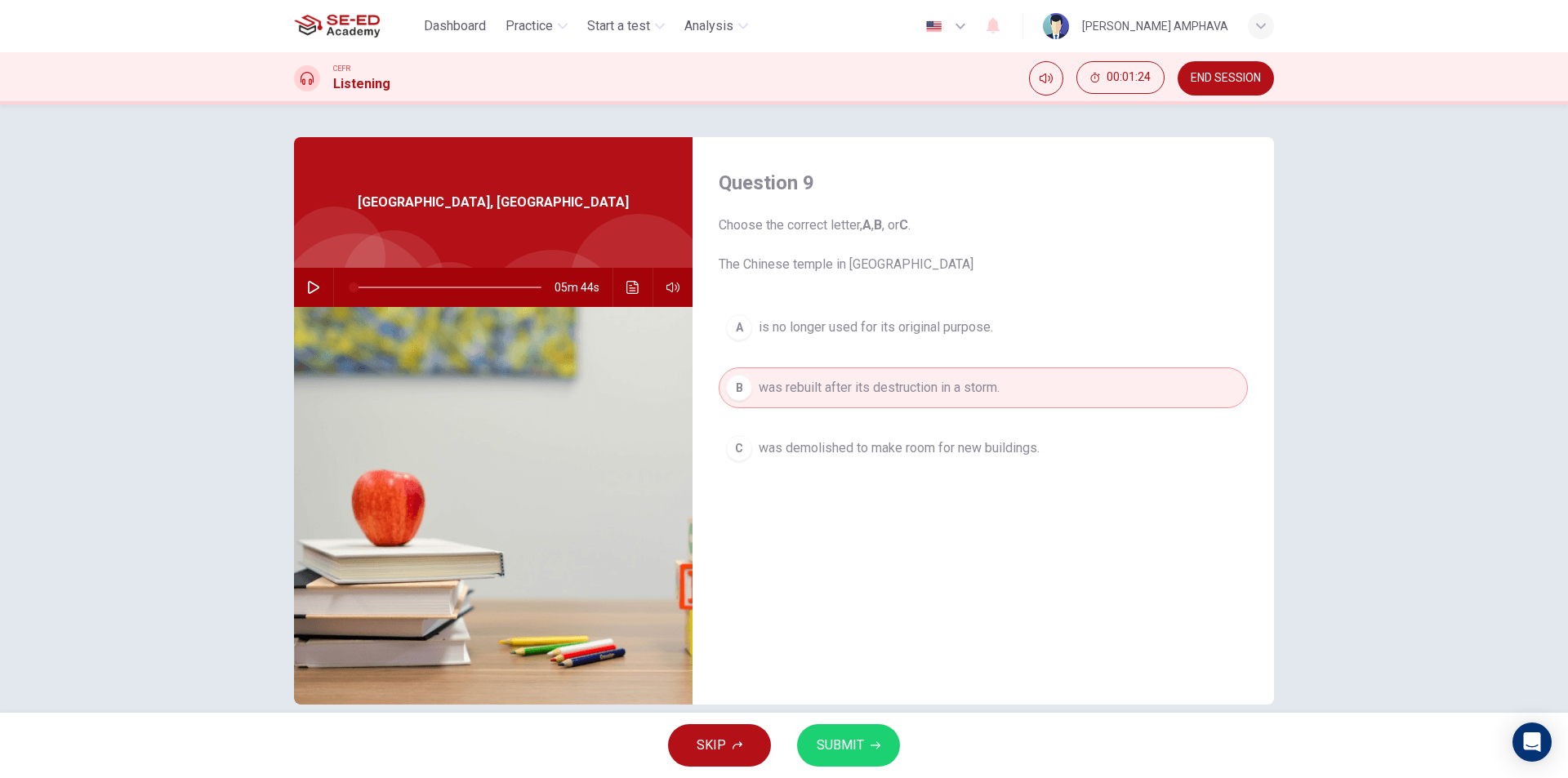
click at [856, 758] on button "SUBMIT" at bounding box center [849, 745] width 103 height 42
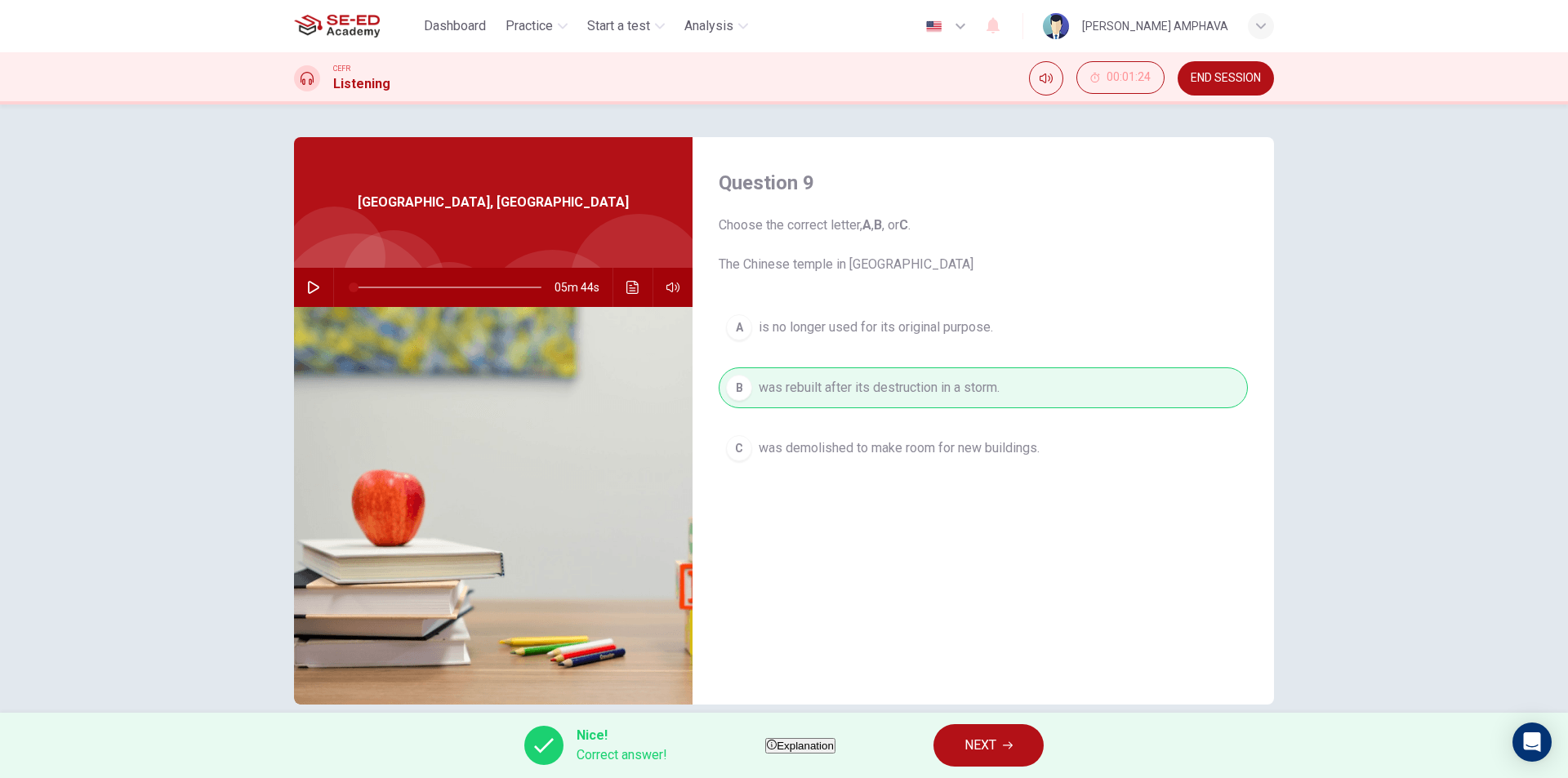
click at [1050, 769] on div "Nice! Correct answer! Explanation NEXT" at bounding box center [784, 745] width 1568 height 65
click at [1043, 753] on button "NEXT" at bounding box center [988, 745] width 110 height 42
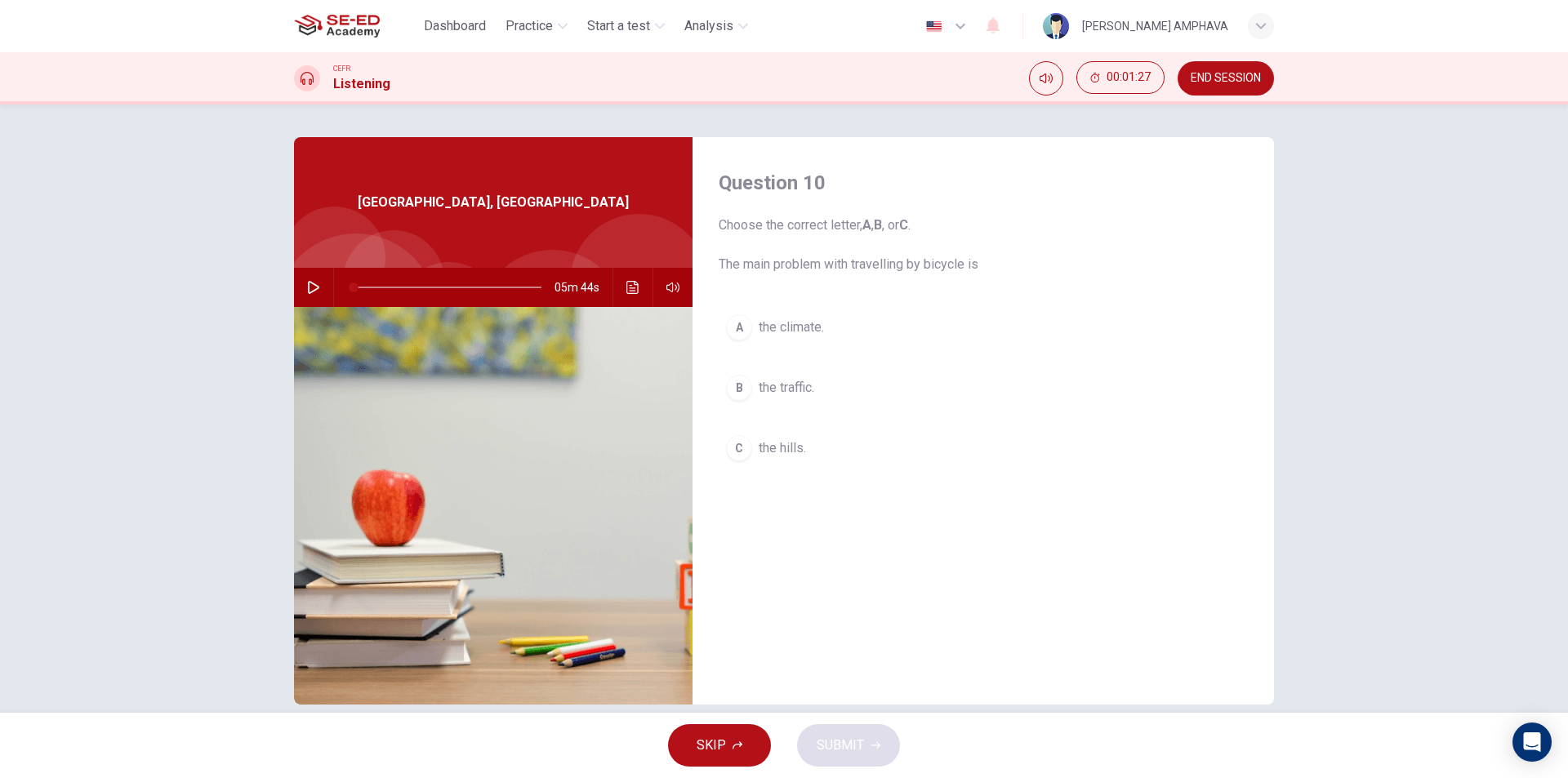
click at [798, 388] on span "the traffic." at bounding box center [787, 387] width 56 height 19
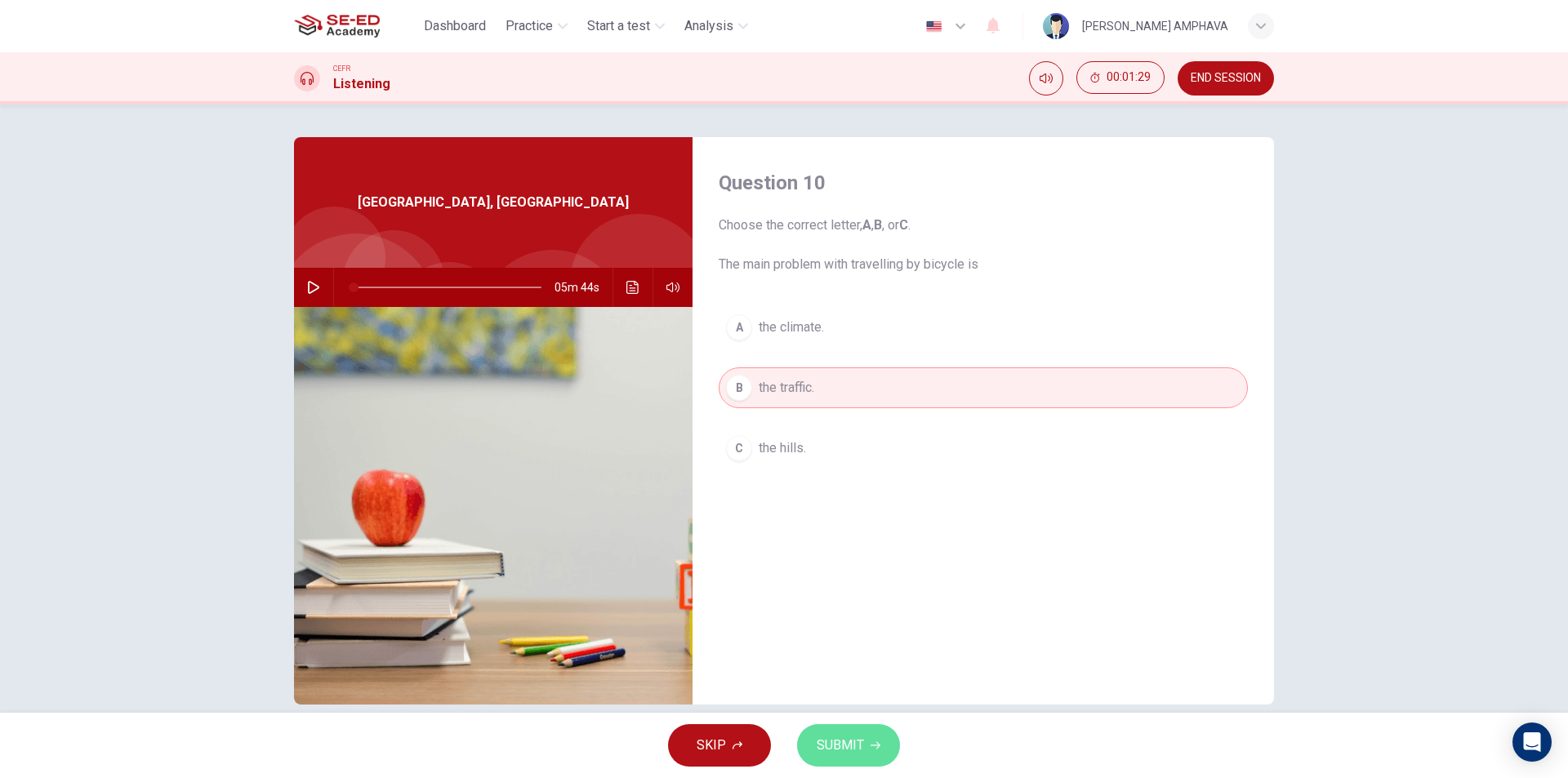
click at [841, 748] on span "SUBMIT" at bounding box center [840, 745] width 47 height 23
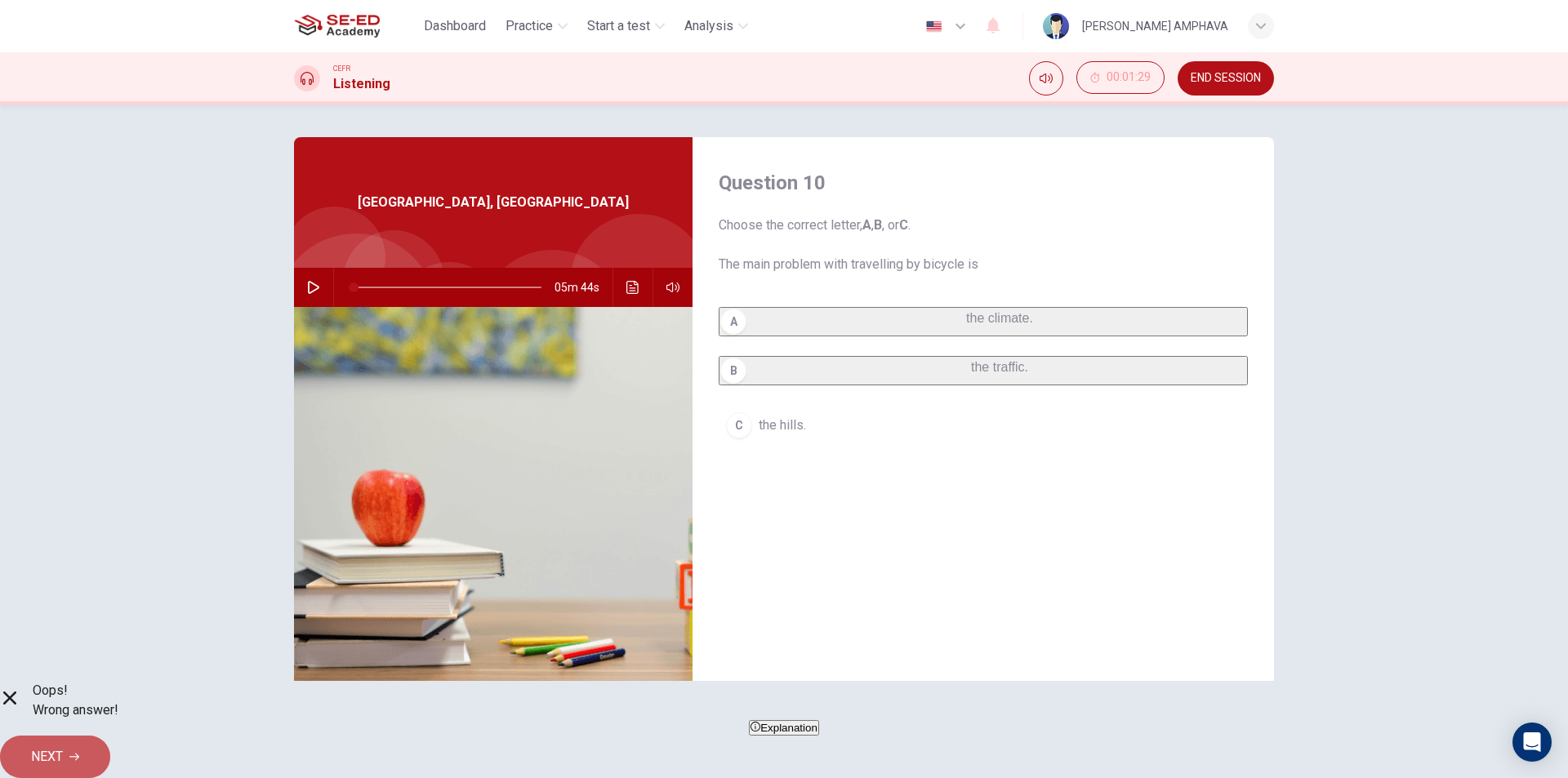
click at [110, 752] on button "NEXT" at bounding box center [55, 757] width 110 height 42
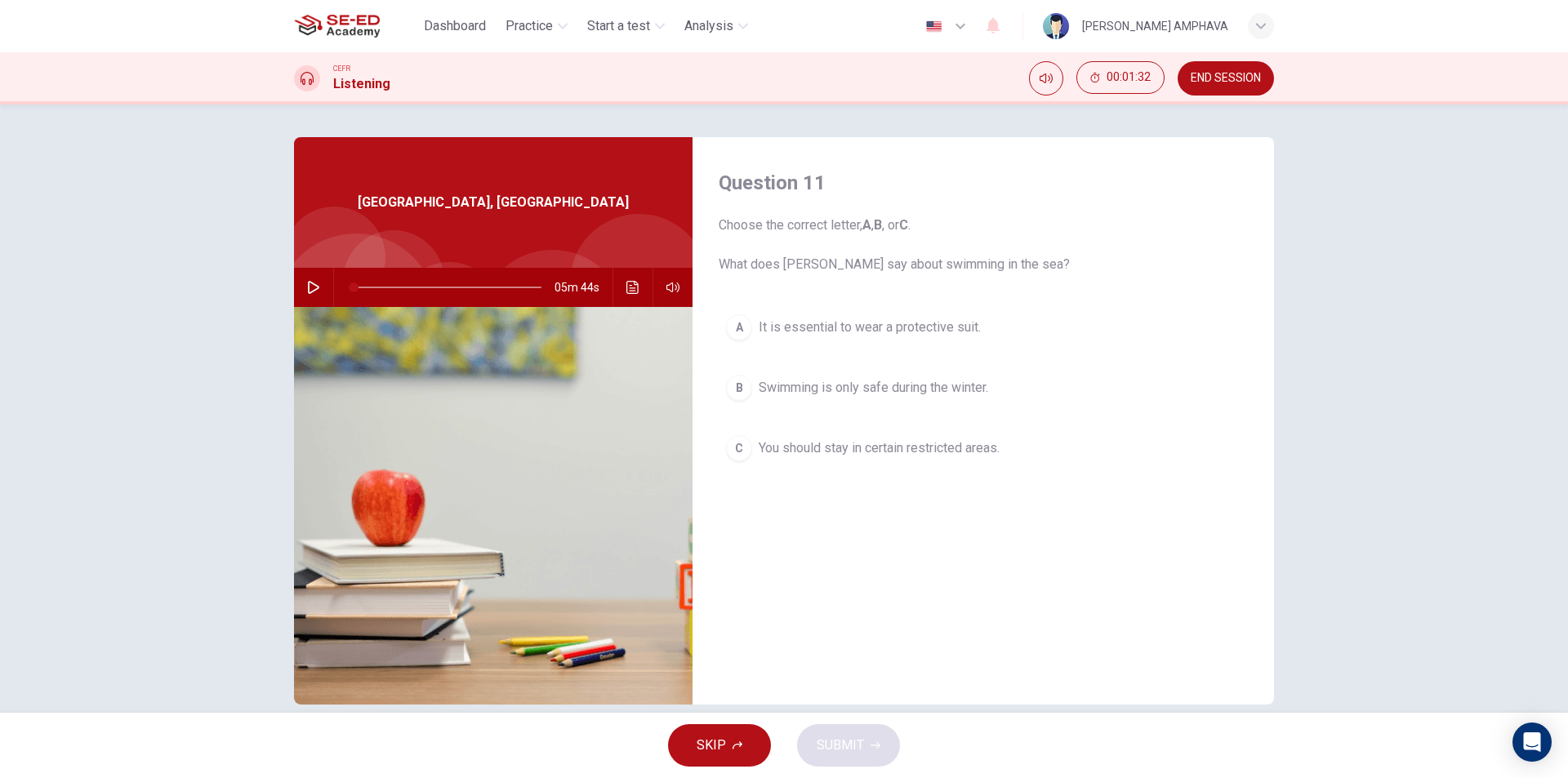
click at [902, 447] on span "You should stay in certain restricted areas." at bounding box center [879, 447] width 241 height 19
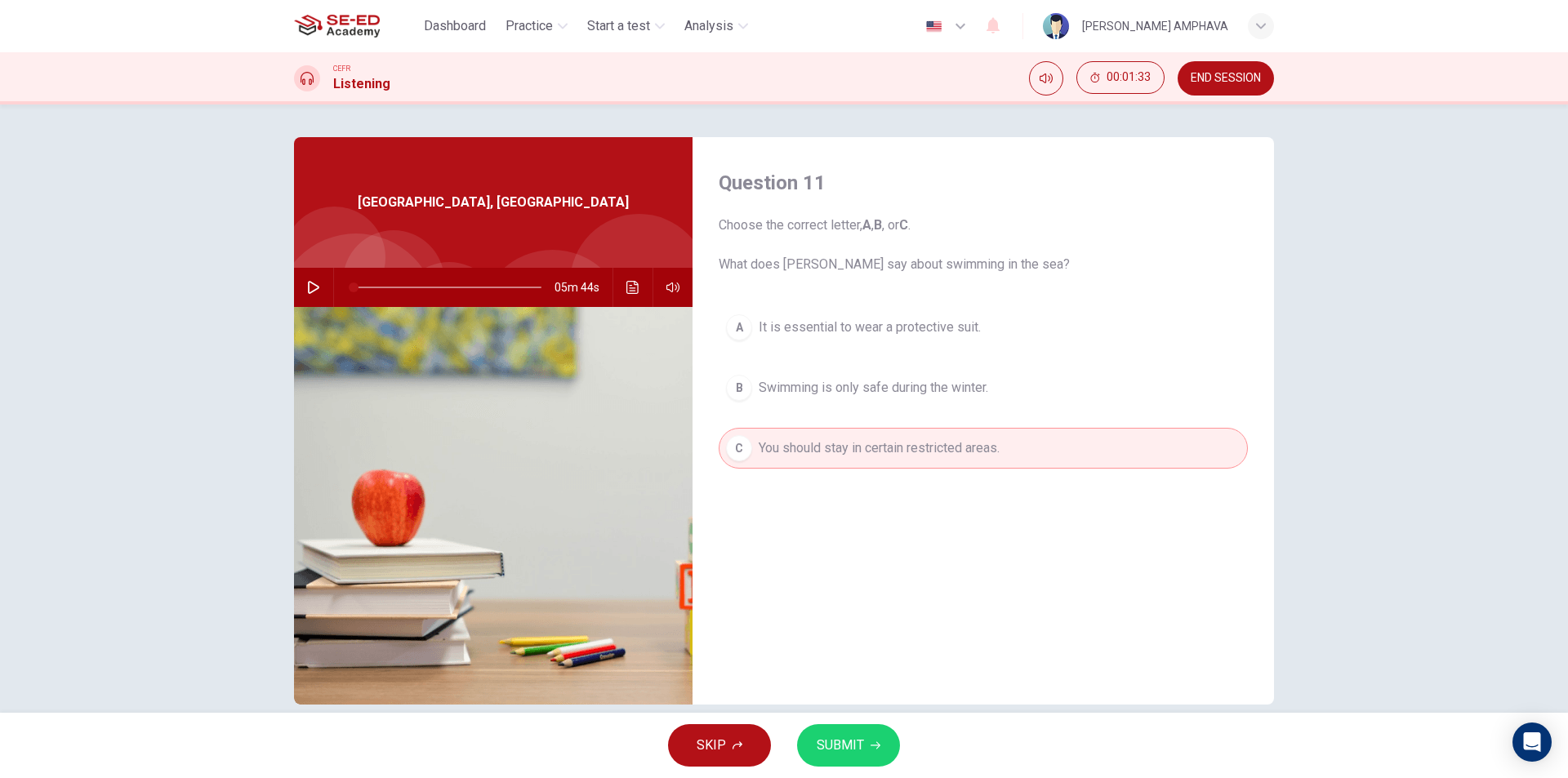
click at [828, 759] on button "SUBMIT" at bounding box center [849, 745] width 103 height 42
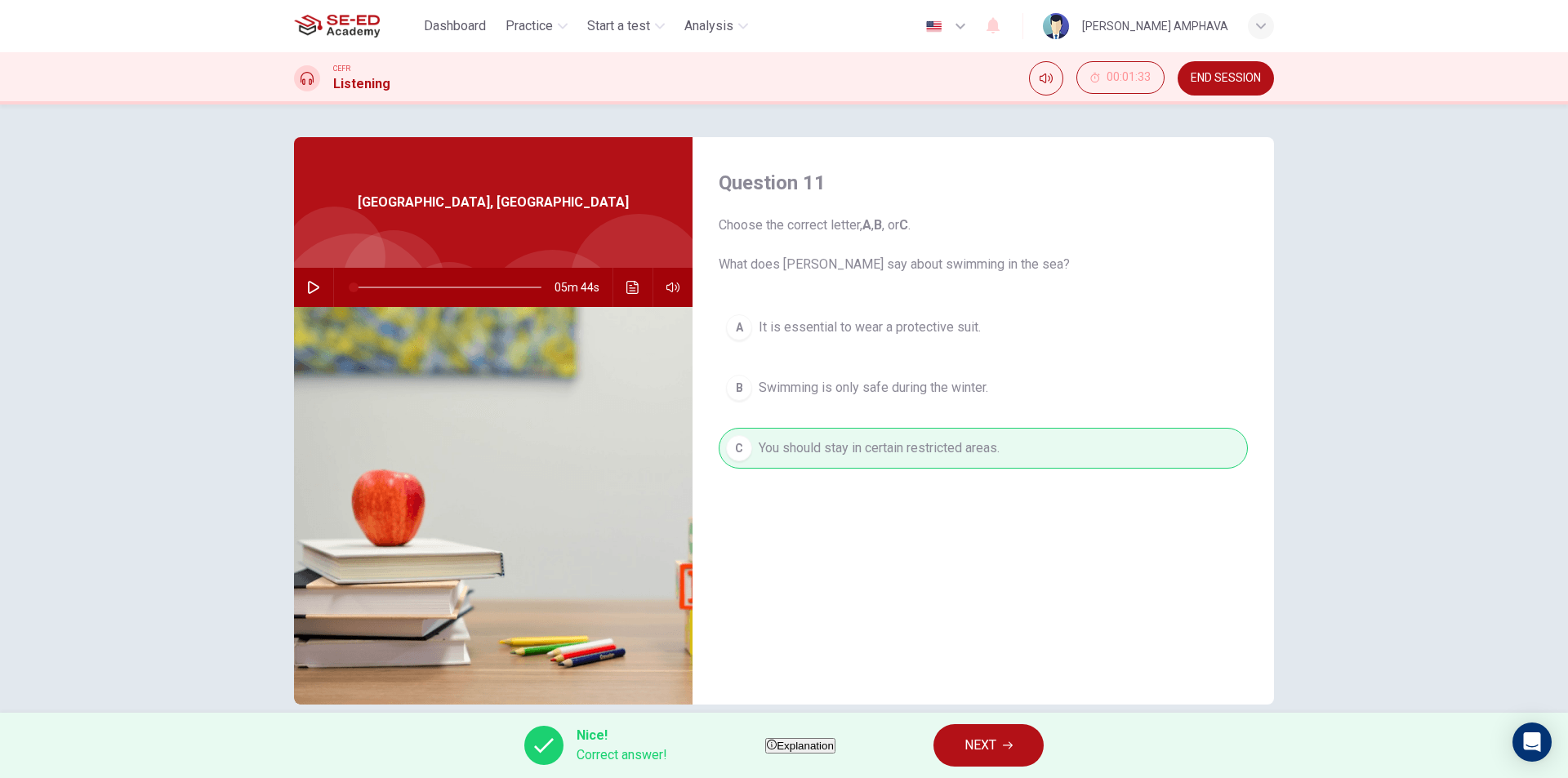
click at [991, 738] on button "NEXT" at bounding box center [988, 745] width 110 height 42
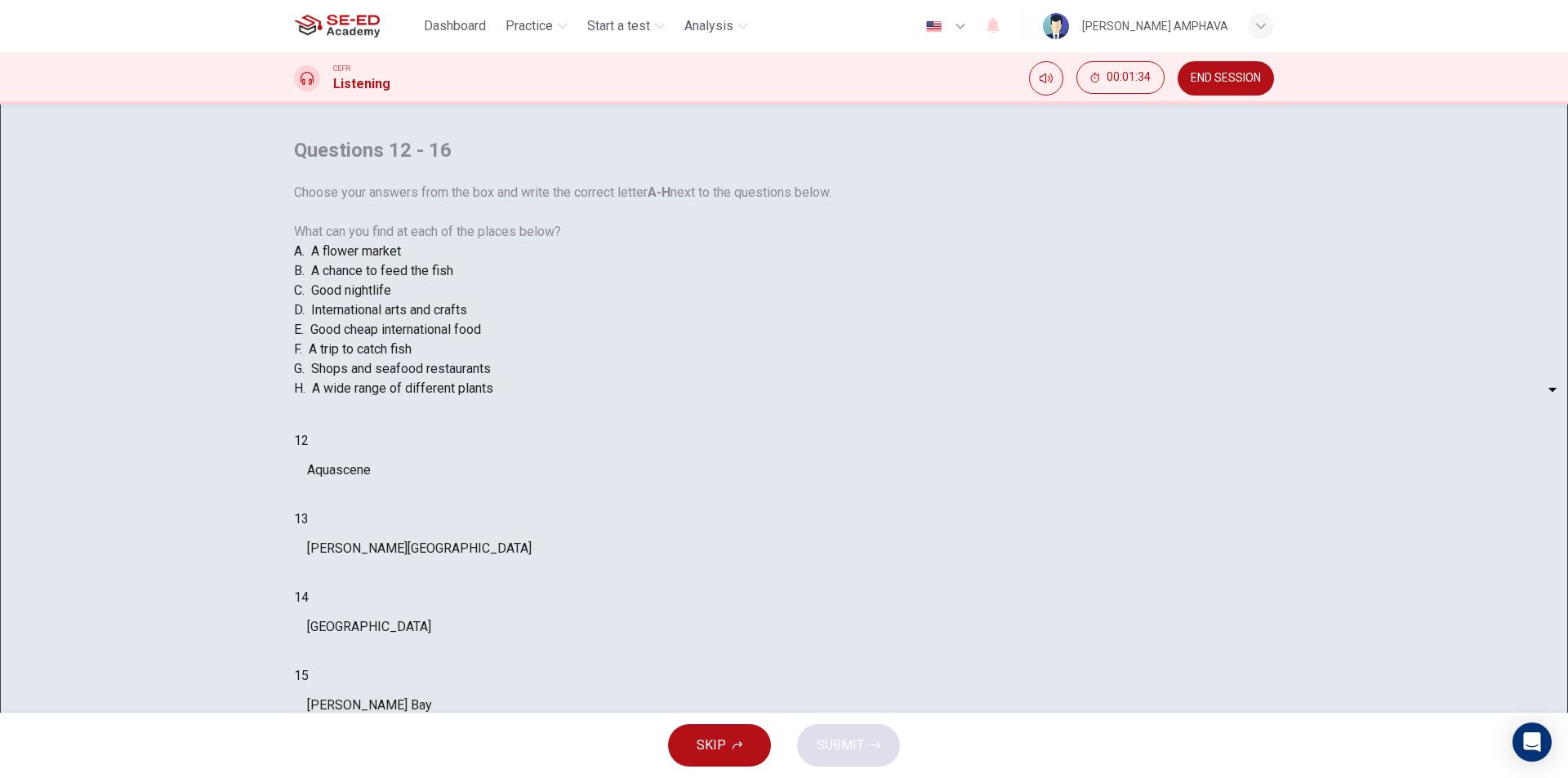
scroll to position [184, 0]
click at [778, 480] on body "This site uses cookies, as explained in our Privacy Policy . If you agree to th…" at bounding box center [784, 389] width 1568 height 778
click at [496, 777] on div at bounding box center [784, 778] width 1568 height 0
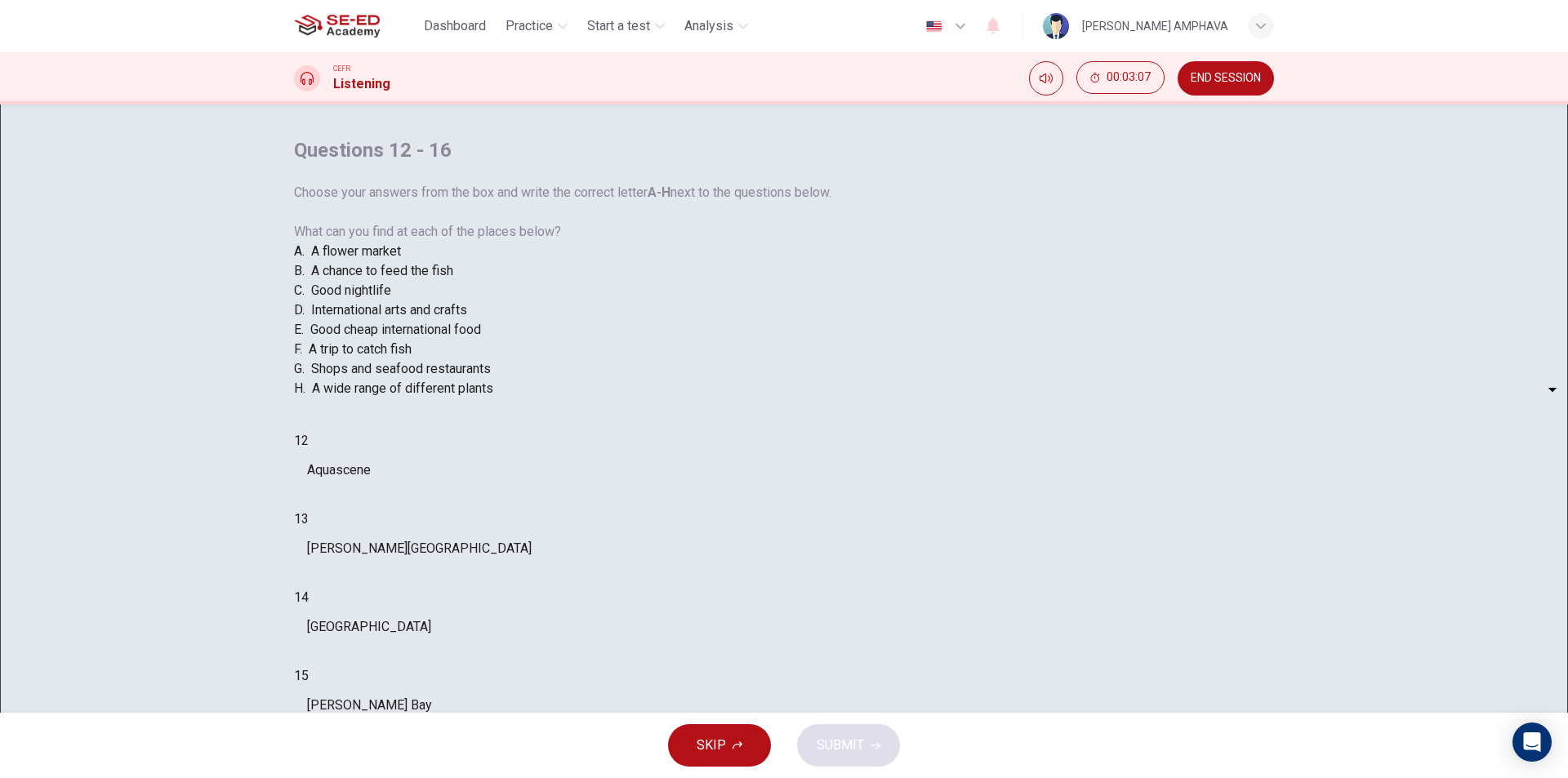
click at [832, 647] on div "Questions 12 - 16 Choose your answers from the box and write the correct letter…" at bounding box center [584, 486] width 581 height 699
click at [828, 654] on body "This site uses cookies, as explained in our Privacy Policy . If you agree to th…" at bounding box center [784, 389] width 1568 height 778
type input "75"
type input "B"
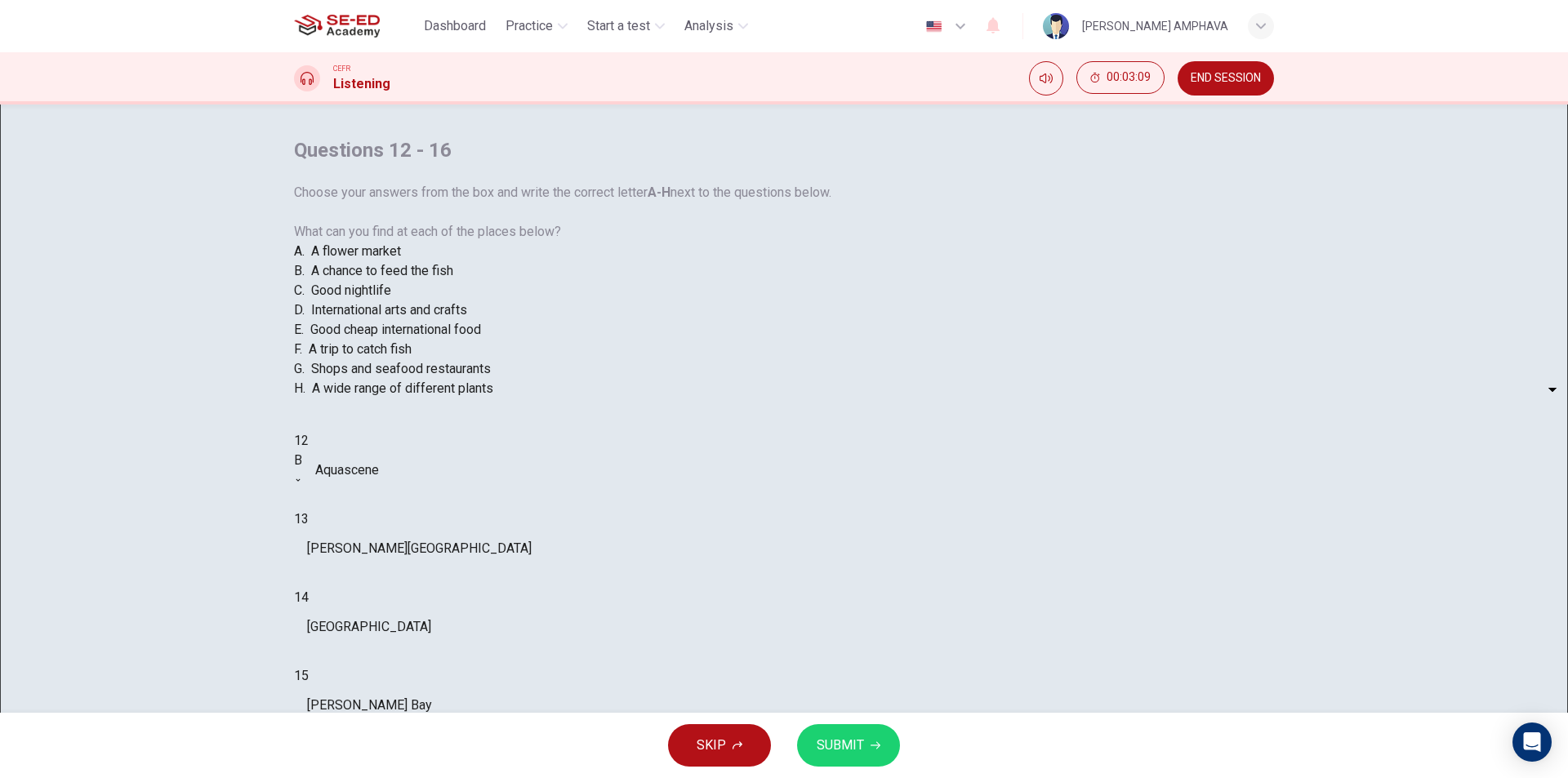
scroll to position [184, 0]
click at [823, 514] on body "This site uses cookies, as explained in our Privacy Policy . If you agree to th…" at bounding box center [784, 389] width 1568 height 778
type input "84"
type input "E"
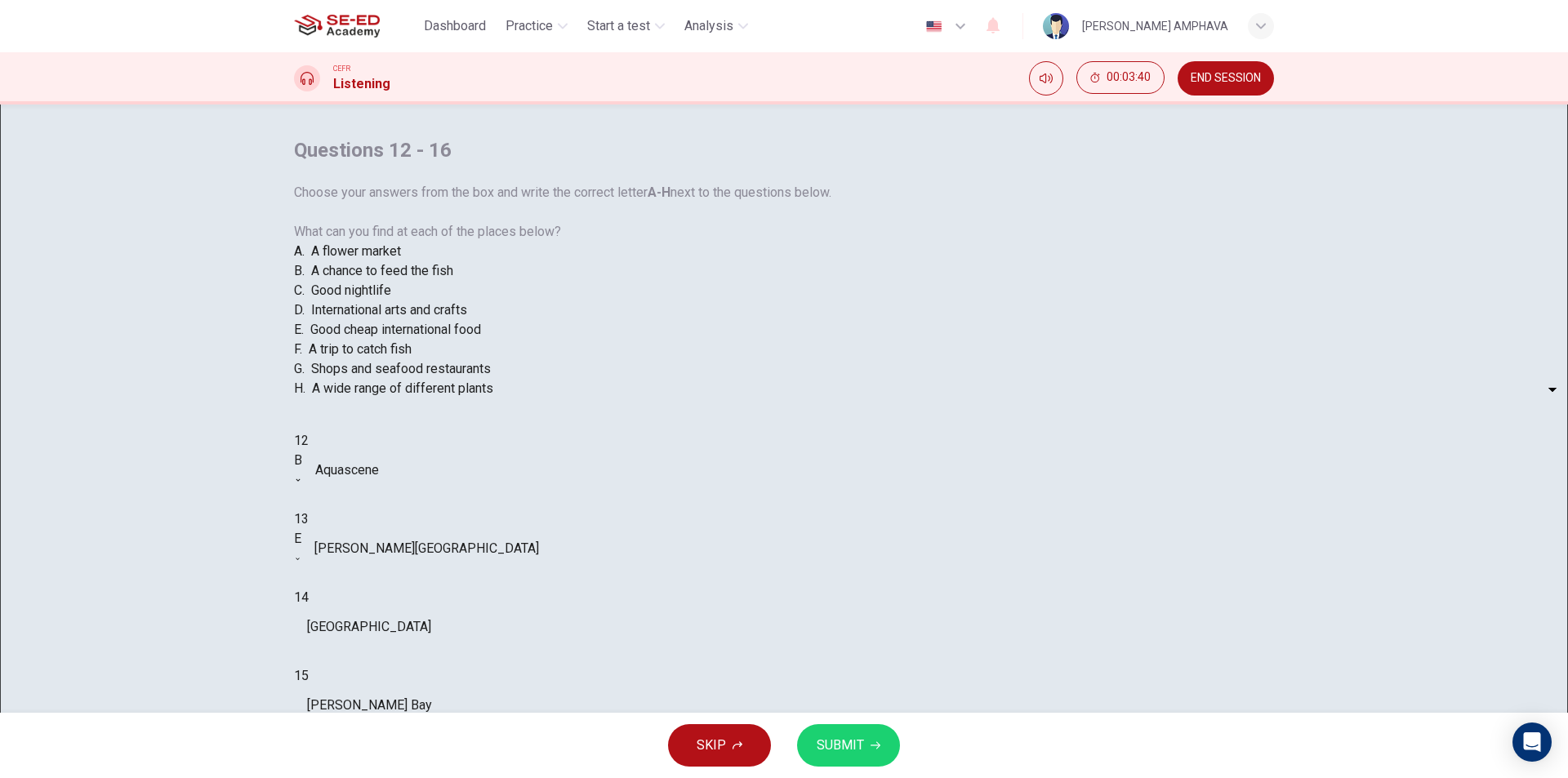
click at [824, 562] on body "This site uses cookies, as explained in our Privacy Policy . If you agree to th…" at bounding box center [784, 389] width 1568 height 778
type input "88"
type input "G"
click at [777, 656] on body "This site uses cookies, as explained in our Privacy Policy . If you agree to th…" at bounding box center [784, 389] width 1568 height 778
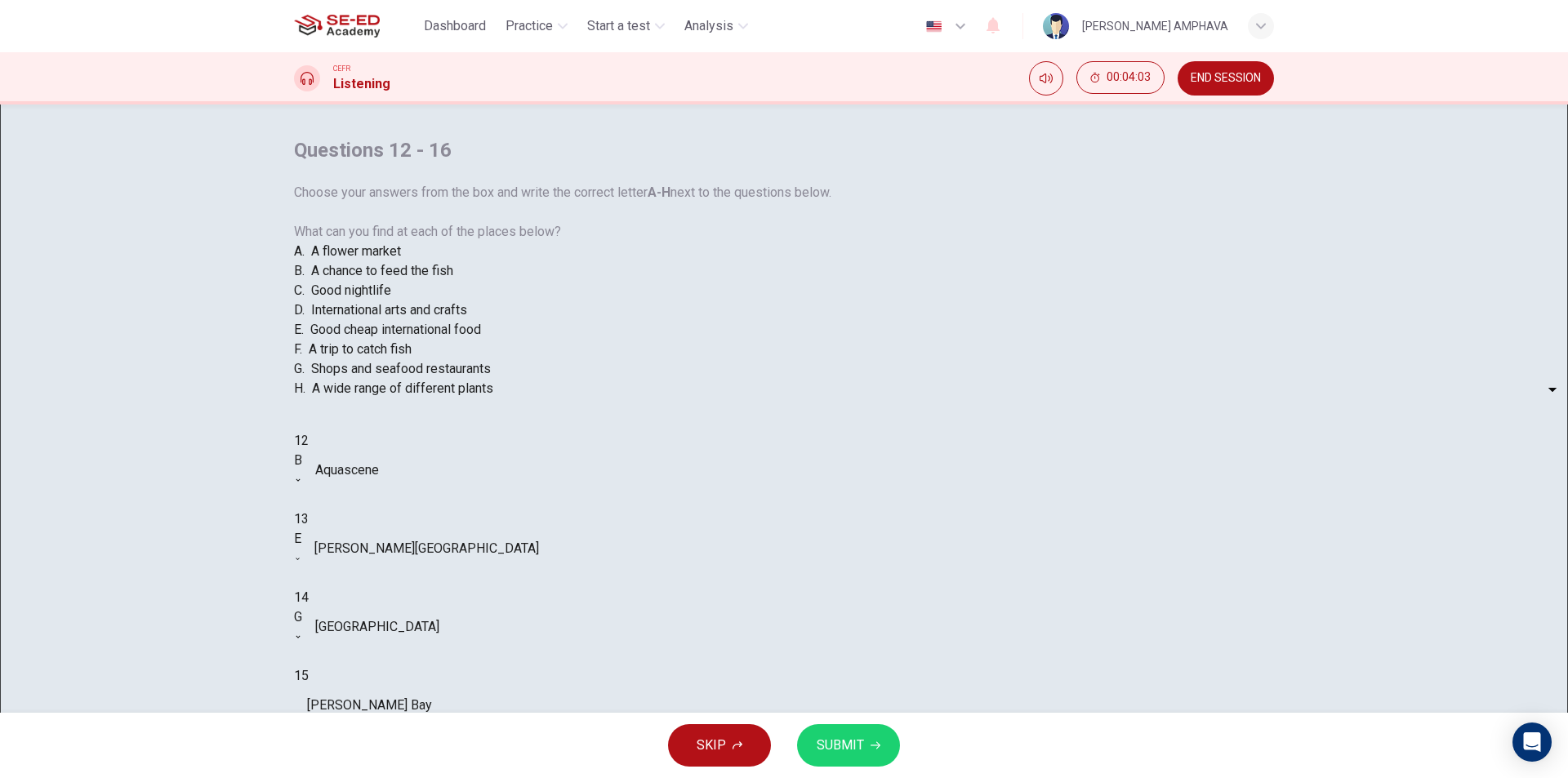
type input "91"
type input "C"
click at [796, 622] on body "This site uses cookies, as explained in our Privacy Policy . If you agree to th…" at bounding box center [784, 389] width 1568 height 778
click at [785, 777] on li "A" at bounding box center [784, 787] width 1568 height 19
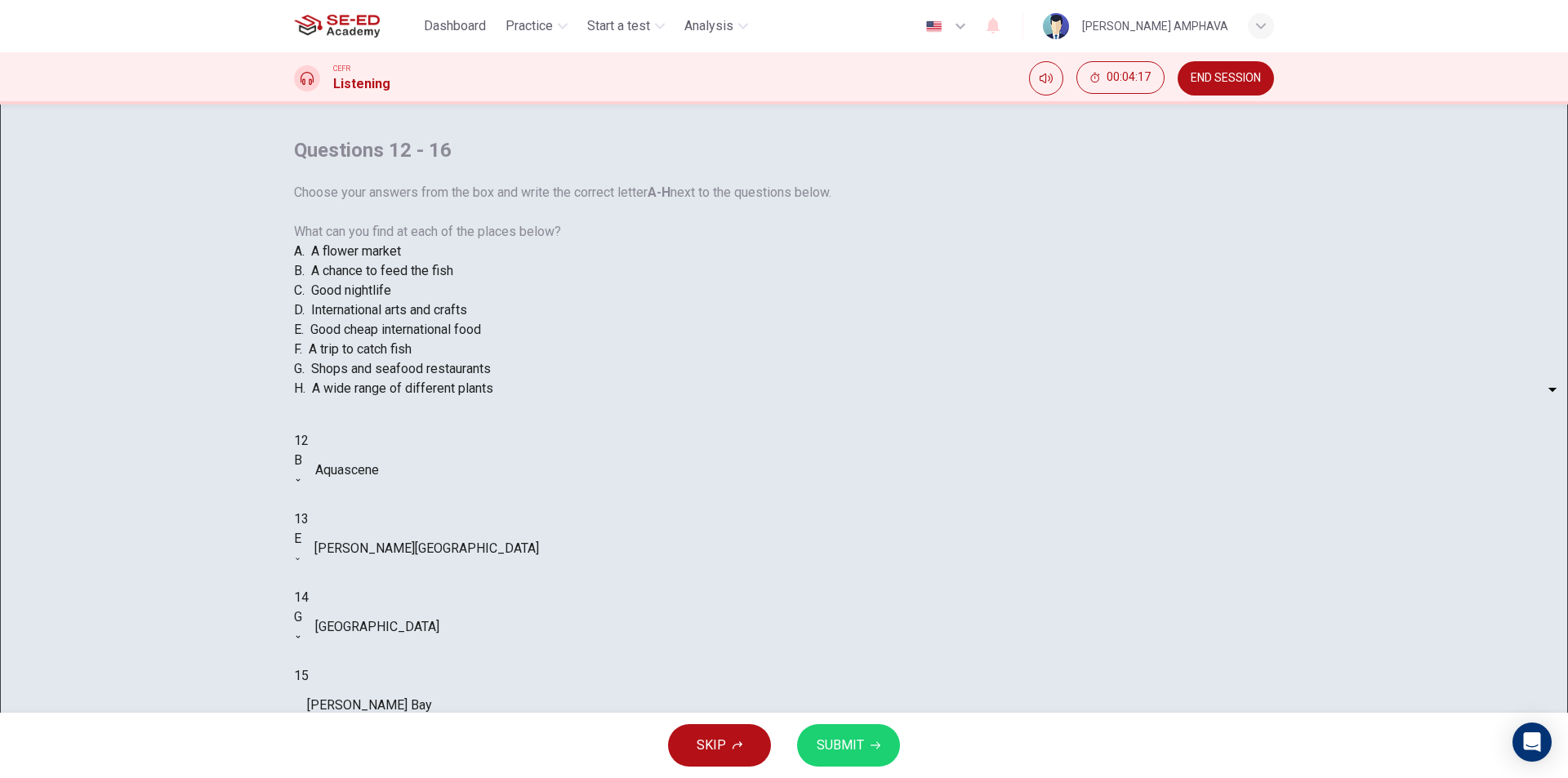
type input "95"
type input "A"
click at [850, 744] on span "SUBMIT" at bounding box center [840, 745] width 47 height 23
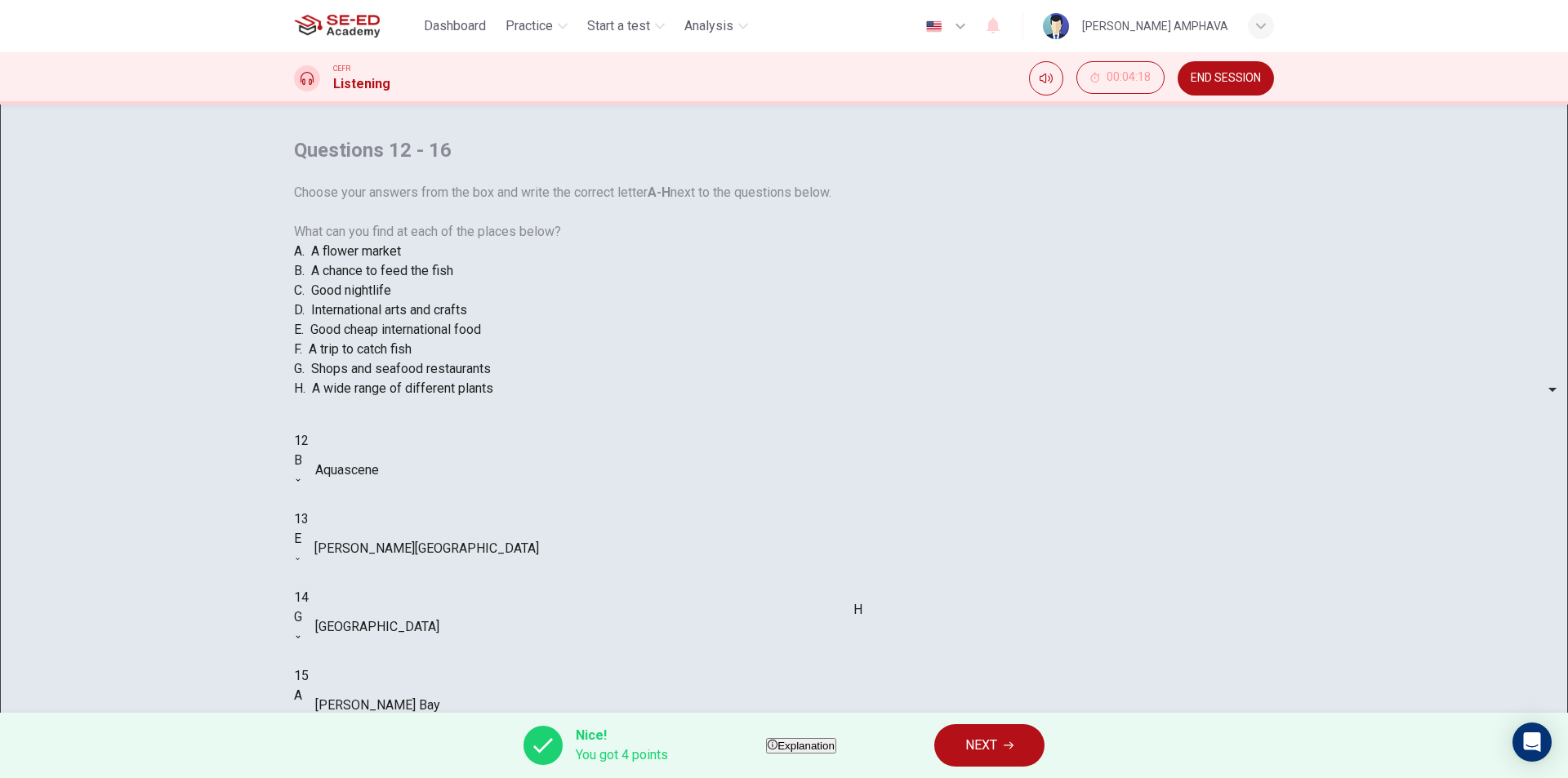
click at [302, 686] on div "A" at bounding box center [298, 695] width 8 height 19
type input "97"
click at [997, 745] on span "NEXT" at bounding box center [982, 745] width 32 height 23
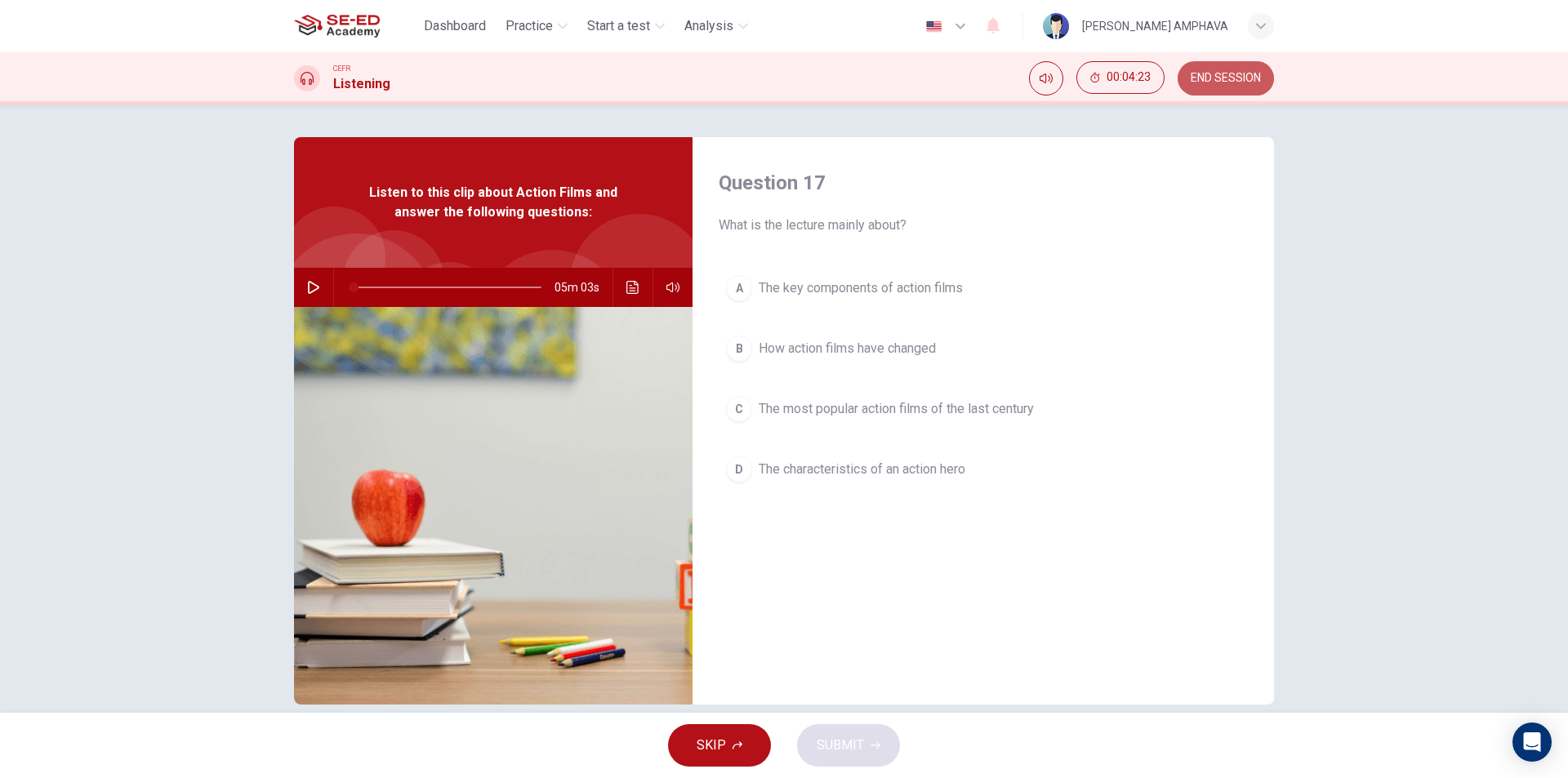
click at [1223, 83] on span "END SESSION" at bounding box center [1225, 78] width 70 height 13
